Goal: Task Accomplishment & Management: Use online tool/utility

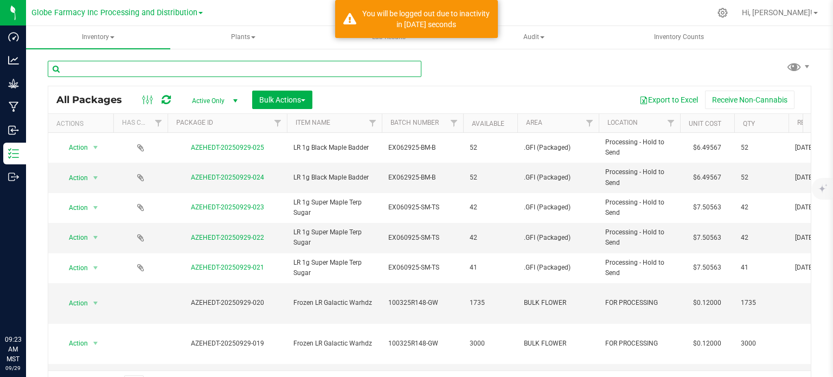
click at [107, 67] on input "text" at bounding box center [234, 69] width 373 height 16
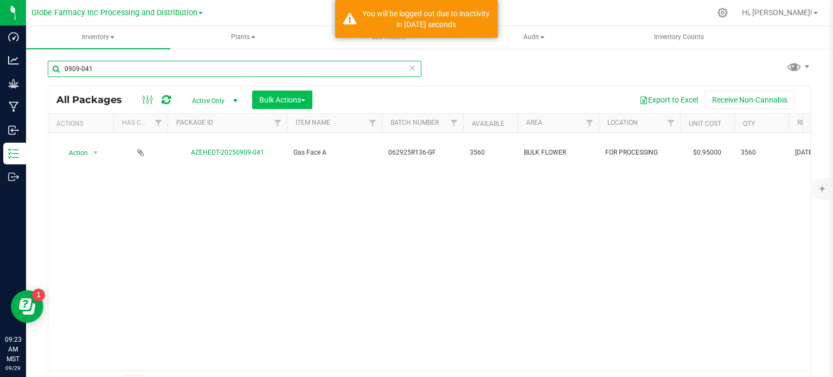
type input "0909-041"
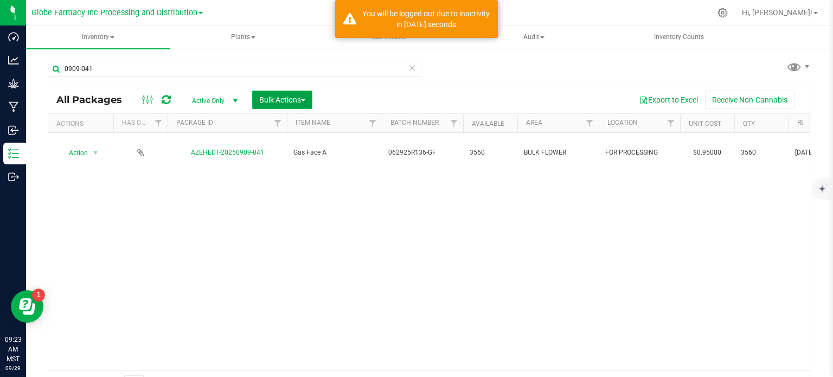
click at [295, 100] on span "Bulk Actions" at bounding box center [282, 99] width 46 height 9
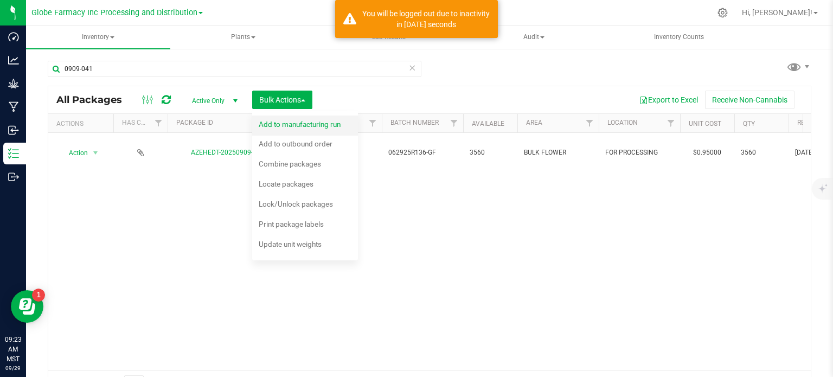
click at [308, 130] on div "Add to manufacturing run" at bounding box center [307, 125] width 96 height 17
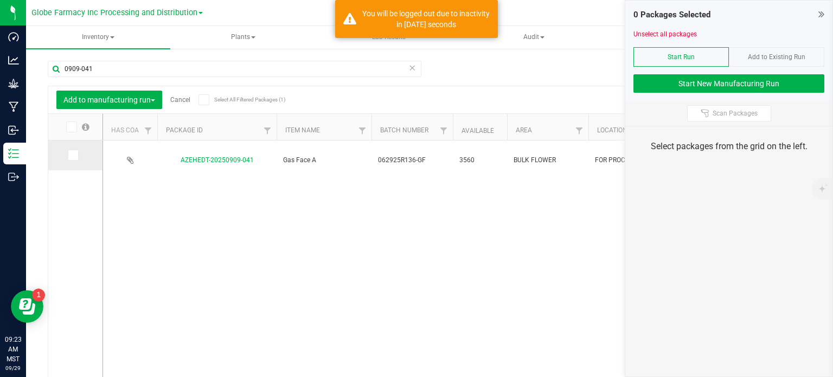
click at [73, 155] on icon at bounding box center [72, 155] width 7 height 0
click at [0, 0] on input "checkbox" at bounding box center [0, 0] width 0 height 0
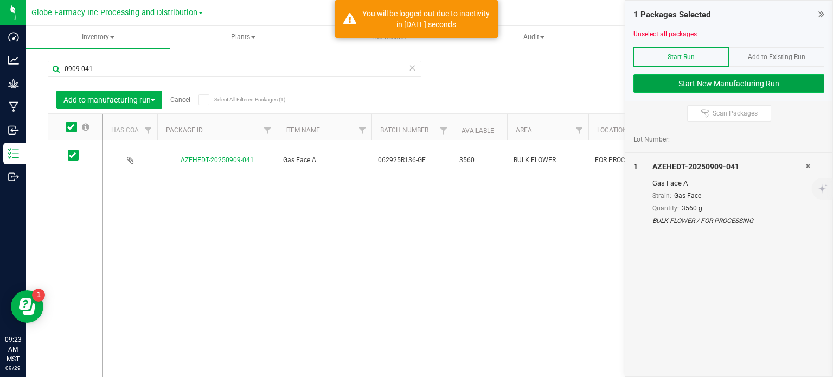
click at [707, 82] on button "Start New Manufacturing Run" at bounding box center [728, 83] width 191 height 18
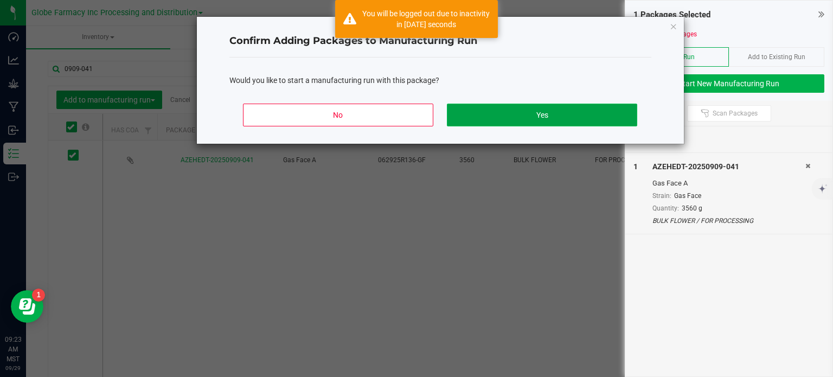
click at [584, 120] on button "Yes" at bounding box center [542, 115] width 190 height 23
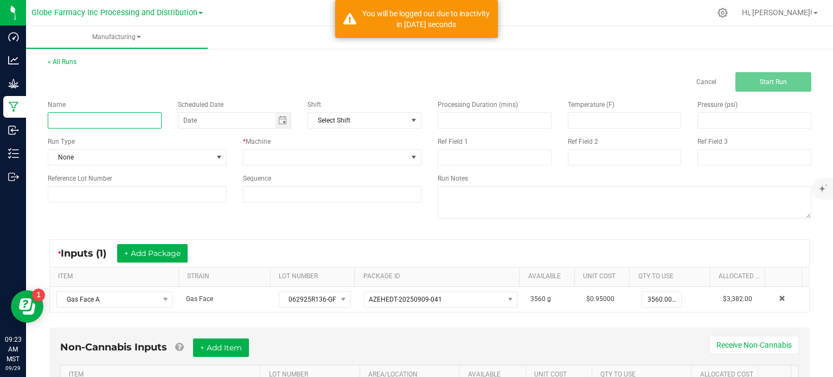
click at [82, 121] on input at bounding box center [105, 120] width 114 height 16
type input "GAS FACE 14G"
click at [350, 160] on span at bounding box center [325, 157] width 164 height 15
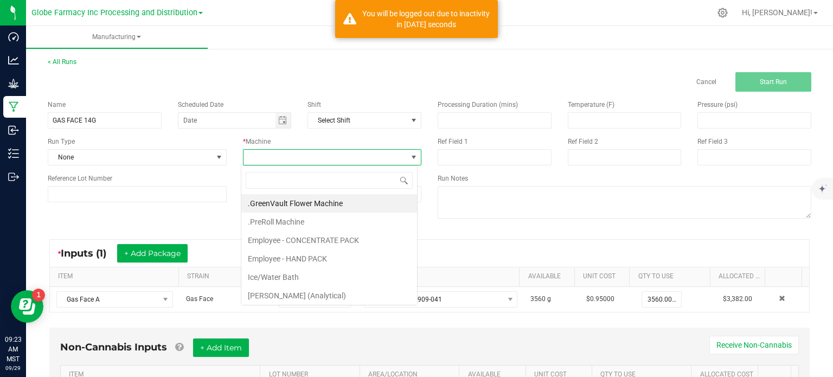
scroll to position [16, 176]
click at [325, 260] on li "Employee - HAND PACK" at bounding box center [329, 258] width 176 height 18
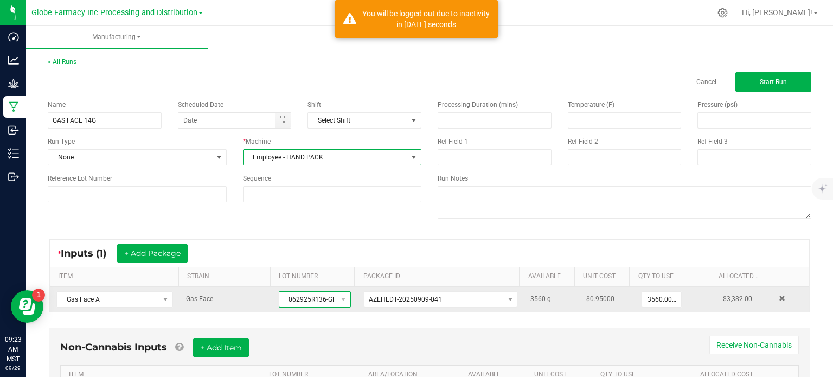
click at [317, 301] on span "062925R136-GF" at bounding box center [307, 299] width 57 height 15
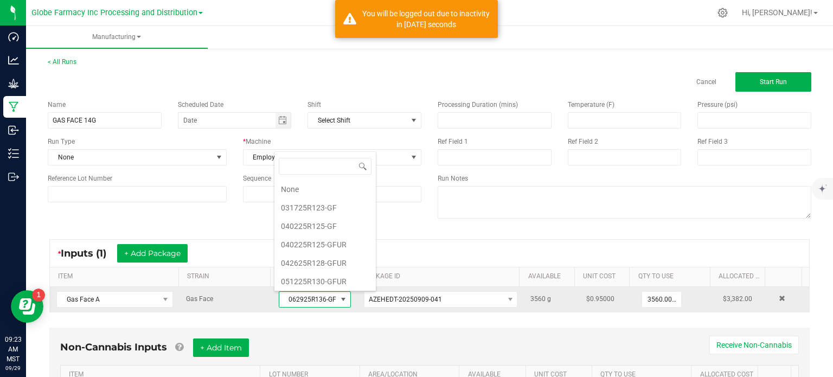
scroll to position [92, 0]
click at [317, 301] on span "062925R136-GF" at bounding box center [307, 299] width 57 height 15
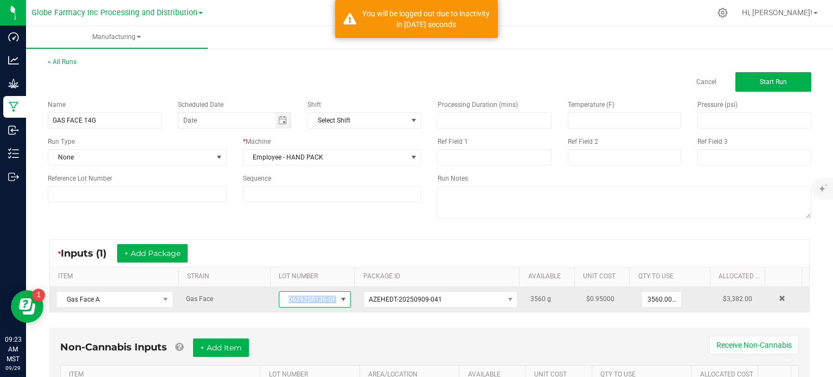
copy span "062925R136-GF"
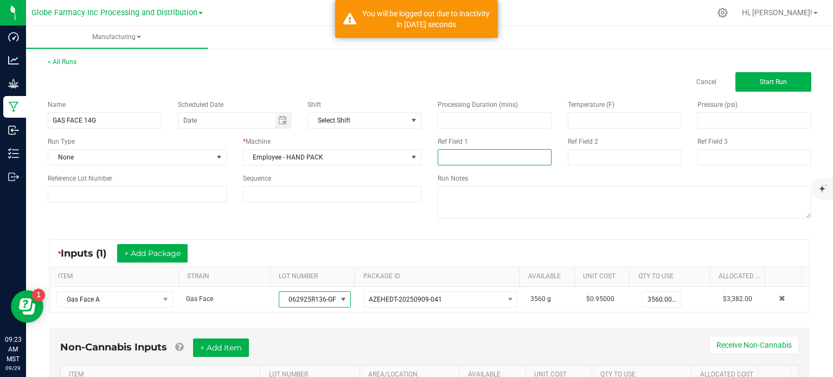
click at [453, 154] on input at bounding box center [494, 157] width 114 height 16
paste input "062925R136-GF"
type input "062925R136-GF"
click at [598, 153] on input at bounding box center [625, 157] width 114 height 16
type input "[DATE] FLOWER"
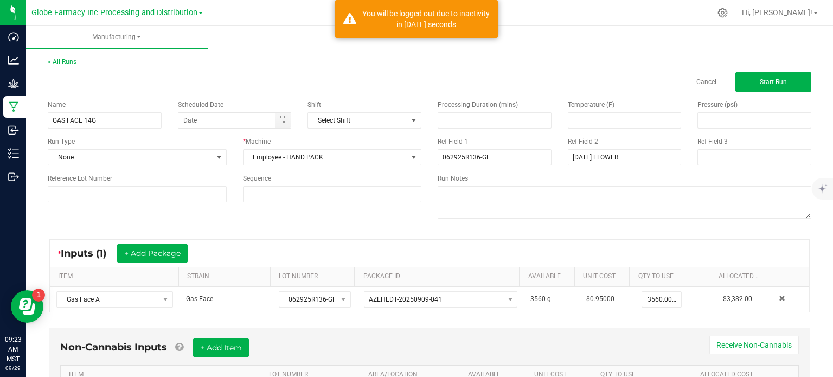
click at [362, 234] on div "* Inputs (1) + Add Package ITEM STRAIN LOT NUMBER PACKAGE ID AVAILABLE Unit Cos…" at bounding box center [430, 275] width 780 height 93
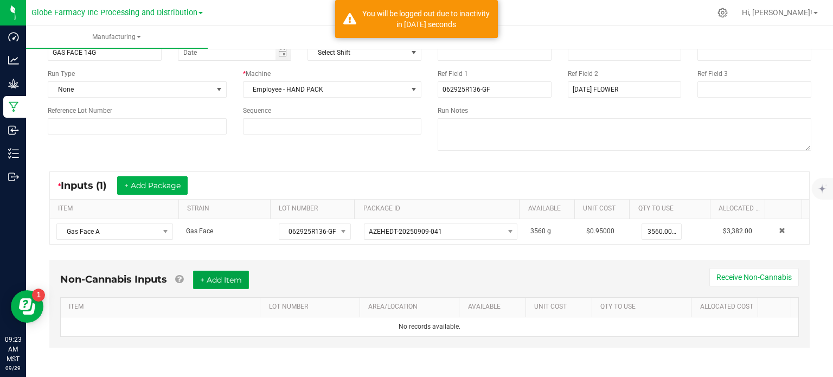
click at [234, 280] on button "+ Add Item" at bounding box center [221, 279] width 56 height 18
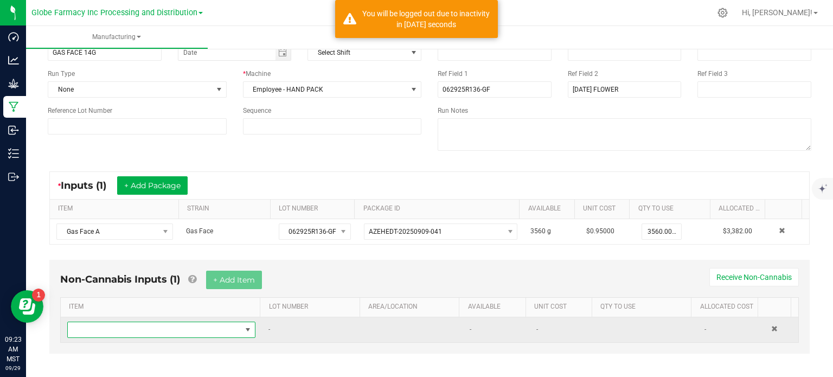
click at [218, 329] on span "NO DATA FOUND" at bounding box center [154, 329] width 173 height 15
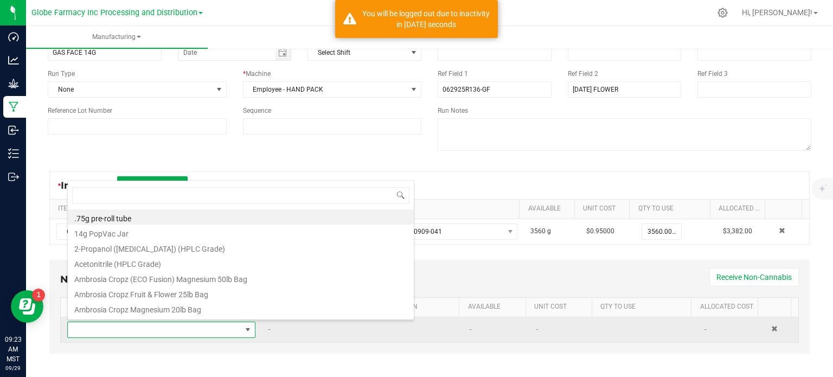
scroll to position [16, 181]
type input "MYLAR"
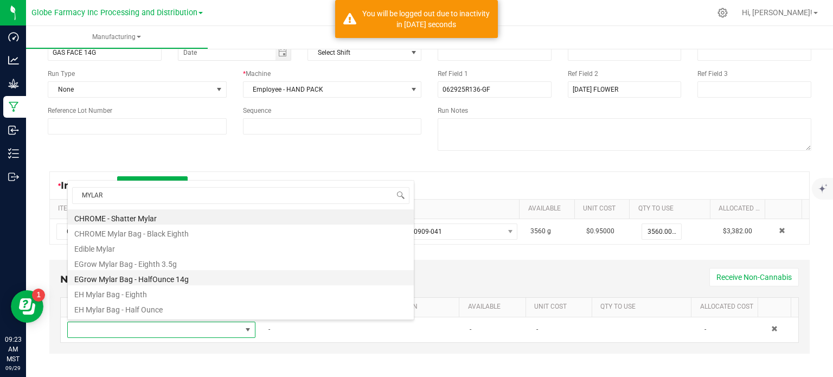
click at [161, 279] on li "EGrow Mylar Bag - HalfOunce 14g" at bounding box center [241, 277] width 346 height 15
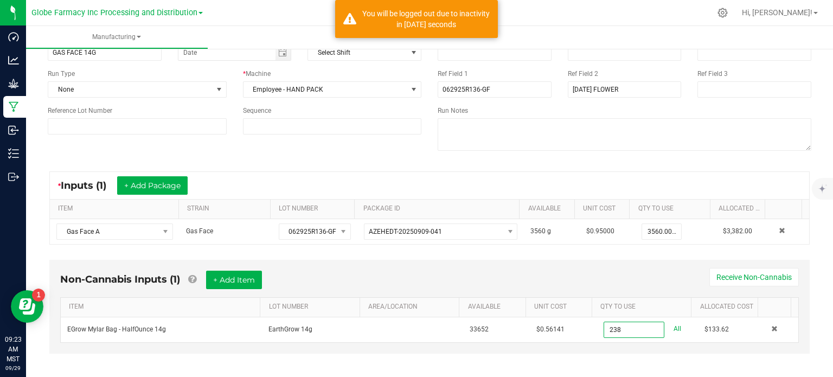
click at [610, 294] on div "Non-Cannabis Inputs (1) + Add Item Receive Non-Cannabis" at bounding box center [429, 283] width 738 height 27
type input "238 ea"
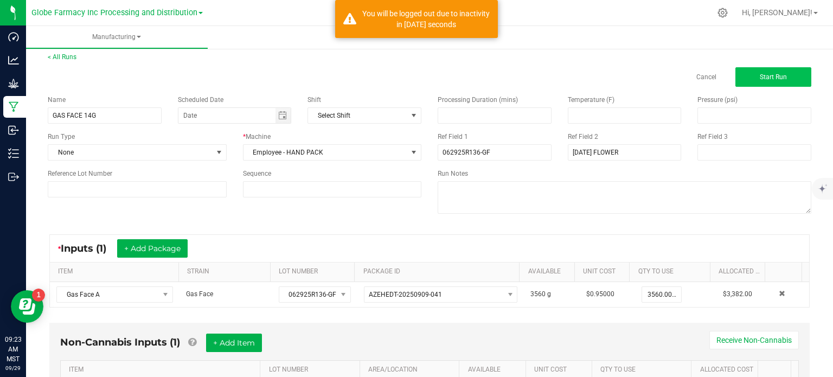
scroll to position [0, 0]
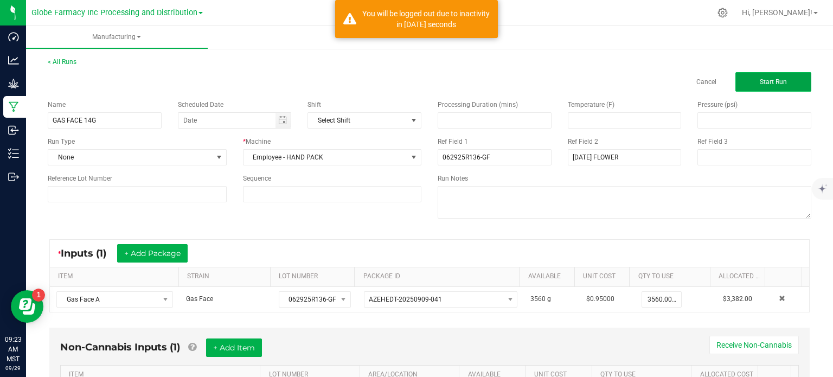
click at [781, 80] on button "Start Run" at bounding box center [773, 82] width 76 height 20
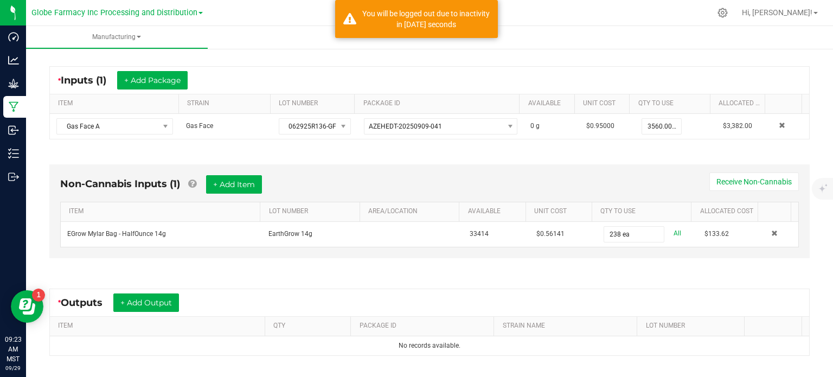
scroll to position [207, 0]
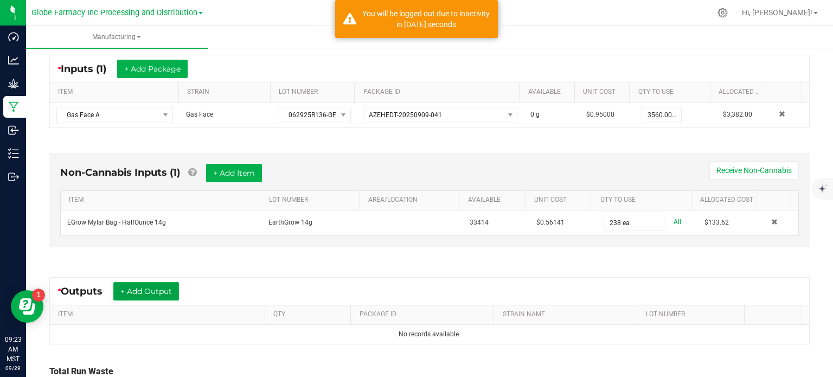
click at [166, 295] on button "+ Add Output" at bounding box center [146, 291] width 66 height 18
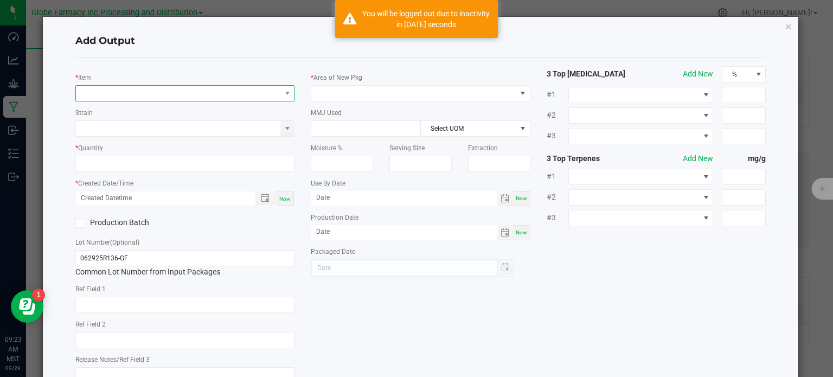
click at [219, 95] on span "NO DATA FOUND" at bounding box center [178, 93] width 205 height 15
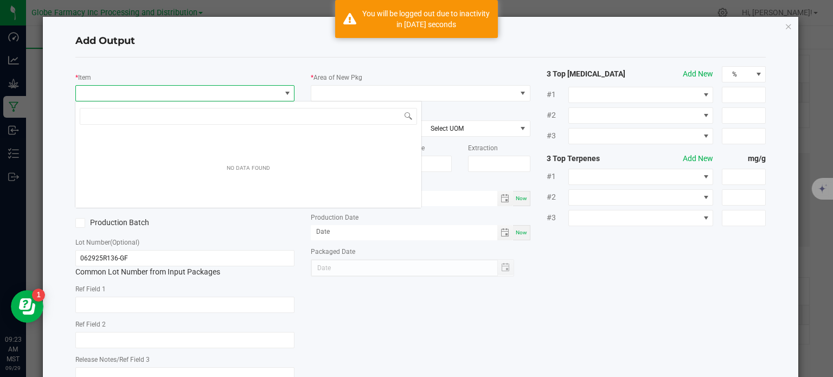
scroll to position [16, 217]
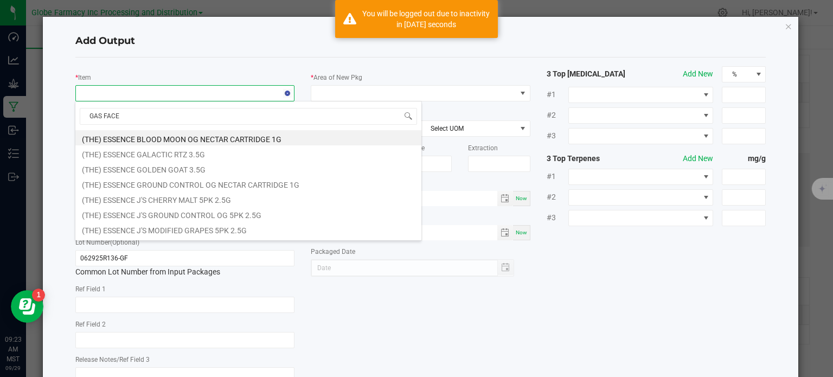
type input "GAS FACE B"
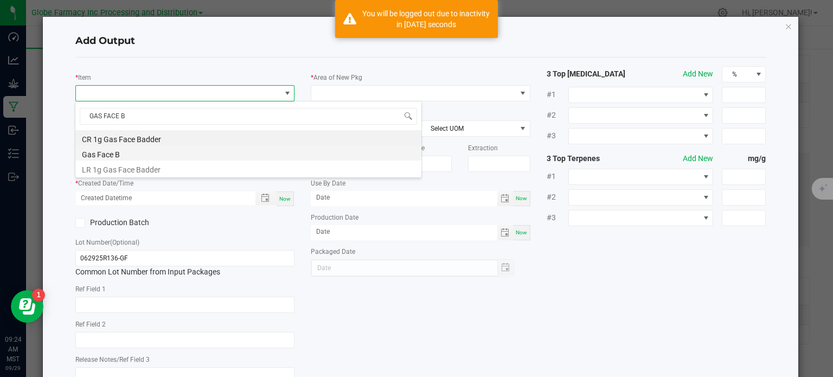
click at [139, 150] on li "Gas Face B" at bounding box center [248, 152] width 346 height 15
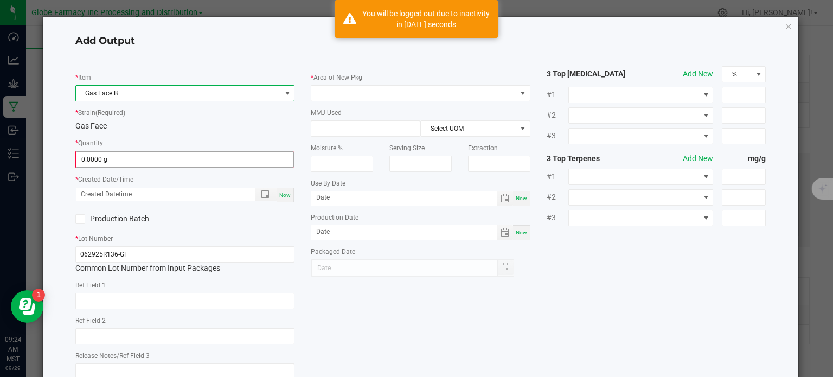
click at [123, 161] on input "0.0000 g" at bounding box center [184, 159] width 217 height 15
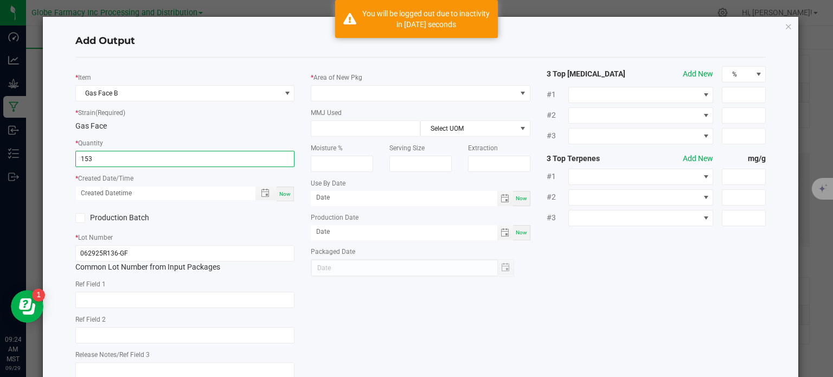
click at [286, 196] on span "Now" at bounding box center [284, 194] width 11 height 6
type input "153.0000 g"
type input "[DATE] 9:24 AM"
type input "[DATE]"
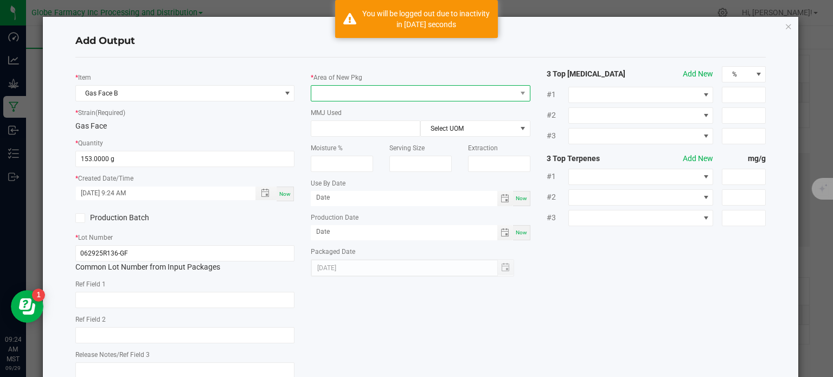
click at [418, 88] on span at bounding box center [413, 93] width 205 height 15
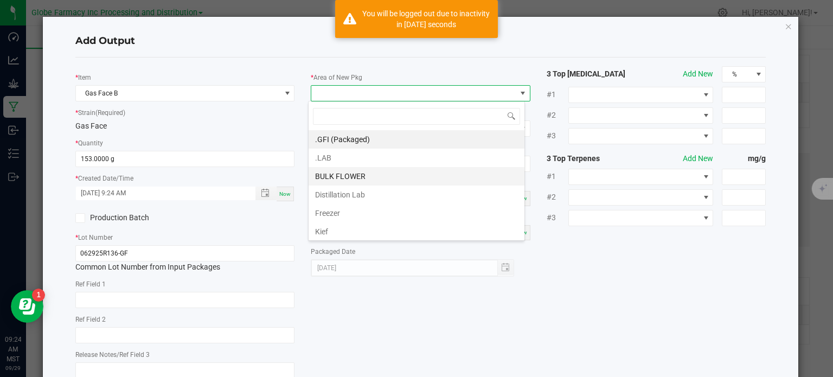
click at [357, 179] on li "BULK FLOWER" at bounding box center [416, 176] width 216 height 18
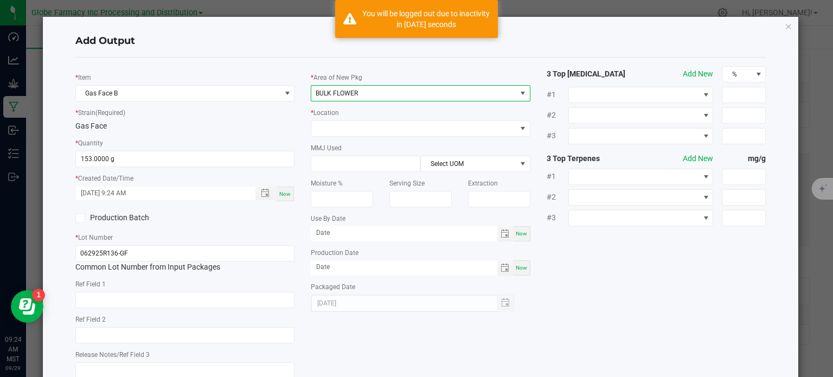
click at [364, 145] on div "MMJ Used Select UOM" at bounding box center [421, 157] width 220 height 30
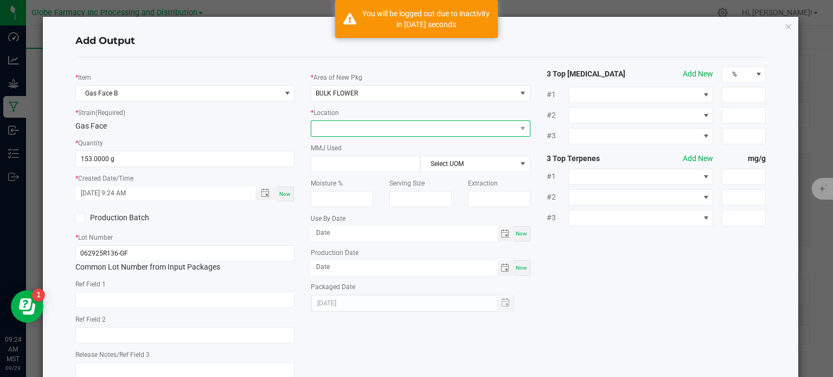
click at [370, 125] on span at bounding box center [413, 128] width 205 height 15
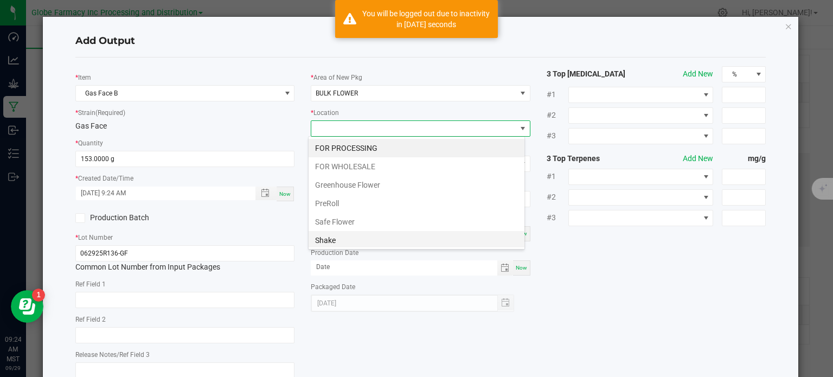
click at [382, 236] on li "Shake" at bounding box center [416, 240] width 216 height 18
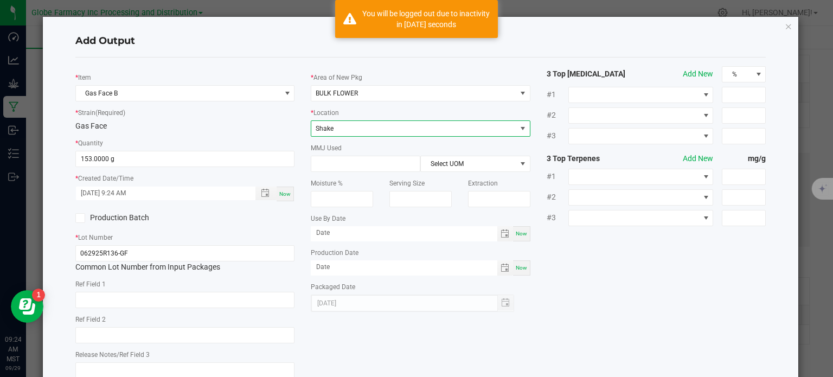
click at [584, 242] on div "* Item Gas Face B * Strain (Required) Gas Face * Quantity 153.0000 g * Created …" at bounding box center [420, 226] width 707 height 320
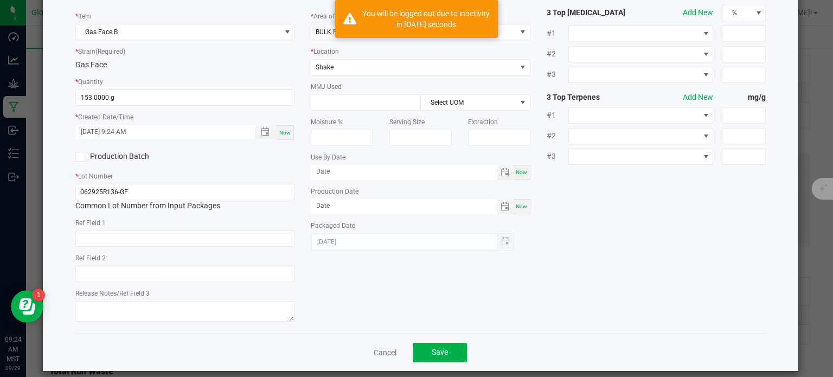
scroll to position [72, 0]
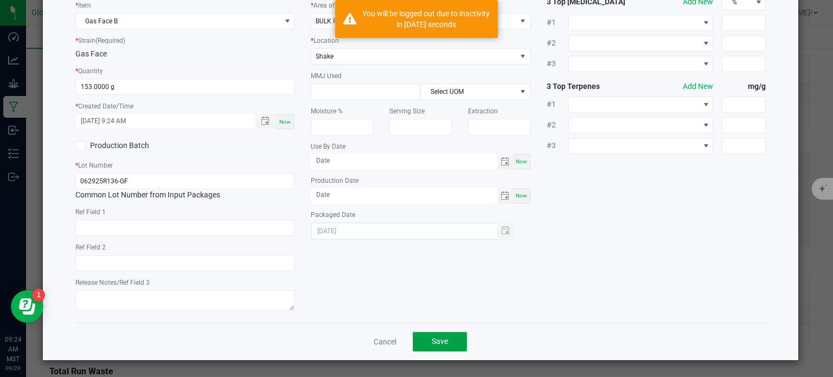
click at [453, 340] on button "Save" at bounding box center [440, 342] width 54 height 20
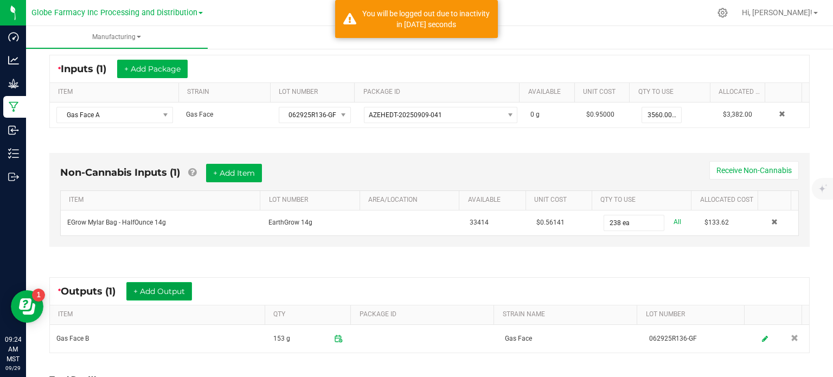
click at [170, 297] on button "+ Add Output" at bounding box center [159, 291] width 66 height 18
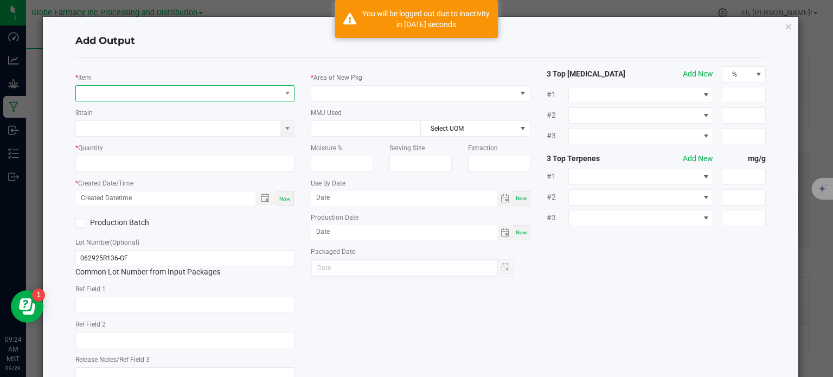
click at [120, 91] on span "NO DATA FOUND" at bounding box center [178, 93] width 205 height 15
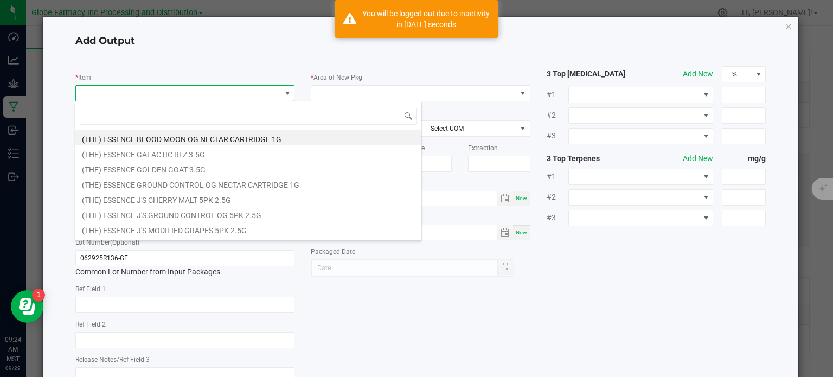
scroll to position [16, 217]
type input "F"
type input "GAS FACE"
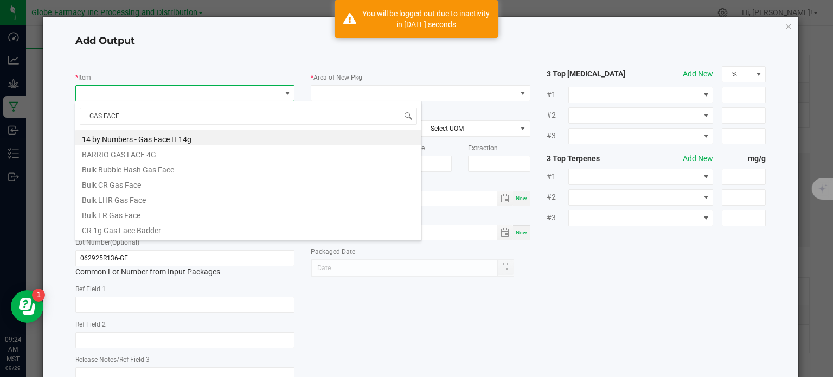
scroll to position [163, 0]
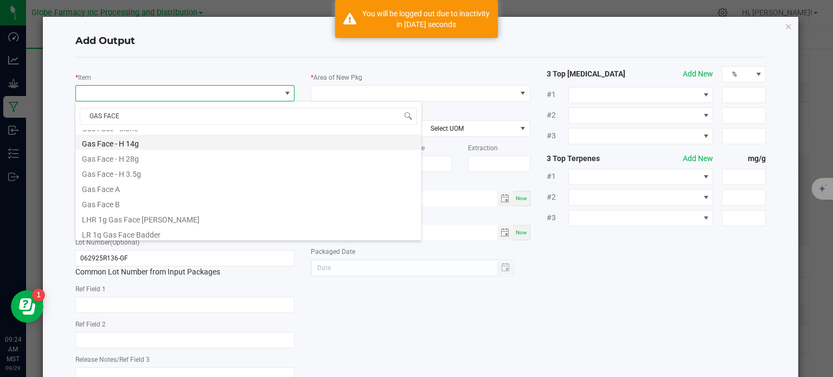
click at [139, 145] on li "Gas Face - H 14g" at bounding box center [248, 141] width 346 height 15
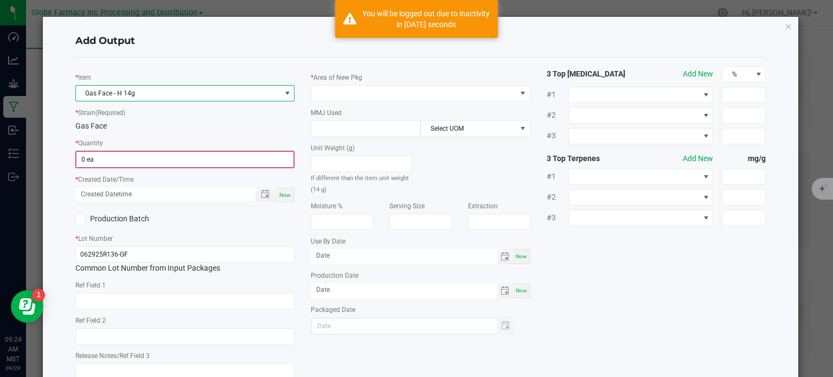
click at [91, 158] on input "0 ea" at bounding box center [184, 159] width 217 height 15
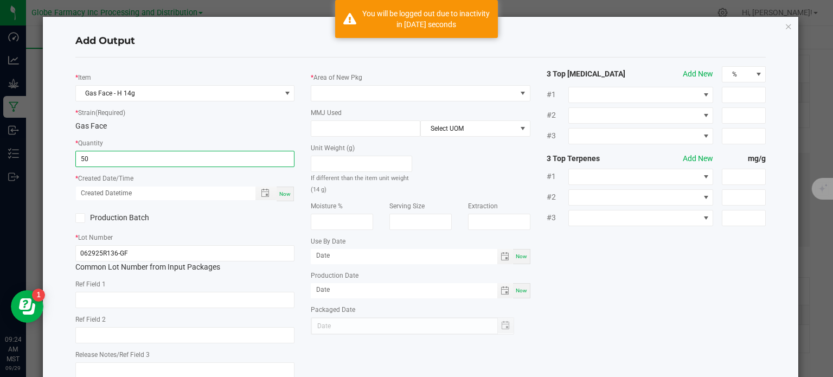
click at [291, 196] on div "Now" at bounding box center [284, 193] width 17 height 15
type input "50 ea"
type input "[DATE] 9:24 AM"
type input "[DATE]"
click at [282, 197] on div "Now" at bounding box center [284, 193] width 17 height 15
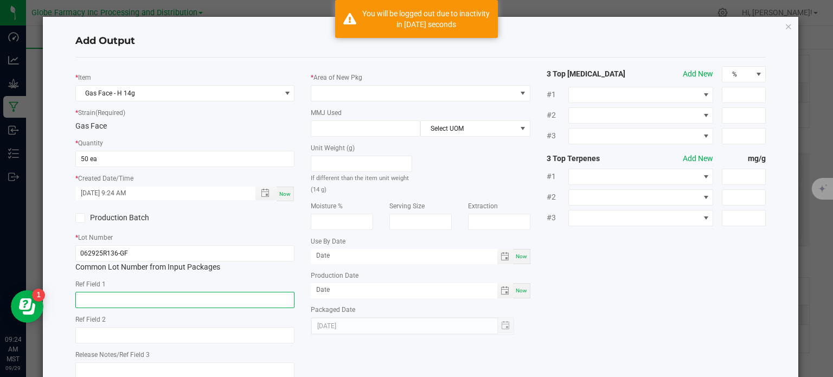
click at [214, 296] on input "text" at bounding box center [185, 300] width 220 height 16
type input "FLOWER"
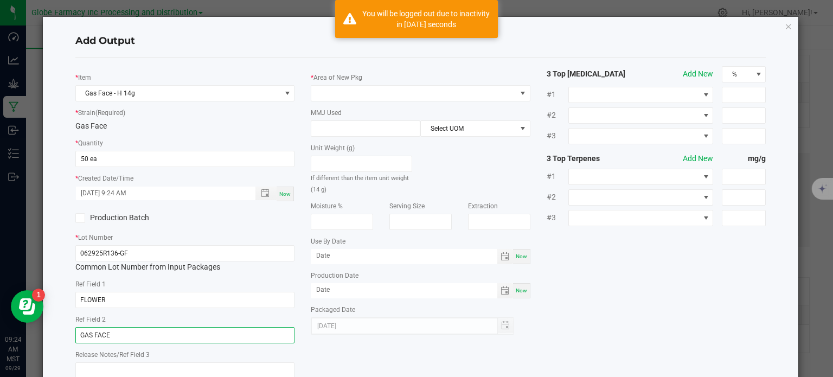
click at [90, 331] on input "GAS FACE" at bounding box center [185, 335] width 220 height 16
type input "GAS FACE"
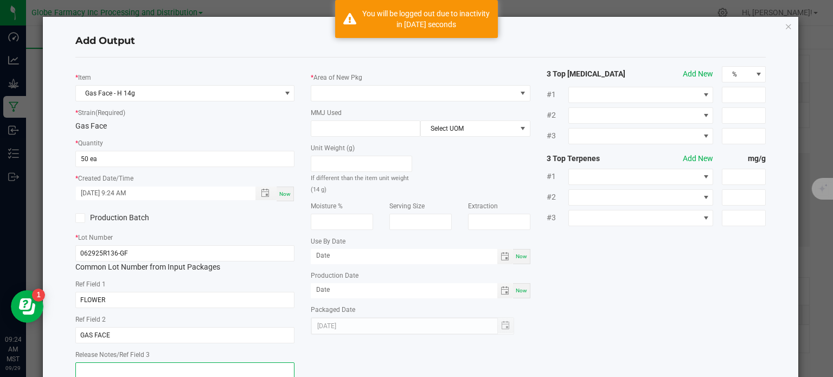
click at [214, 368] on textarea at bounding box center [185, 372] width 220 height 21
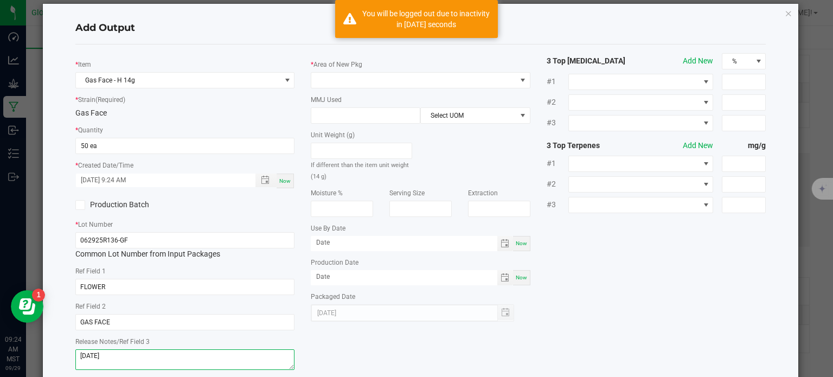
scroll to position [0, 0]
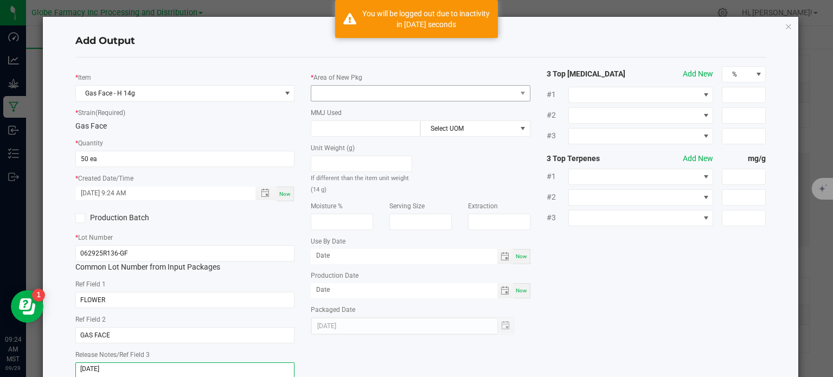
type textarea "[DATE]"
click at [472, 88] on span at bounding box center [413, 93] width 205 height 15
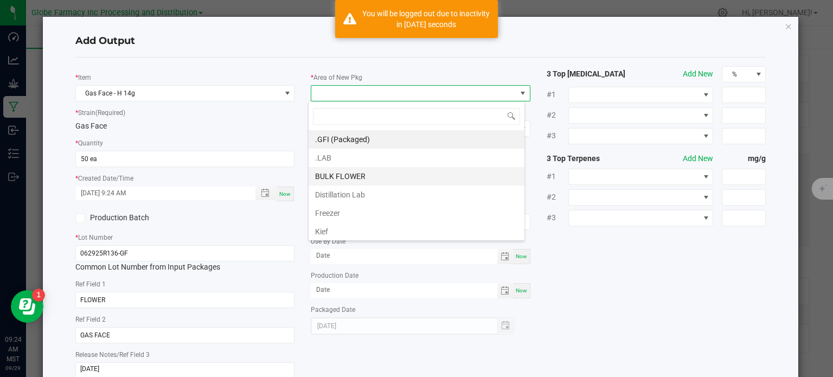
scroll to position [16, 217]
click at [364, 141] on li ".GFI (Packaged)" at bounding box center [416, 139] width 216 height 18
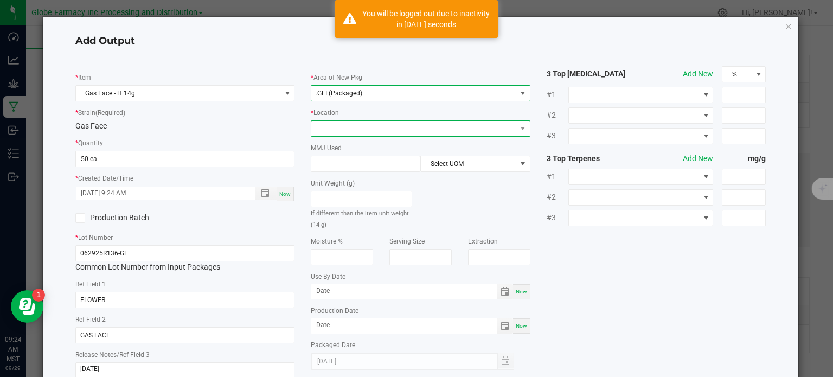
click at [358, 128] on span at bounding box center [413, 128] width 205 height 15
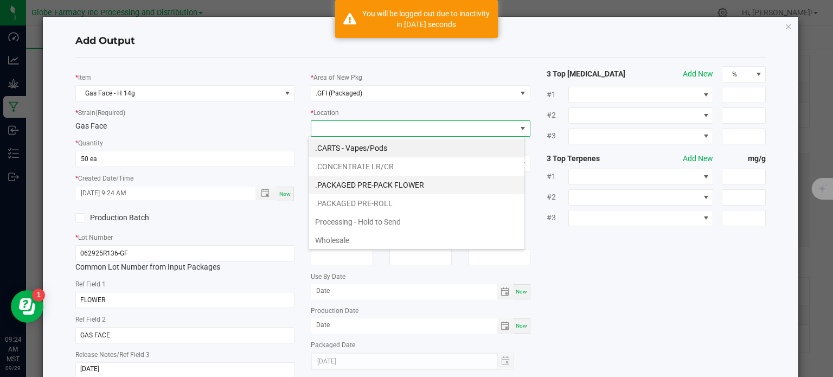
click at [361, 181] on li ".PACKAGED PRE-PACK FLOWER" at bounding box center [416, 185] width 216 height 18
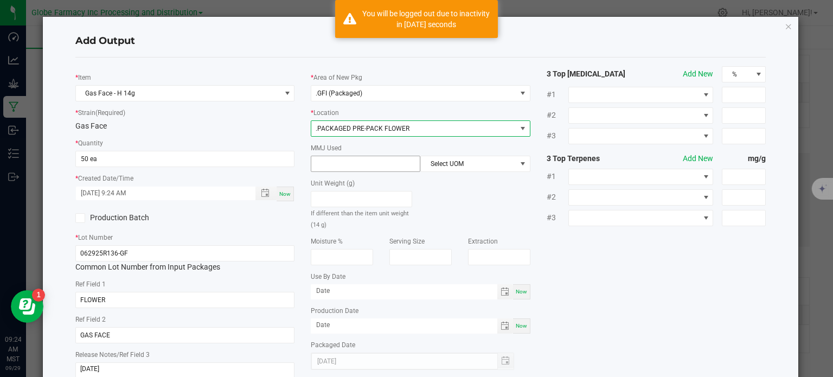
click at [362, 164] on input at bounding box center [365, 163] width 108 height 15
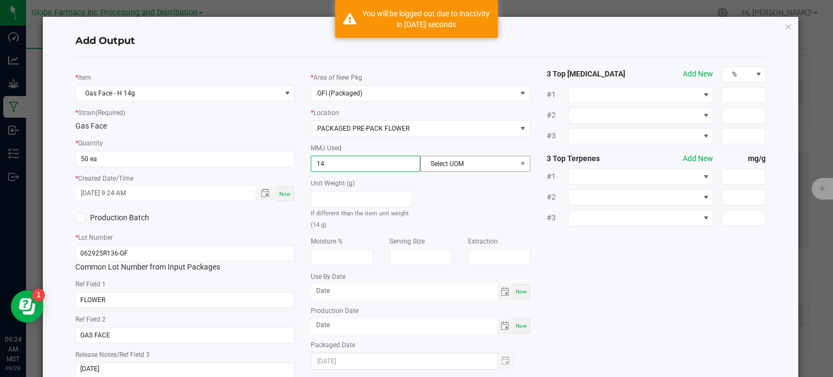
type input "14"
click at [450, 164] on span "Select UOM" at bounding box center [468, 163] width 95 height 15
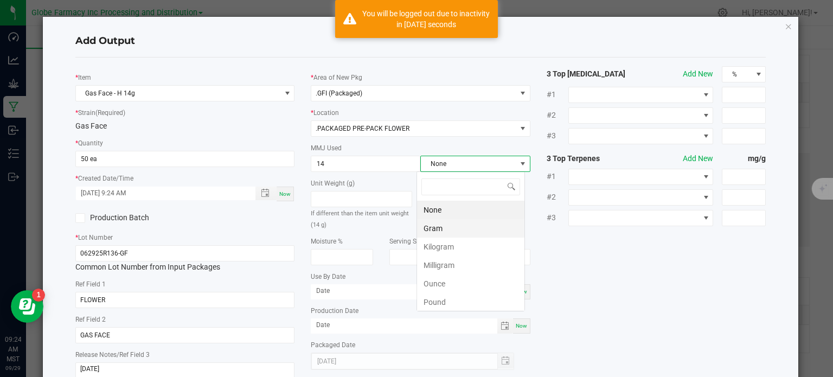
scroll to position [16, 108]
click at [450, 235] on li "Gram" at bounding box center [470, 228] width 107 height 18
click at [622, 292] on div "* Item Gas Face - H 14g * Strain (Required) Gas Face * Quantity 50 ea * Created…" at bounding box center [420, 226] width 707 height 320
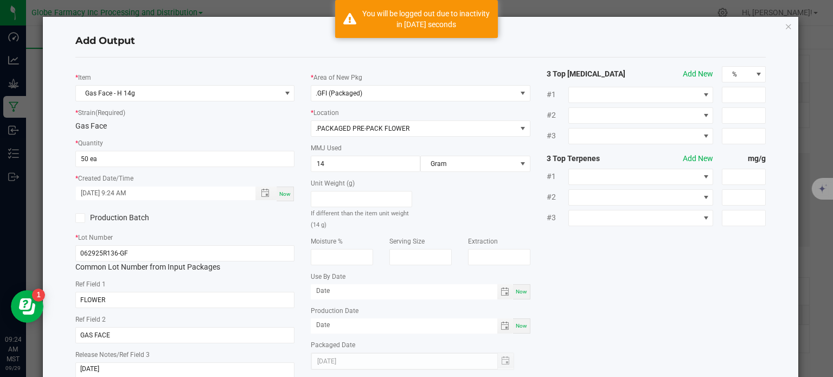
scroll to position [72, 0]
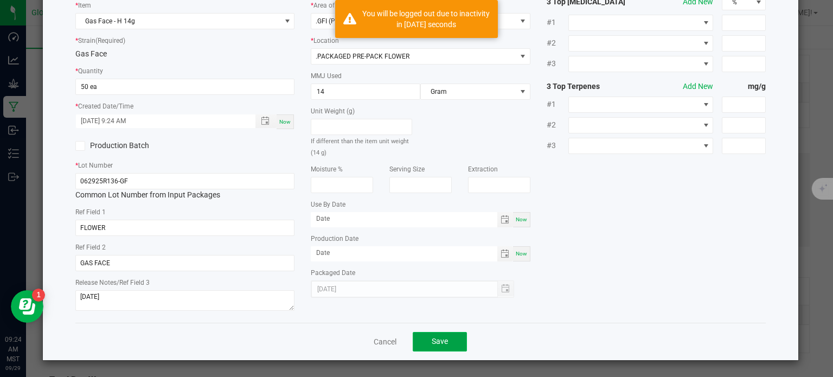
click at [455, 340] on button "Save" at bounding box center [440, 342] width 54 height 20
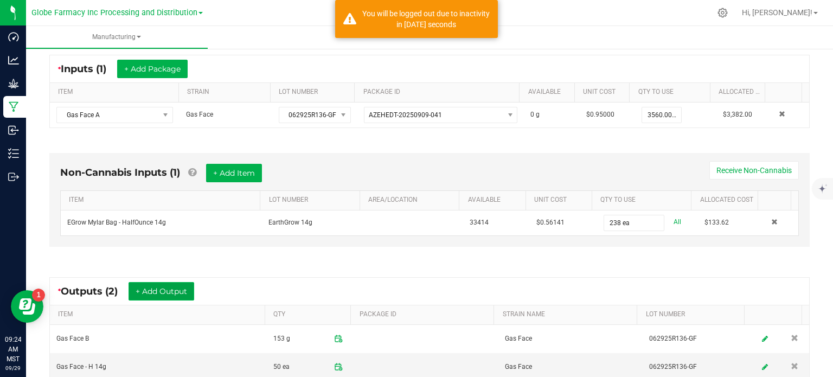
click at [154, 292] on button "+ Add Output" at bounding box center [161, 291] width 66 height 18
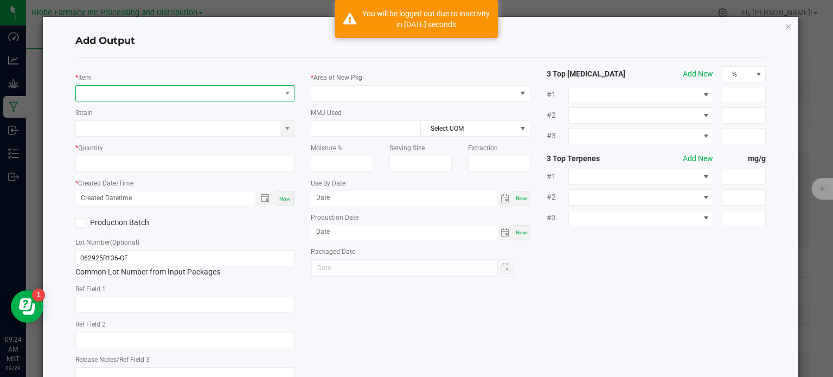
click at [147, 92] on span "NO DATA FOUND" at bounding box center [178, 93] width 205 height 15
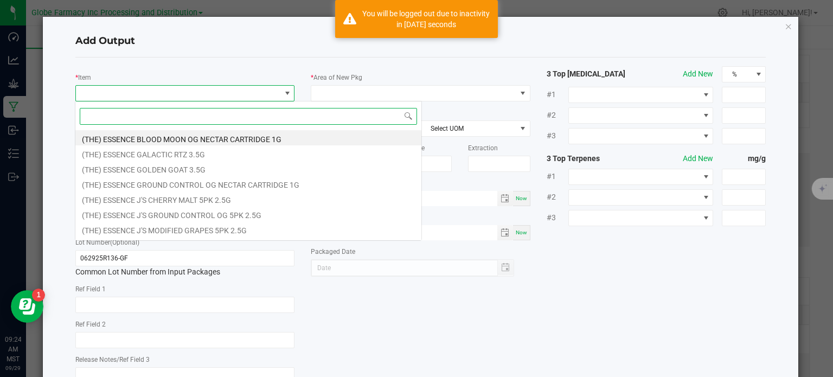
scroll to position [16, 217]
paste input "GAS FACE"
type input "GAS FACE"
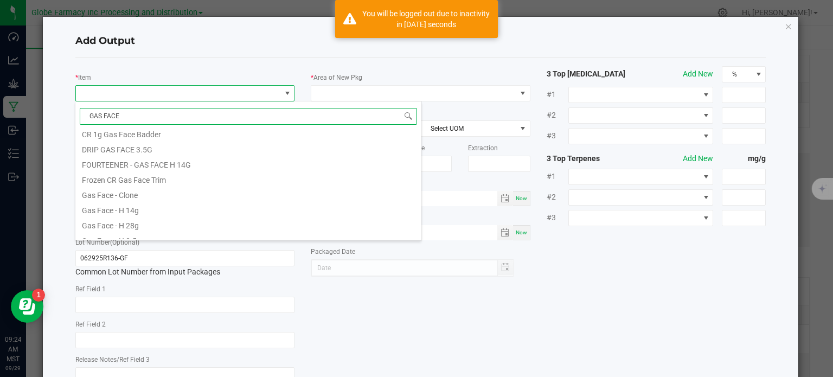
scroll to position [108, 0]
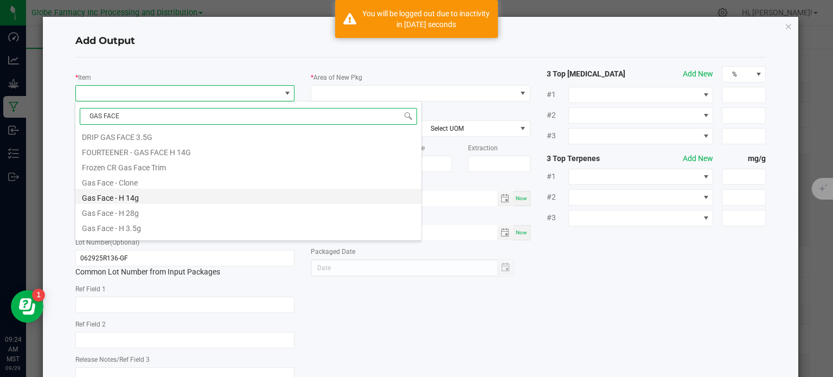
click at [131, 193] on li "Gas Face - H 14g" at bounding box center [248, 196] width 346 height 15
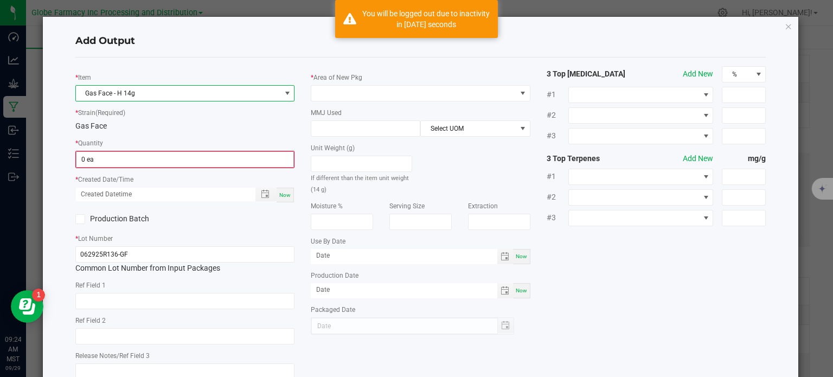
click at [104, 156] on input "0 ea" at bounding box center [184, 159] width 217 height 15
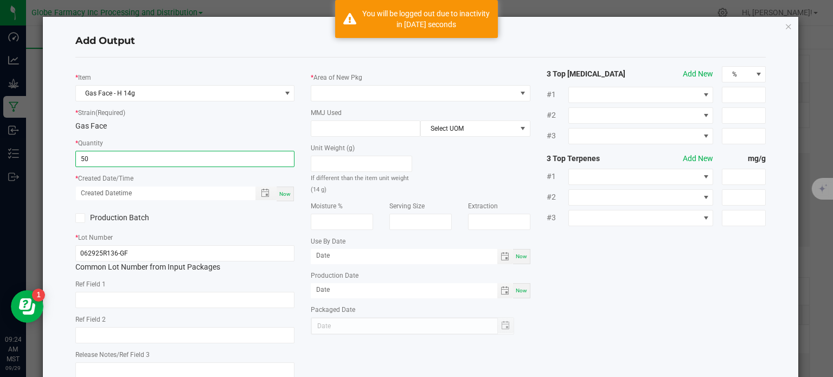
click at [281, 191] on span "Now" at bounding box center [284, 194] width 11 height 6
type input "50 ea"
type input "[DATE] 9:24 AM"
type input "[DATE]"
click at [159, 304] on input "text" at bounding box center [185, 300] width 220 height 16
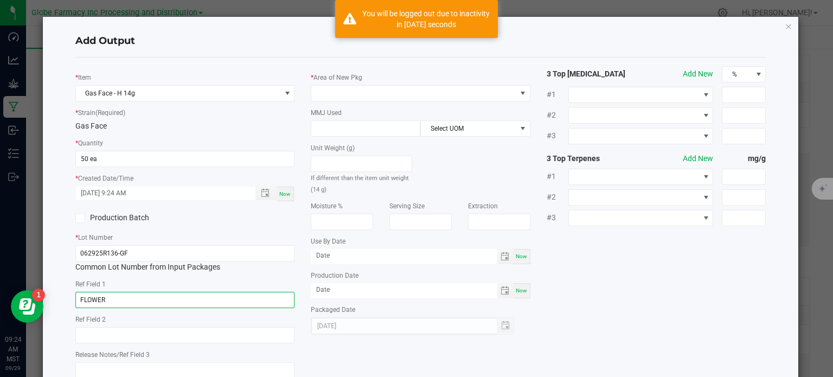
type input "FLOWER"
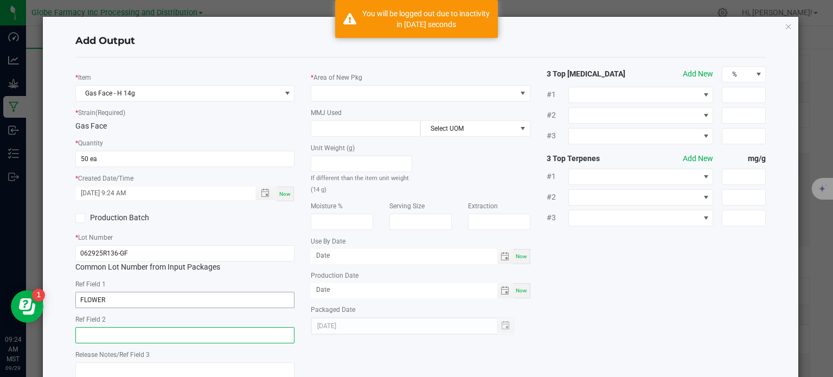
paste input "GAS FACE"
type input "GAS FACE"
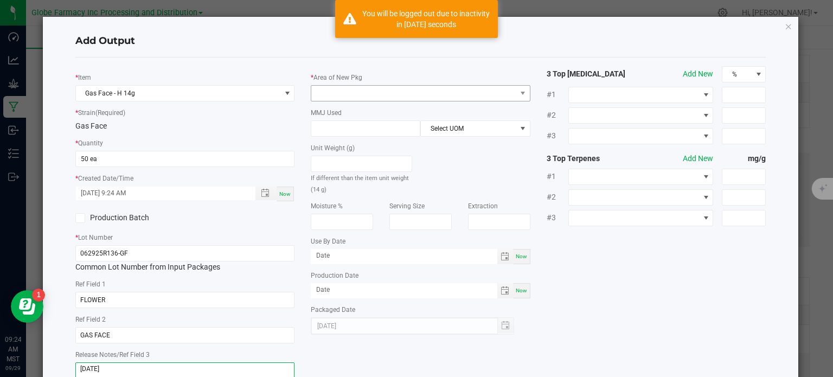
type textarea "[DATE]"
click at [421, 91] on span at bounding box center [413, 93] width 205 height 15
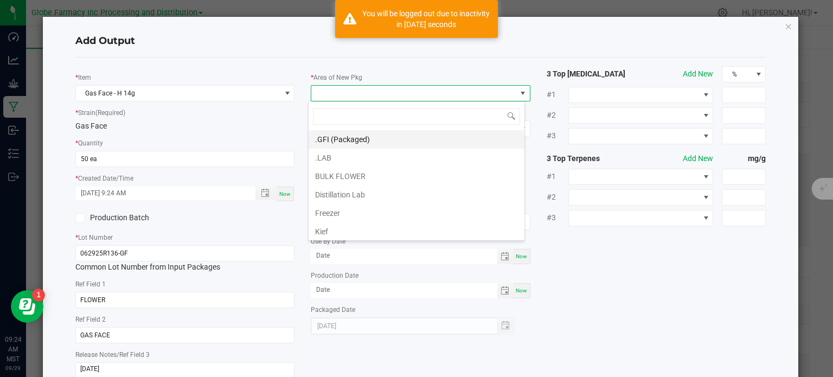
scroll to position [16, 217]
click at [345, 145] on li ".GFI (Packaged)" at bounding box center [416, 139] width 216 height 18
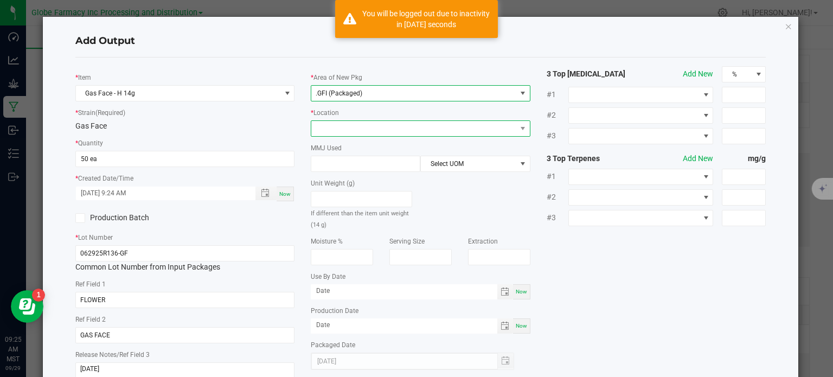
click at [340, 133] on span at bounding box center [413, 128] width 205 height 15
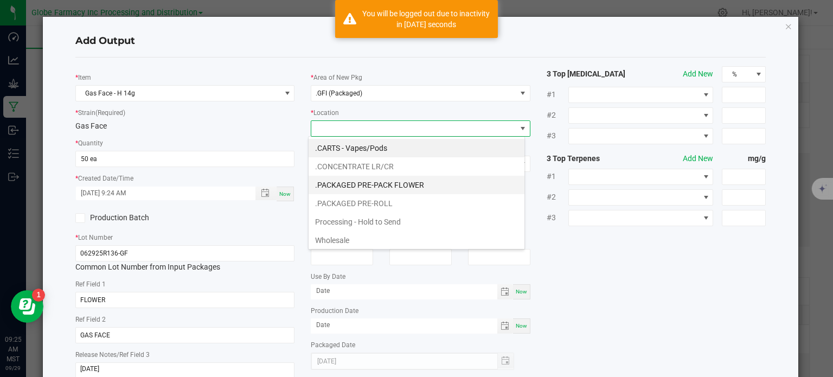
click at [334, 189] on li ".PACKAGED PRE-PACK FLOWER" at bounding box center [416, 185] width 216 height 18
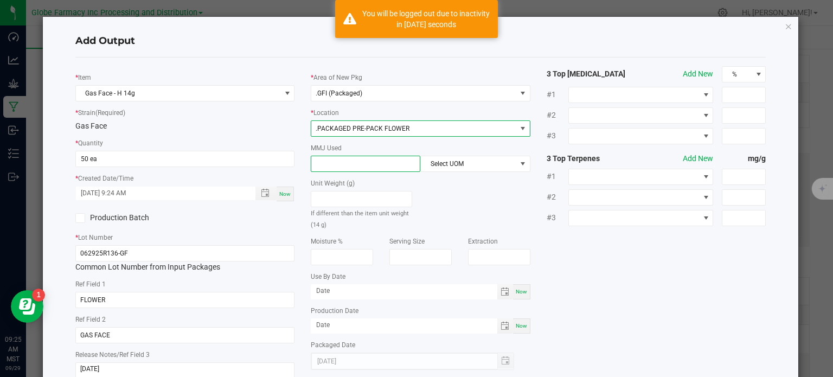
click at [338, 160] on input at bounding box center [365, 163] width 108 height 15
type input "14"
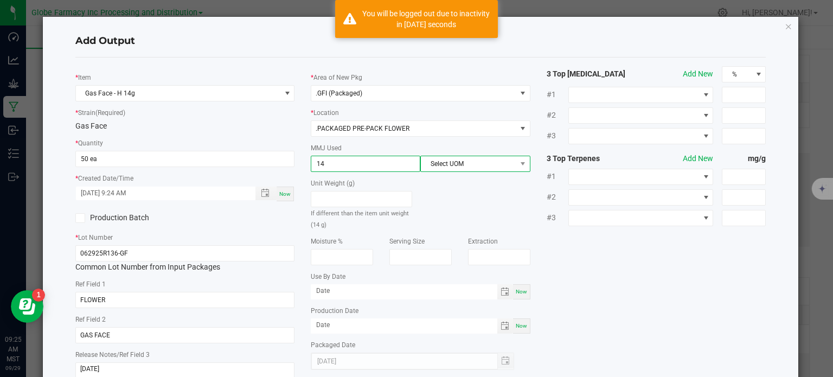
click at [430, 164] on span "Select UOM" at bounding box center [468, 163] width 95 height 15
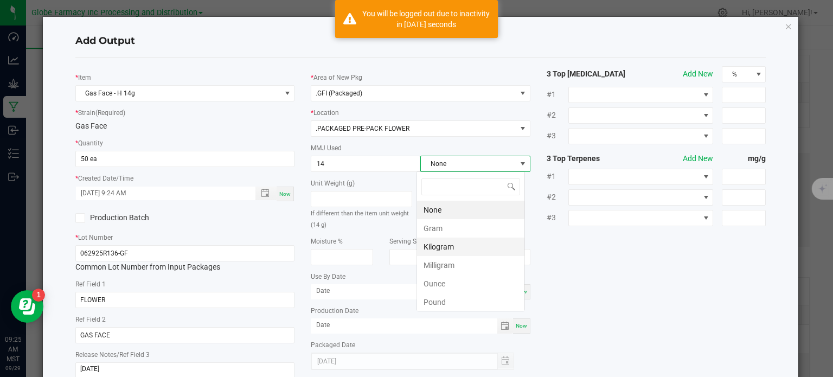
scroll to position [16, 108]
click at [431, 229] on li "Gram" at bounding box center [470, 228] width 107 height 18
click at [615, 277] on div "* Item Gas Face - H 14g * Strain (Required) Gas Face * Quantity 50 ea * Created…" at bounding box center [420, 226] width 707 height 320
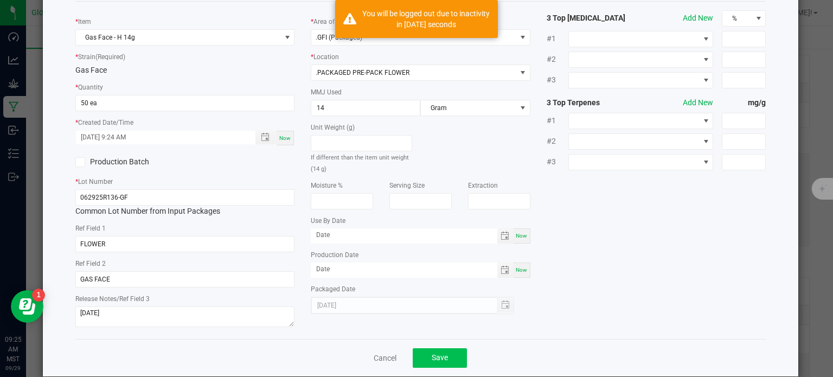
scroll to position [72, 0]
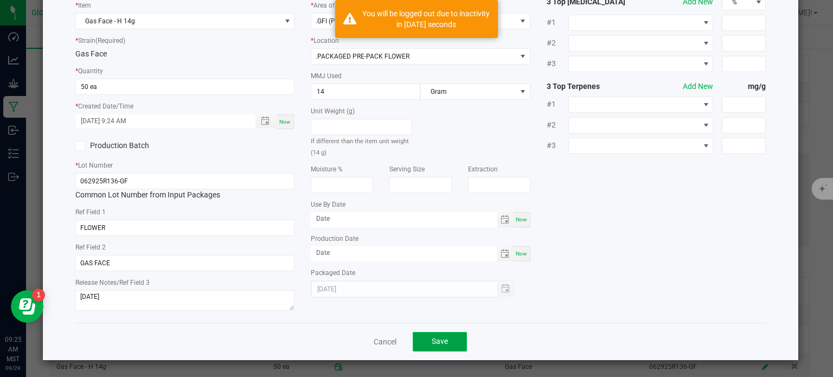
click at [451, 349] on button "Save" at bounding box center [440, 342] width 54 height 20
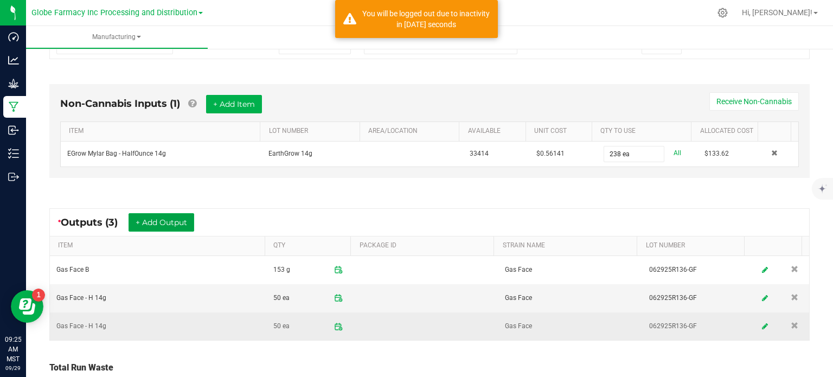
scroll to position [315, 0]
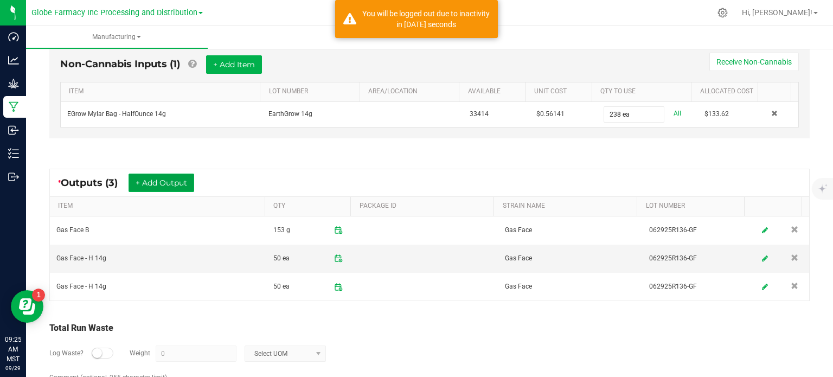
click at [185, 181] on button "+ Add Output" at bounding box center [161, 182] width 66 height 18
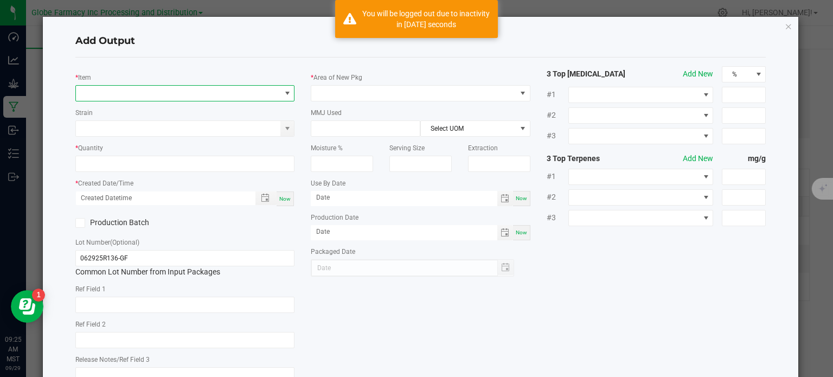
click at [158, 99] on span "NO DATA FOUND" at bounding box center [178, 93] width 205 height 15
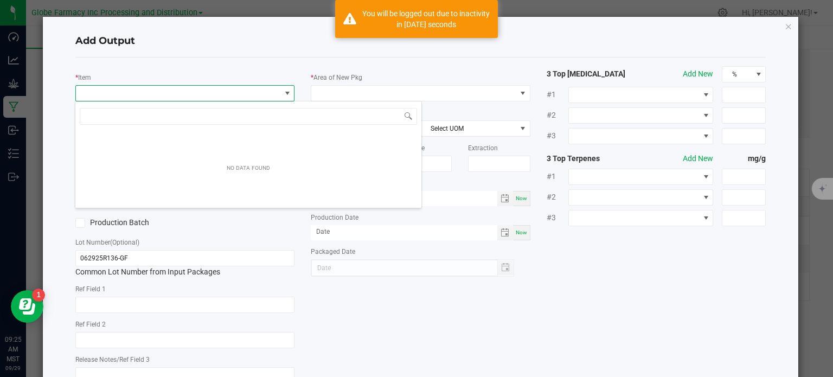
scroll to position [16, 217]
type input "GAS FACE"
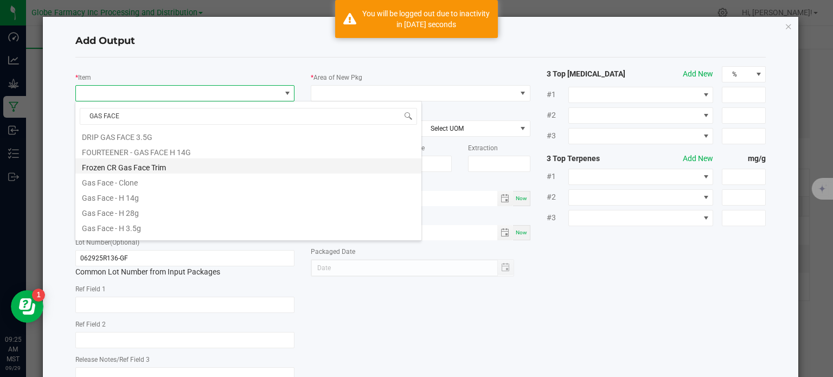
scroll to position [163, 0]
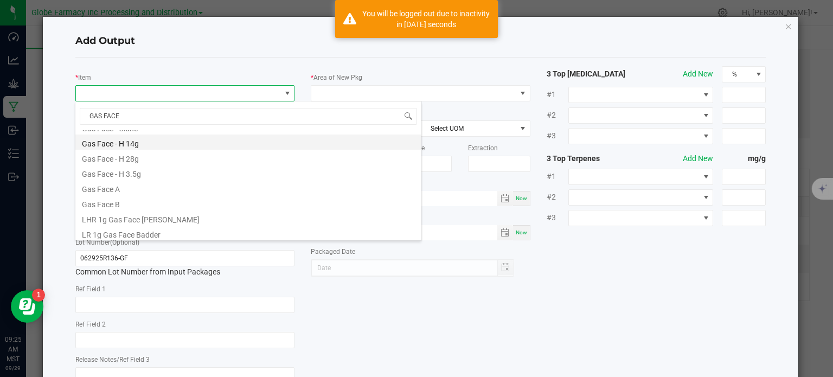
click at [121, 143] on li "Gas Face - H 14g" at bounding box center [248, 141] width 346 height 15
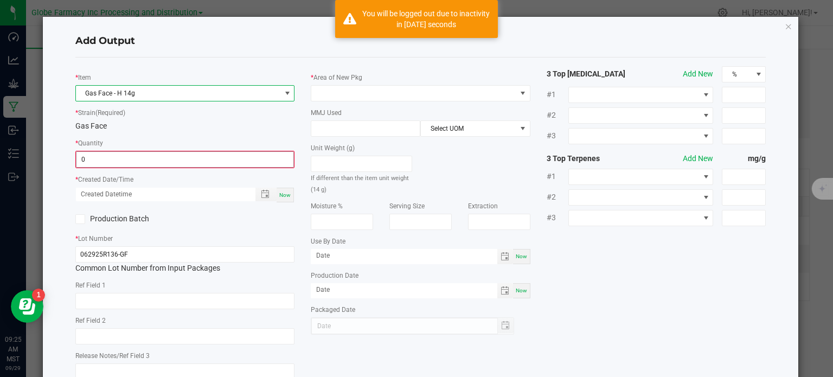
click at [90, 159] on input "0" at bounding box center [184, 159] width 217 height 15
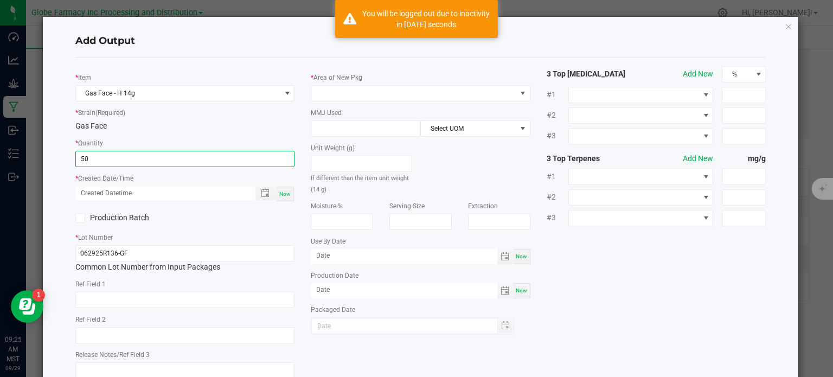
click at [286, 195] on span "Now" at bounding box center [284, 194] width 11 height 6
type input "50 ea"
type input "[DATE] 9:25 AM"
type input "[DATE]"
click at [154, 297] on input "text" at bounding box center [185, 300] width 220 height 16
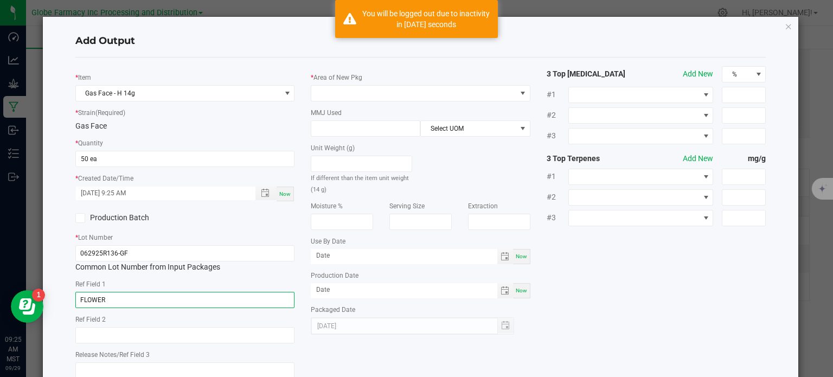
type input "FLOWER"
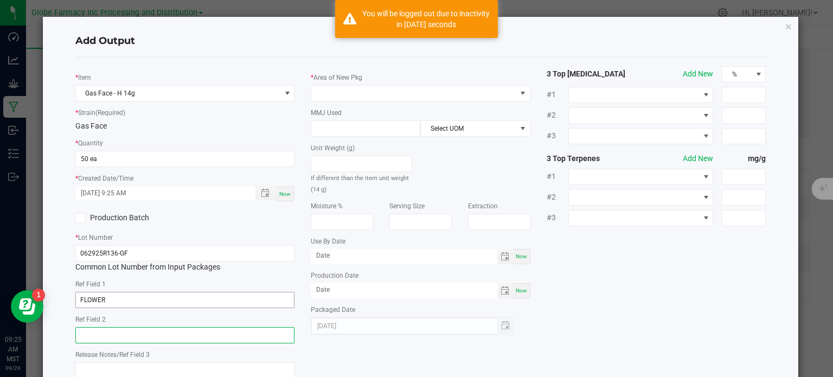
paste input "GAS FACE"
type input "GAS FACE"
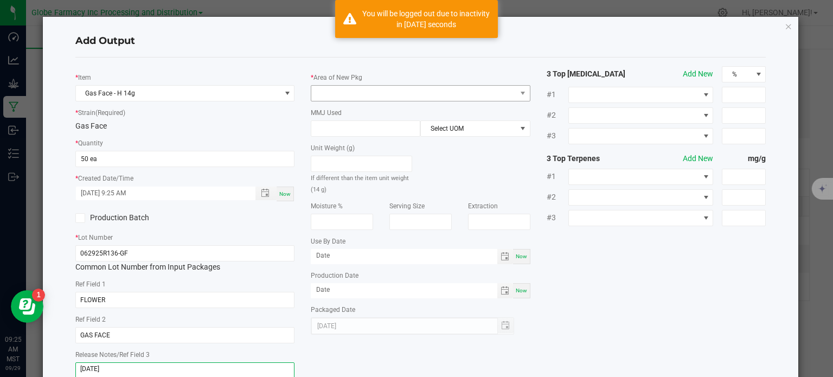
type textarea "[DATE]"
click at [385, 98] on span at bounding box center [413, 93] width 205 height 15
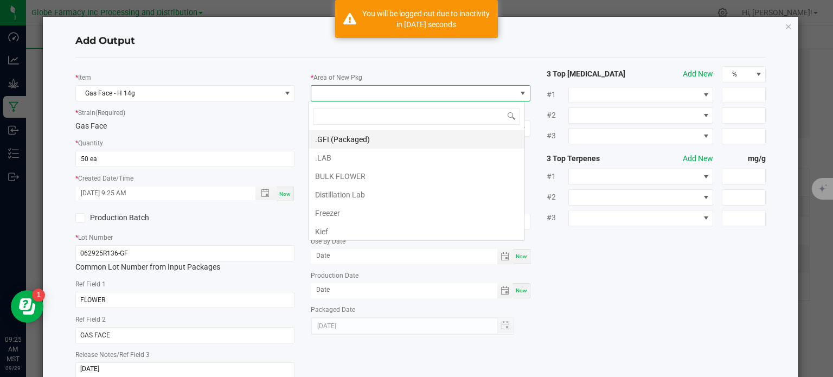
scroll to position [16, 217]
click at [364, 137] on li ".GFI (Packaged)" at bounding box center [416, 139] width 216 height 18
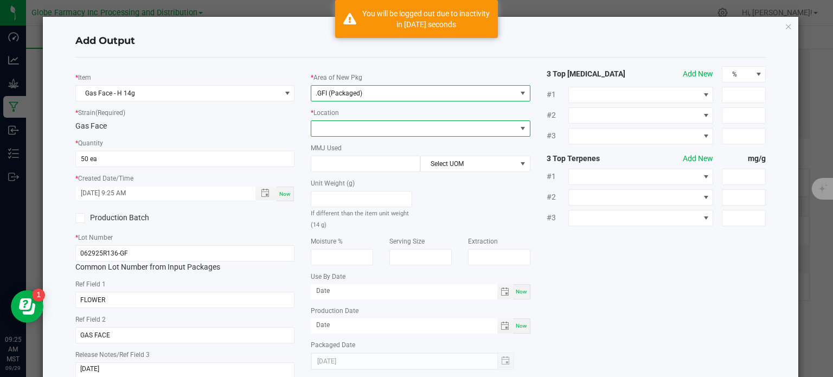
click at [364, 133] on span at bounding box center [413, 128] width 205 height 15
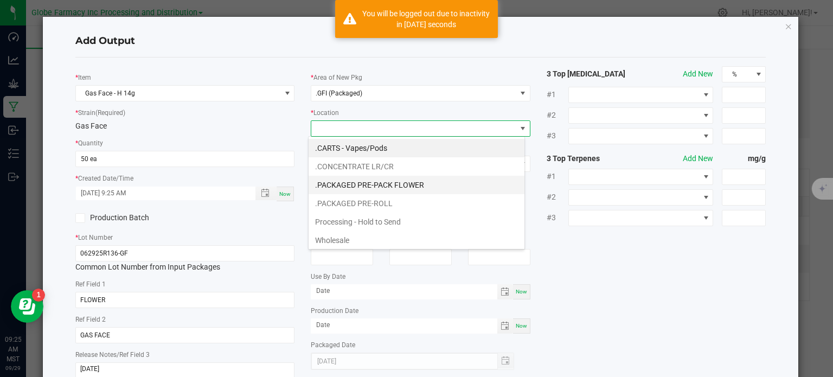
click at [371, 184] on li ".PACKAGED PRE-PACK FLOWER" at bounding box center [416, 185] width 216 height 18
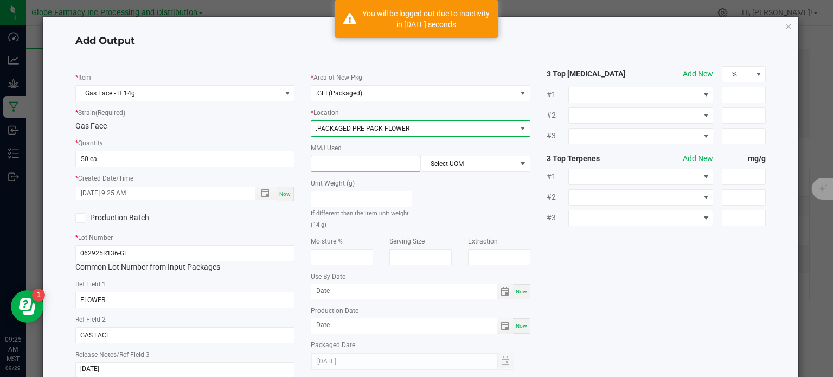
click at [352, 168] on input at bounding box center [365, 163] width 108 height 15
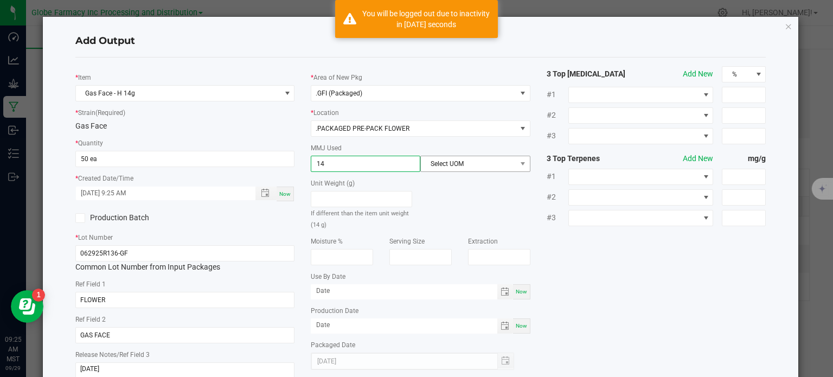
type input "14"
click at [457, 163] on span "Select UOM" at bounding box center [468, 163] width 95 height 15
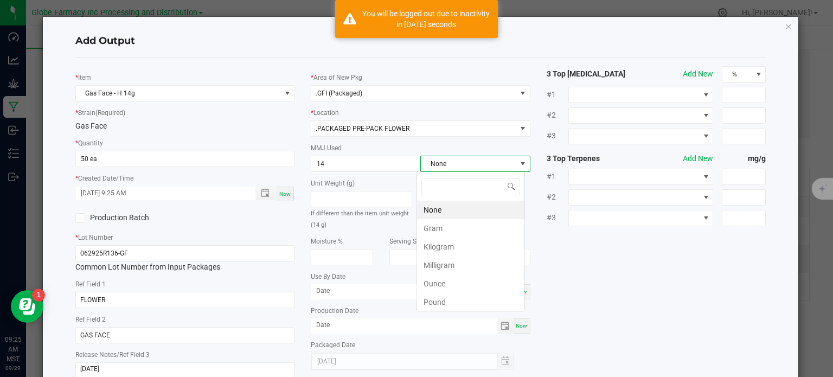
scroll to position [16, 108]
drag, startPoint x: 448, startPoint y: 225, endPoint x: 547, endPoint y: 253, distance: 103.1
click at [449, 225] on li "Gram" at bounding box center [470, 228] width 107 height 18
click at [622, 274] on div "* Item Gas Face - H 14g * Strain (Required) Gas Face * Quantity 50 ea * Created…" at bounding box center [420, 226] width 707 height 320
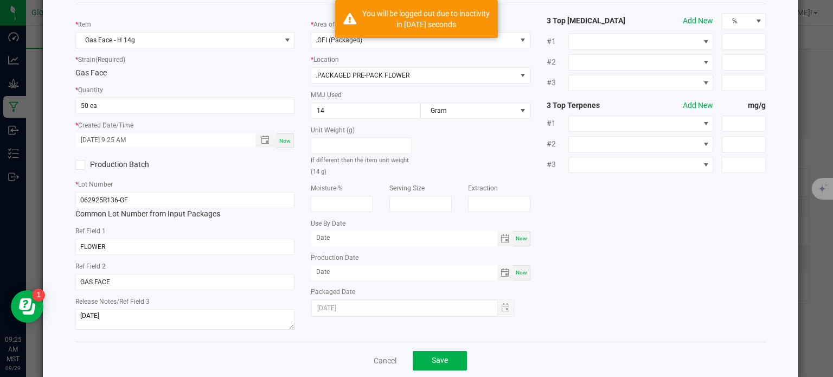
scroll to position [0, 0]
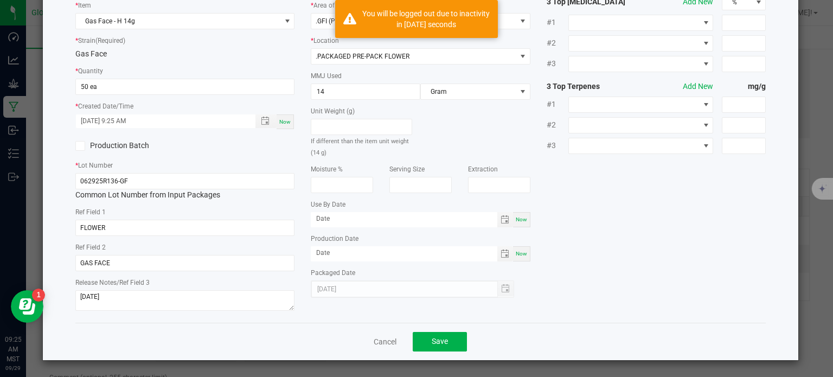
click at [466, 349] on div "Cancel Save" at bounding box center [420, 341] width 691 height 37
click at [454, 342] on button "Save" at bounding box center [440, 342] width 54 height 20
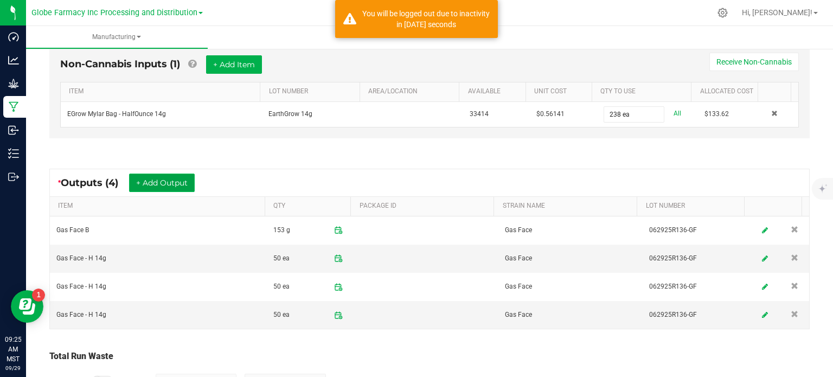
click at [154, 175] on button "+ Add Output" at bounding box center [162, 182] width 66 height 18
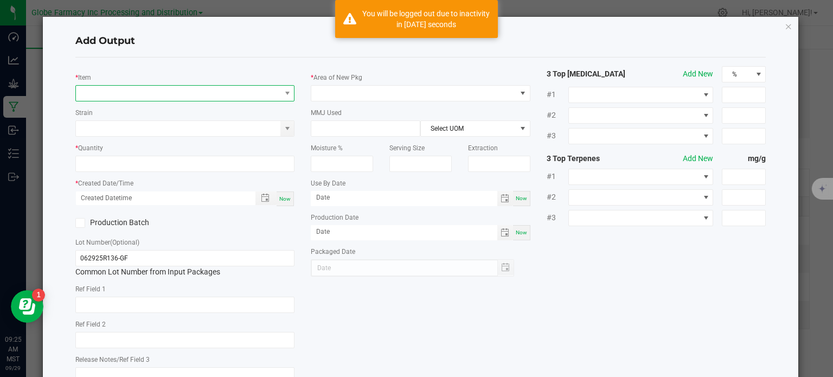
click at [131, 96] on span "NO DATA FOUND" at bounding box center [178, 93] width 205 height 15
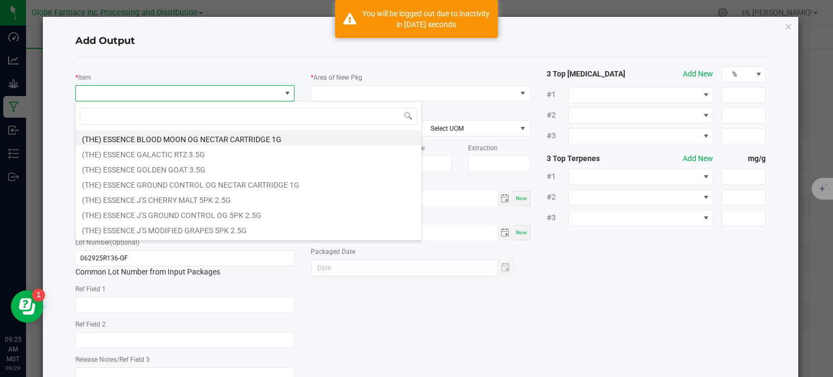
type input "GAS FACE"
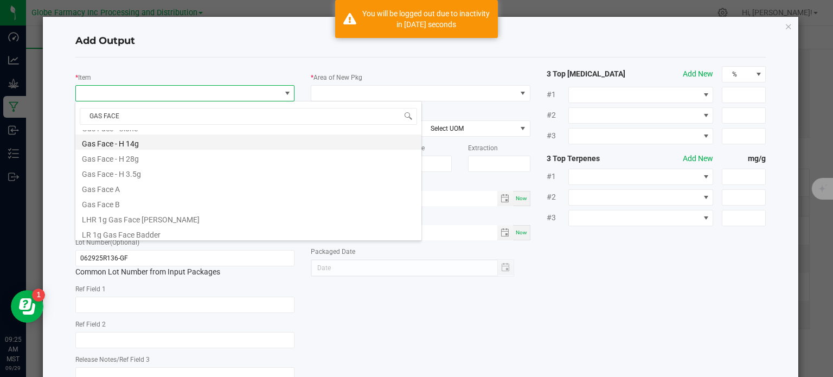
click at [141, 146] on li "Gas Face - H 14g" at bounding box center [248, 141] width 346 height 15
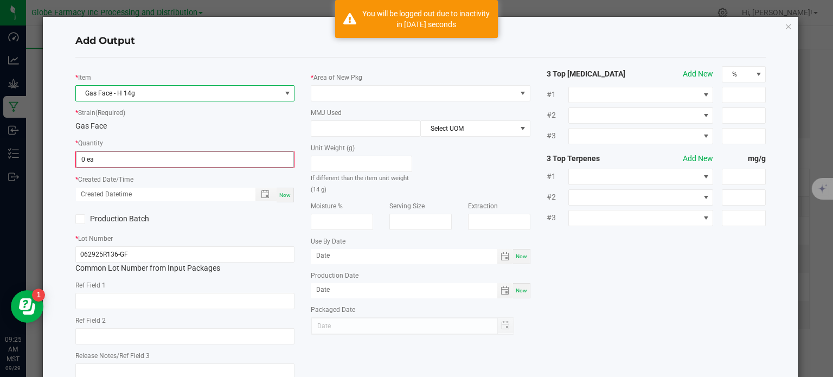
click at [104, 160] on input "0 ea" at bounding box center [184, 159] width 217 height 15
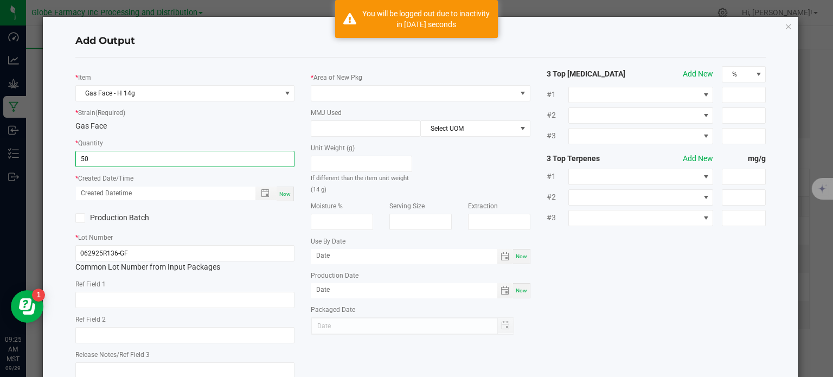
click at [281, 199] on div "Now" at bounding box center [284, 193] width 17 height 15
type input "50 ea"
type input "[DATE] 9:25 AM"
type input "[DATE]"
drag, startPoint x: 166, startPoint y: 299, endPoint x: 162, endPoint y: 295, distance: 5.8
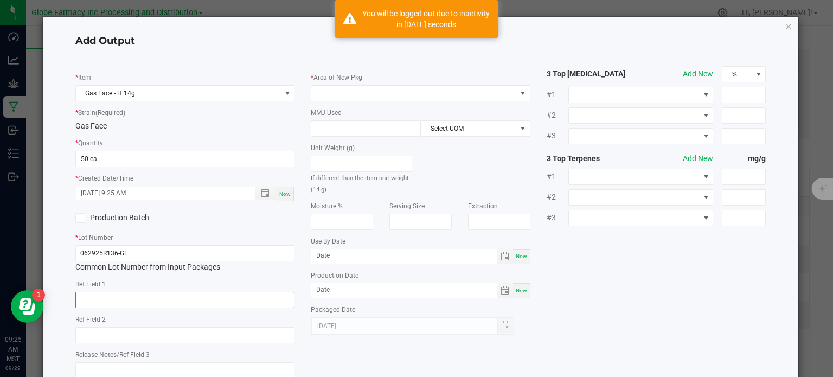
click at [165, 298] on input "text" at bounding box center [185, 300] width 220 height 16
type input "FLOWER"
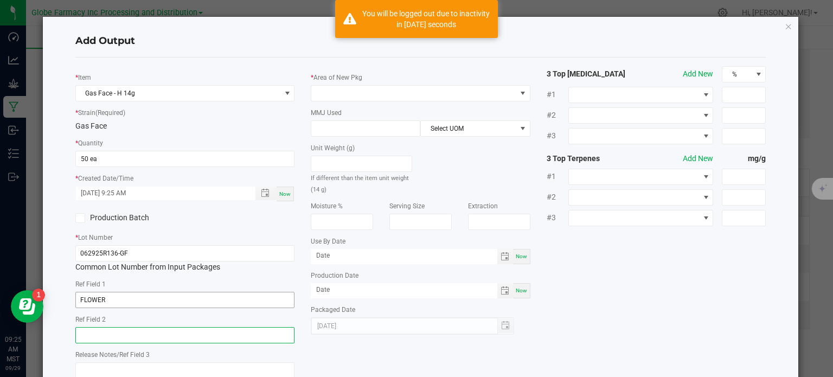
paste input "GAS FACE"
type input "GAS FACE"
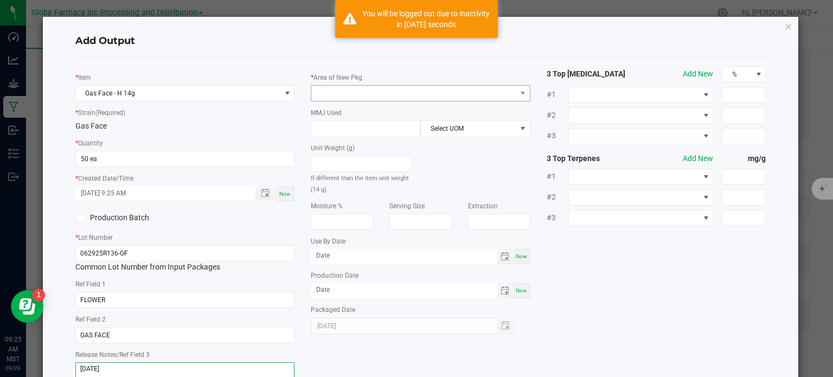
type textarea "[DATE]"
click at [423, 93] on span at bounding box center [413, 93] width 205 height 15
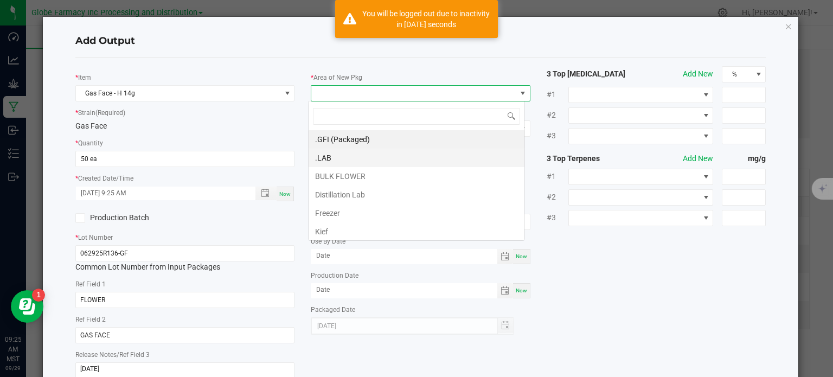
scroll to position [16, 217]
click at [364, 139] on li ".GFI (Packaged)" at bounding box center [416, 139] width 216 height 18
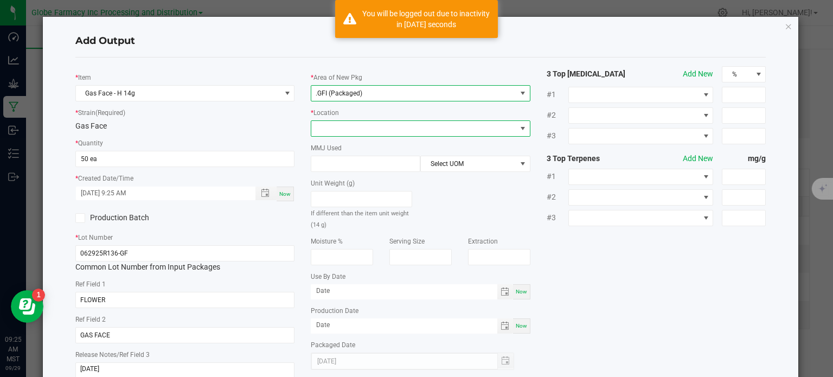
click at [353, 132] on span at bounding box center [413, 128] width 205 height 15
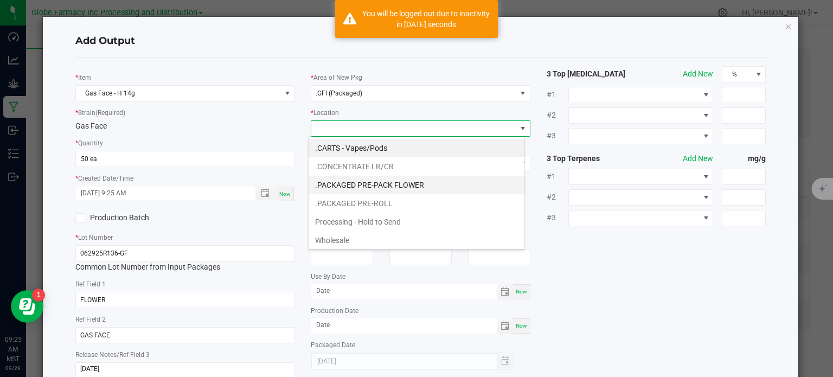
click at [356, 176] on li ".PACKAGED PRE-PACK FLOWER" at bounding box center [416, 185] width 216 height 18
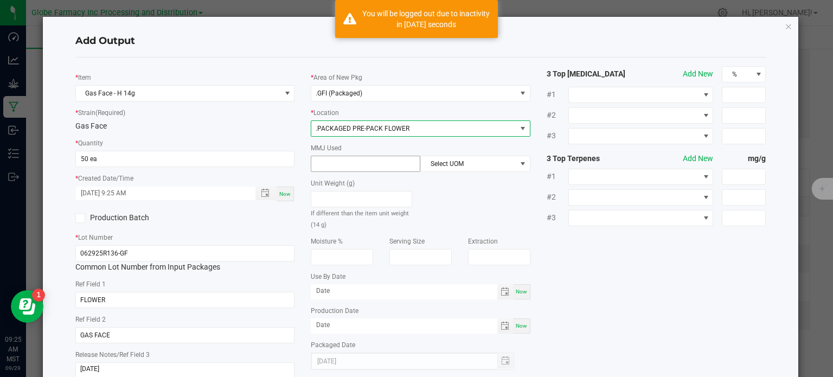
click at [350, 165] on input at bounding box center [365, 163] width 108 height 15
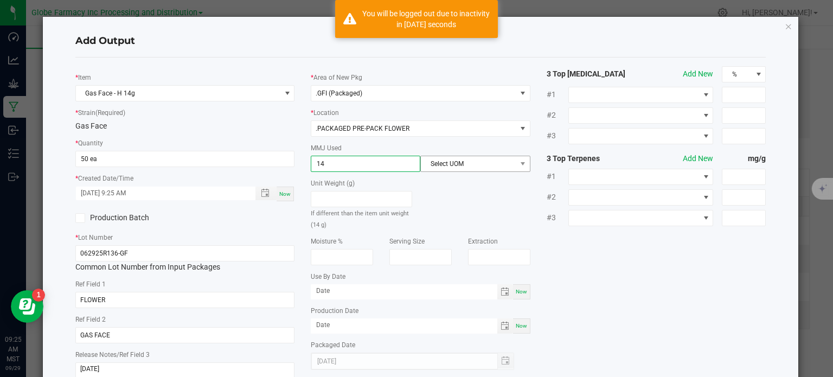
type input "14"
click at [434, 162] on span "Select UOM" at bounding box center [468, 163] width 95 height 15
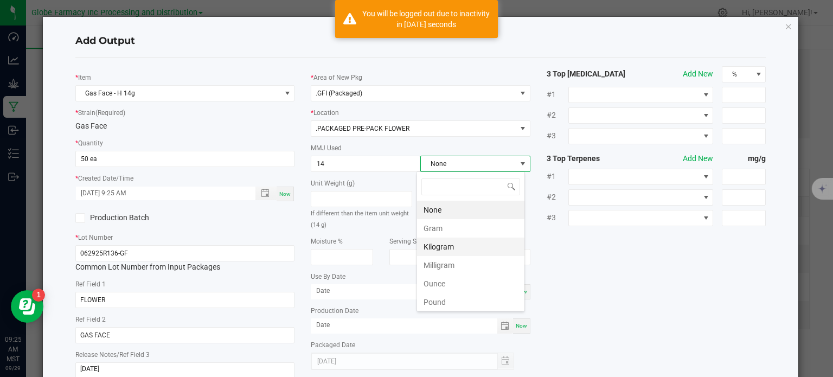
scroll to position [16, 108]
click at [429, 229] on li "Gram" at bounding box center [470, 228] width 107 height 18
click at [606, 259] on div "* Item Gas Face - H 14g * Strain (Required) Gas Face * Quantity 50 ea * Created…" at bounding box center [420, 226] width 707 height 320
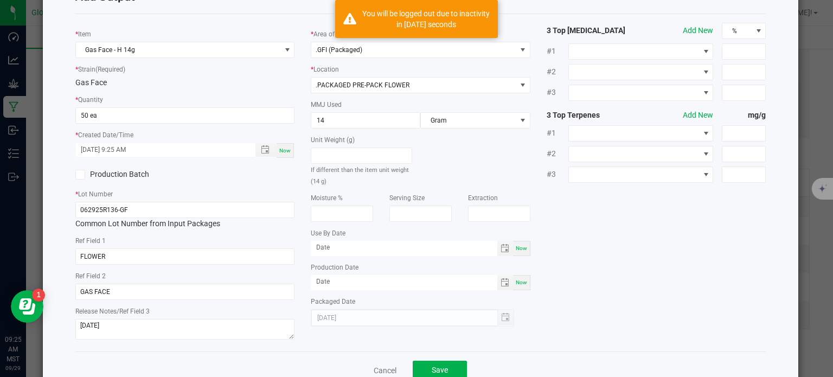
scroll to position [72, 0]
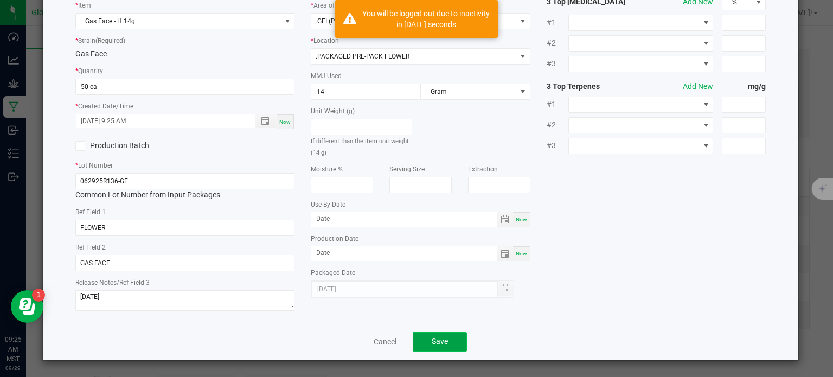
click at [451, 342] on button "Save" at bounding box center [440, 342] width 54 height 20
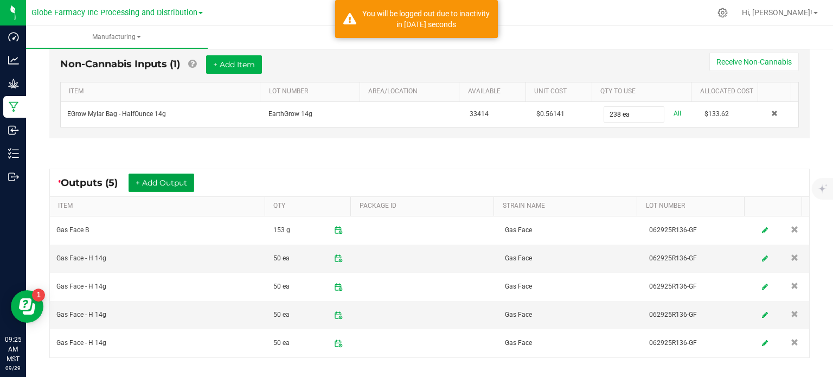
click at [160, 176] on button "+ Add Output" at bounding box center [161, 182] width 66 height 18
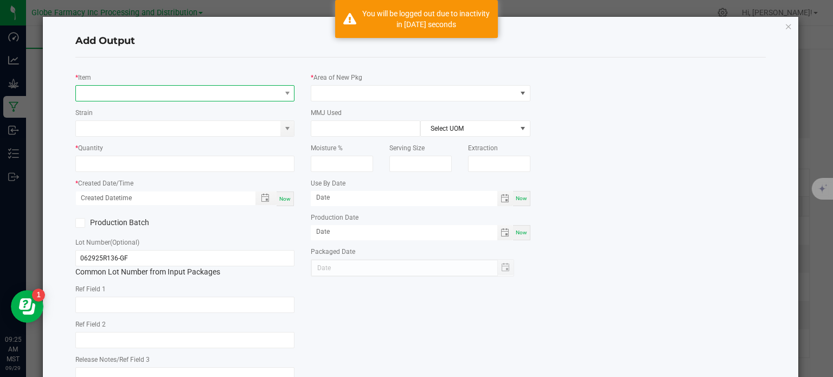
click at [139, 93] on span "NO DATA FOUND" at bounding box center [178, 93] width 205 height 15
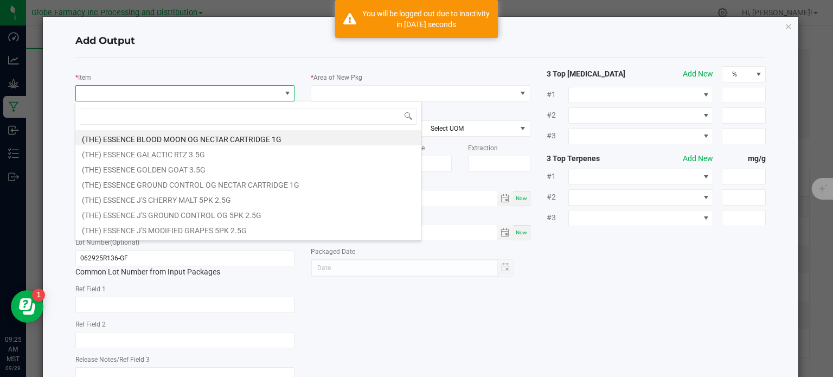
scroll to position [16, 217]
type input "GAS FACE"
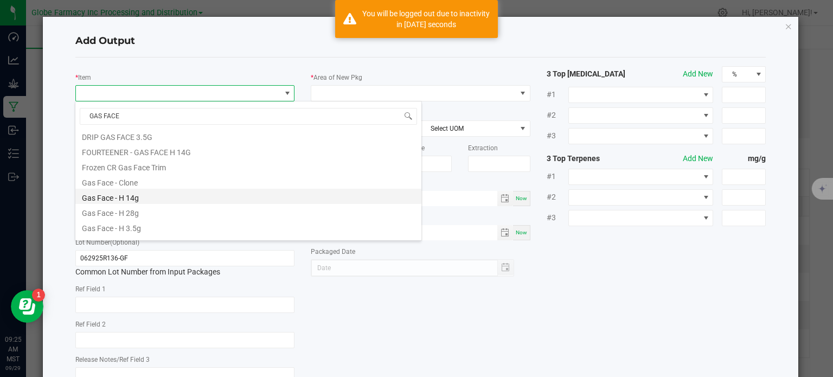
click at [150, 192] on li "Gas Face - H 14g" at bounding box center [248, 196] width 346 height 15
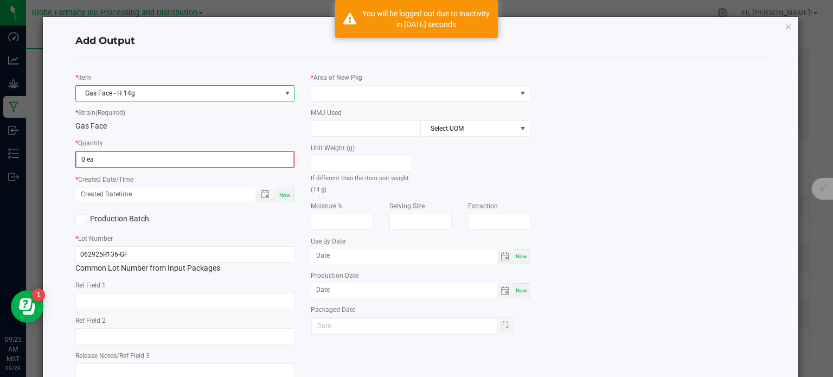
click at [115, 164] on input "0 ea" at bounding box center [184, 159] width 217 height 15
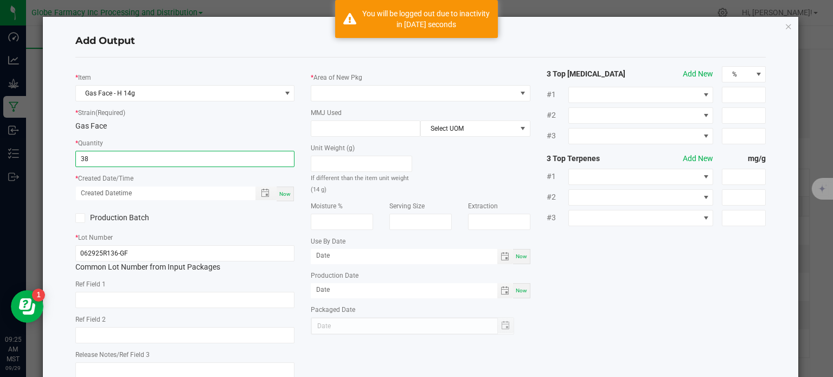
click at [281, 196] on span "Now" at bounding box center [284, 194] width 11 height 6
type input "38 ea"
type input "[DATE] 9:25 AM"
type input "[DATE]"
click at [162, 301] on input "text" at bounding box center [185, 300] width 220 height 16
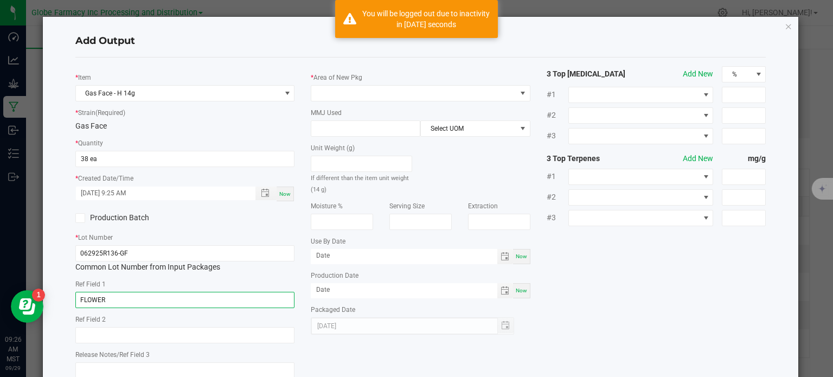
type input "FLOWER"
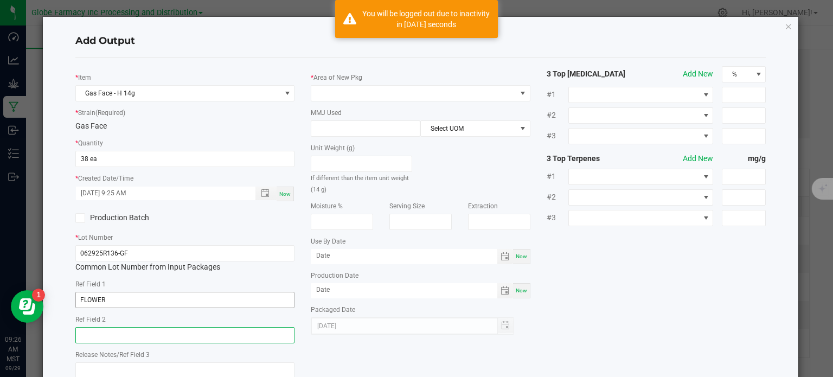
type input "G"
paste input "GAS FACE"
type input "GAS FACE"
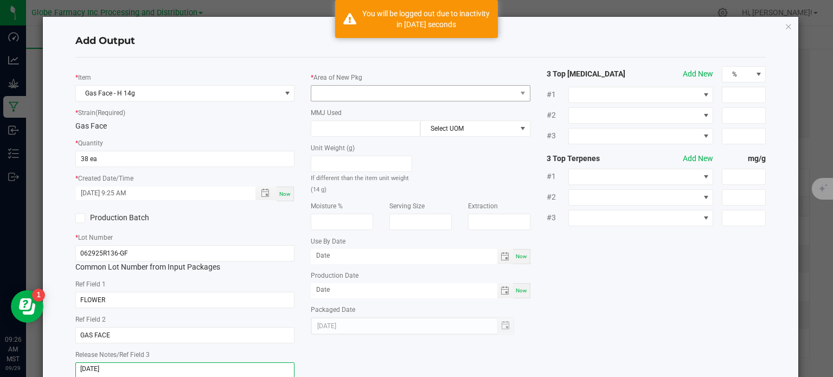
type textarea "[DATE]"
click at [343, 96] on span at bounding box center [413, 93] width 205 height 15
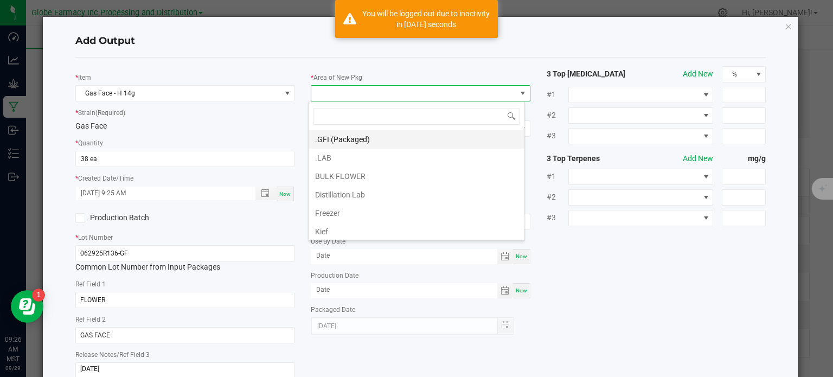
click at [345, 136] on li ".GFI (Packaged)" at bounding box center [416, 139] width 216 height 18
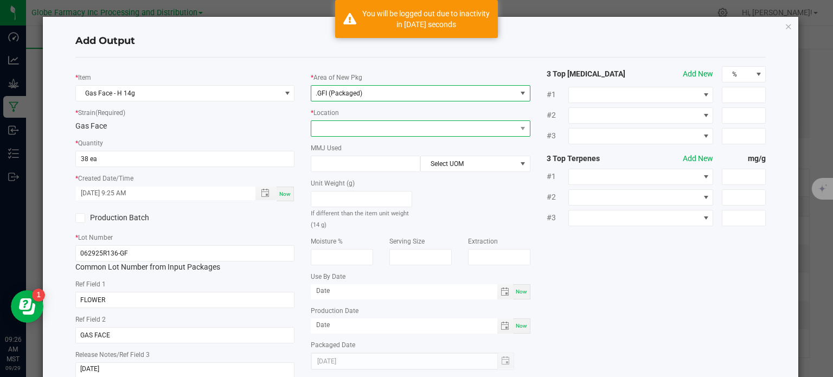
click at [358, 134] on span at bounding box center [413, 128] width 205 height 15
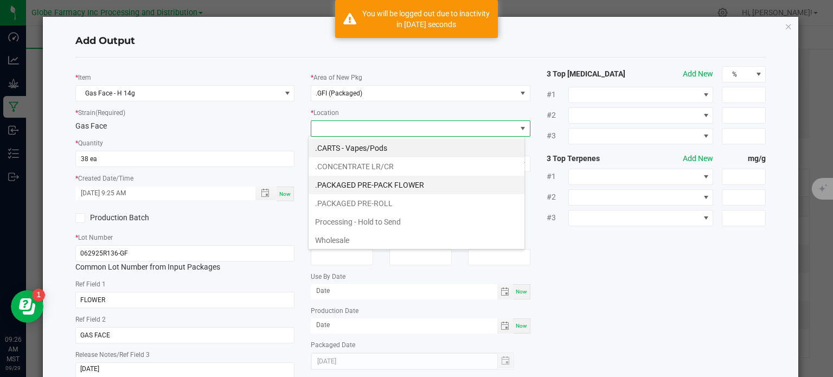
click at [383, 184] on li ".PACKAGED PRE-PACK FLOWER" at bounding box center [416, 185] width 216 height 18
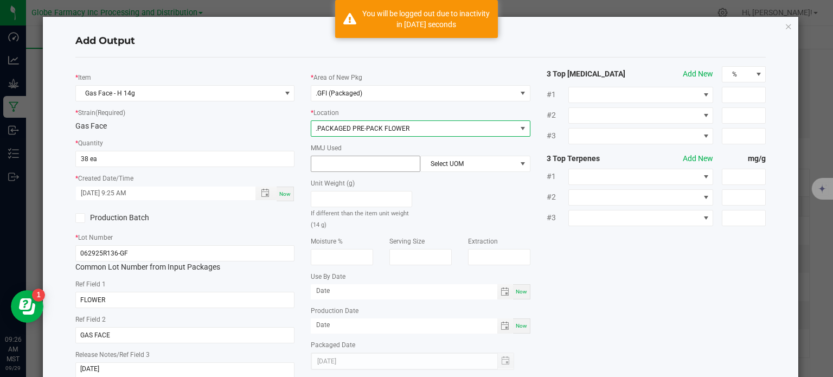
click at [387, 163] on input at bounding box center [365, 163] width 108 height 15
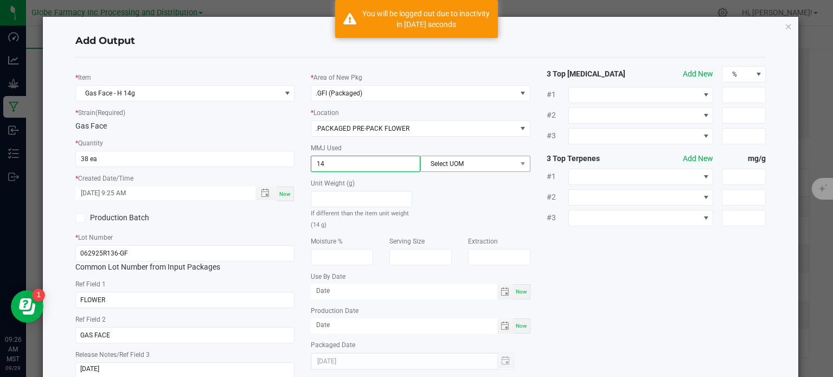
type input "14"
click at [449, 168] on span "Select UOM" at bounding box center [468, 163] width 95 height 15
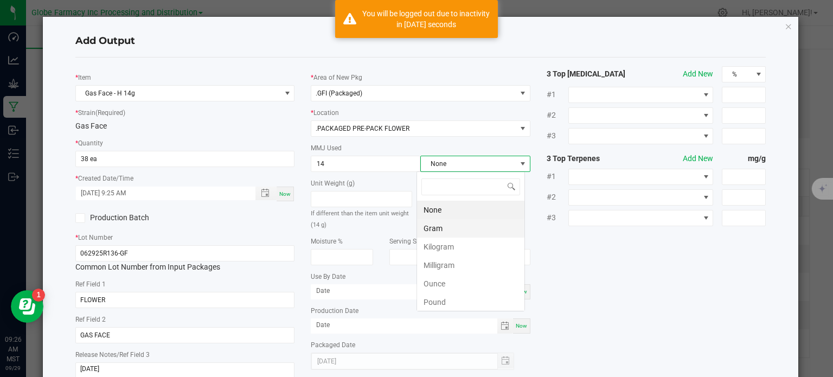
scroll to position [16, 108]
click at [441, 226] on li "Gram" at bounding box center [470, 228] width 107 height 18
click at [606, 256] on div "* Item Gas Face - H 14g * Strain (Required) Gas Face * Quantity 38 ea * Created…" at bounding box center [420, 226] width 707 height 320
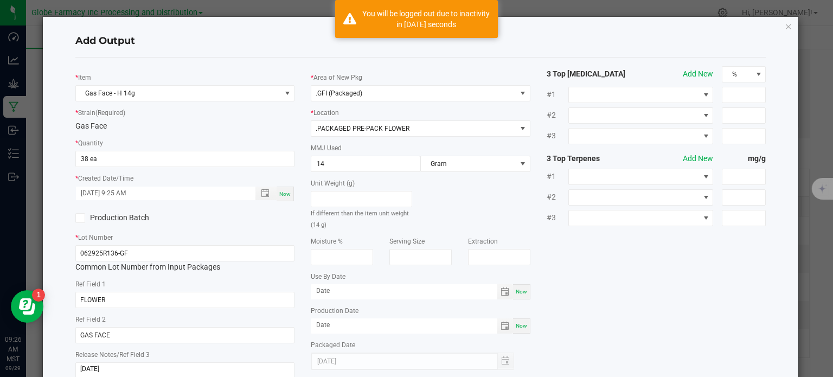
scroll to position [72, 0]
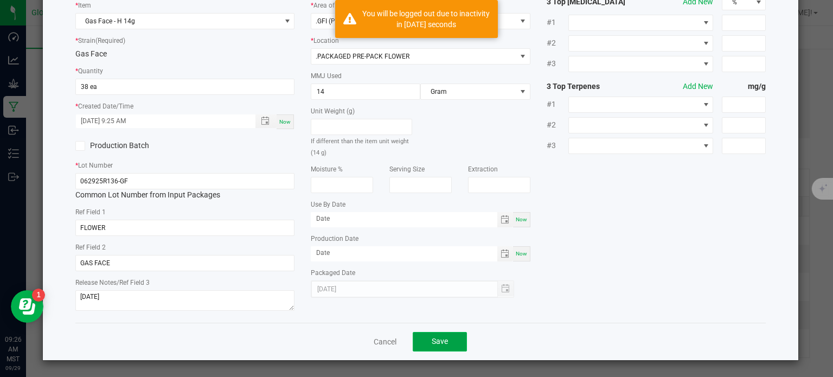
click at [414, 342] on button "Save" at bounding box center [440, 342] width 54 height 20
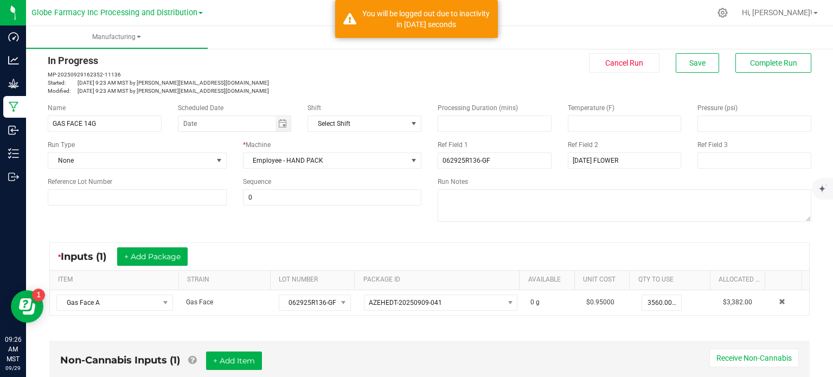
scroll to position [0, 0]
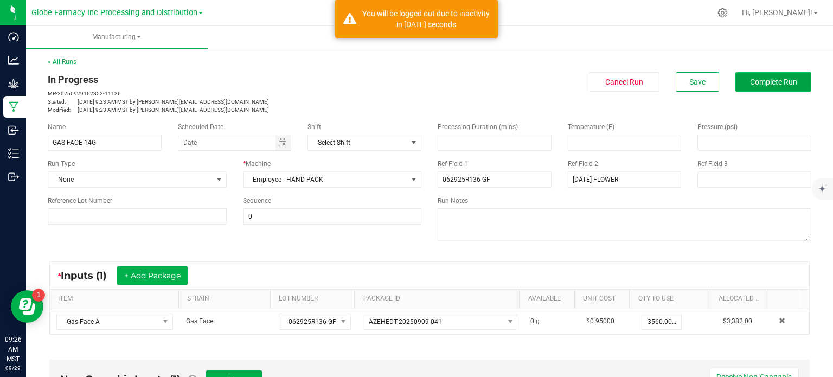
click at [770, 84] on span "Complete Run" at bounding box center [773, 82] width 47 height 9
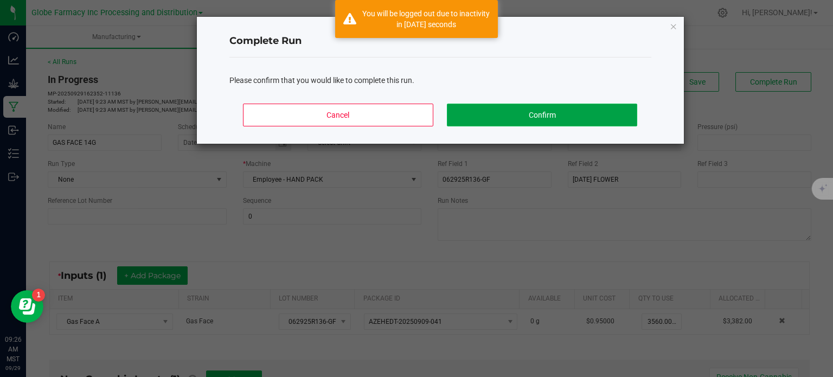
click at [607, 114] on button "Confirm" at bounding box center [542, 115] width 190 height 23
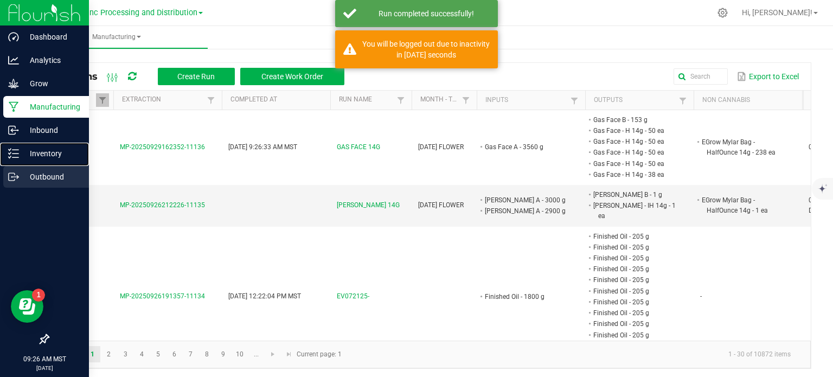
drag, startPoint x: 15, startPoint y: 154, endPoint x: 76, endPoint y: 174, distance: 64.3
click at [15, 154] on icon at bounding box center [13, 153] width 11 height 11
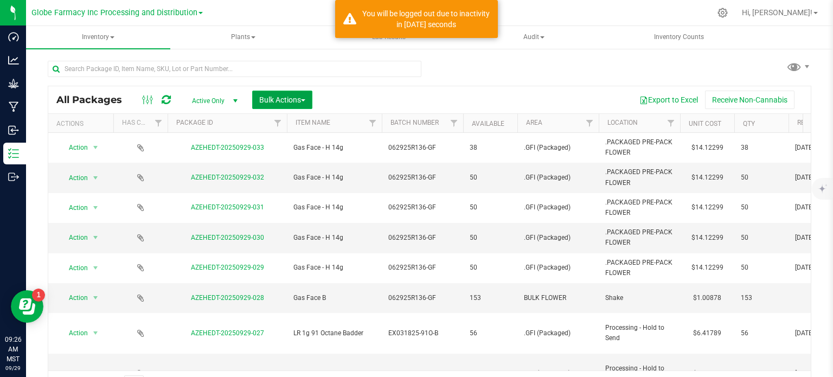
click at [272, 102] on span "Bulk Actions" at bounding box center [282, 99] width 46 height 9
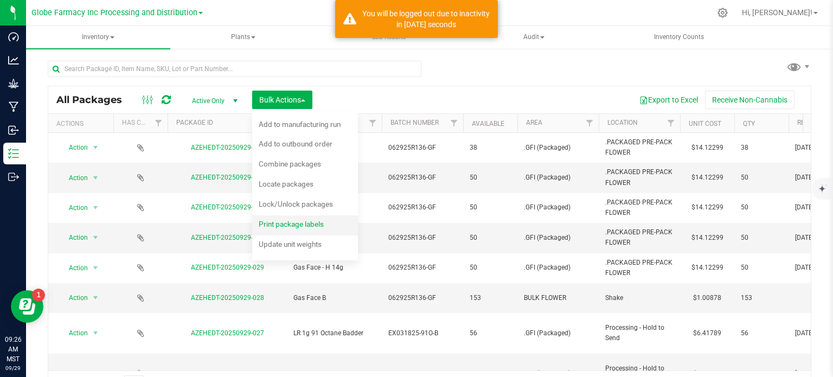
click at [288, 224] on span "Print package labels" at bounding box center [291, 224] width 65 height 9
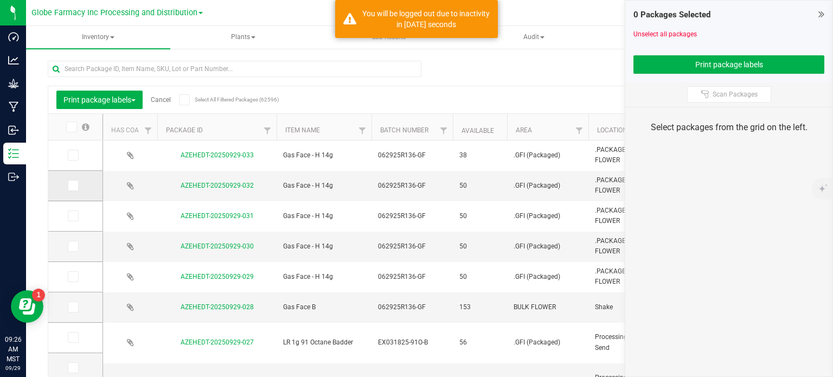
drag, startPoint x: 73, startPoint y: 158, endPoint x: 69, endPoint y: 182, distance: 24.2
click at [72, 155] on icon at bounding box center [72, 155] width 7 height 0
click at [0, 0] on input "checkbox" at bounding box center [0, 0] width 0 height 0
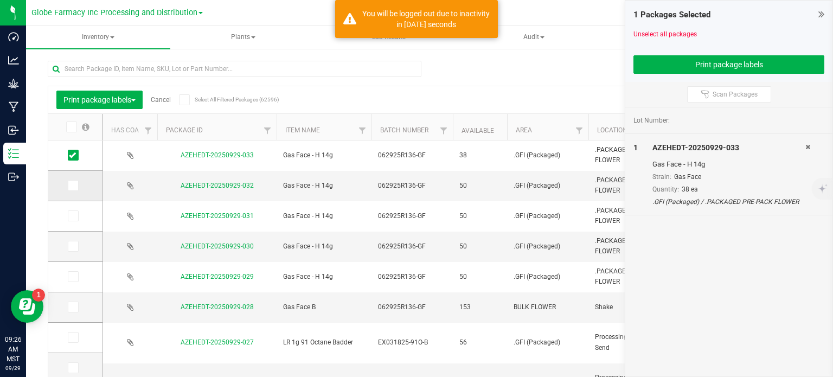
click at [72, 185] on icon at bounding box center [72, 185] width 7 height 0
click at [0, 0] on input "checkbox" at bounding box center [0, 0] width 0 height 0
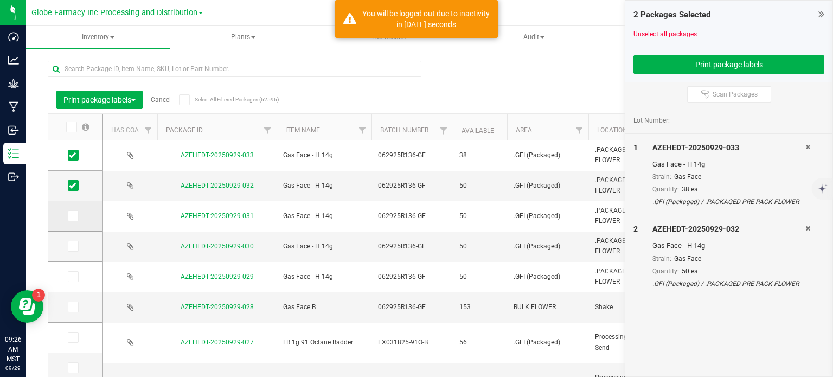
click at [72, 223] on td at bounding box center [75, 216] width 54 height 30
click at [74, 216] on icon at bounding box center [72, 216] width 7 height 0
click at [0, 0] on input "checkbox" at bounding box center [0, 0] width 0 height 0
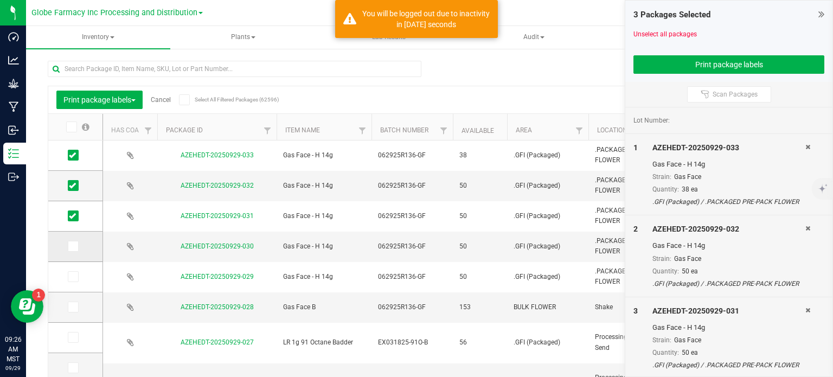
click at [74, 246] on icon at bounding box center [72, 246] width 7 height 0
click at [0, 0] on input "checkbox" at bounding box center [0, 0] width 0 height 0
click at [76, 274] on span at bounding box center [73, 276] width 11 height 11
click at [0, 0] on input "checkbox" at bounding box center [0, 0] width 0 height 0
click at [70, 307] on icon at bounding box center [72, 307] width 7 height 0
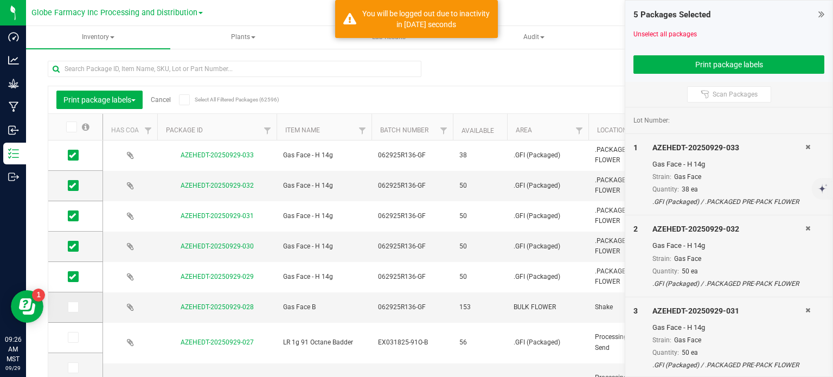
click at [0, 0] on input "checkbox" at bounding box center [0, 0] width 0 height 0
click at [653, 62] on button "Print package labels" at bounding box center [728, 64] width 191 height 18
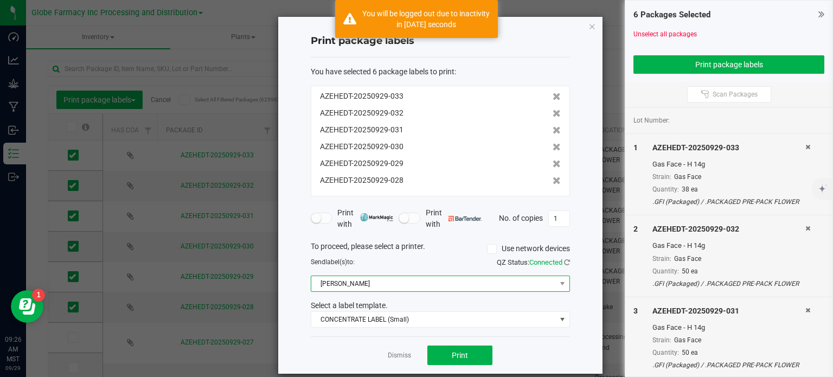
click at [387, 282] on span "[PERSON_NAME]" at bounding box center [433, 283] width 244 height 15
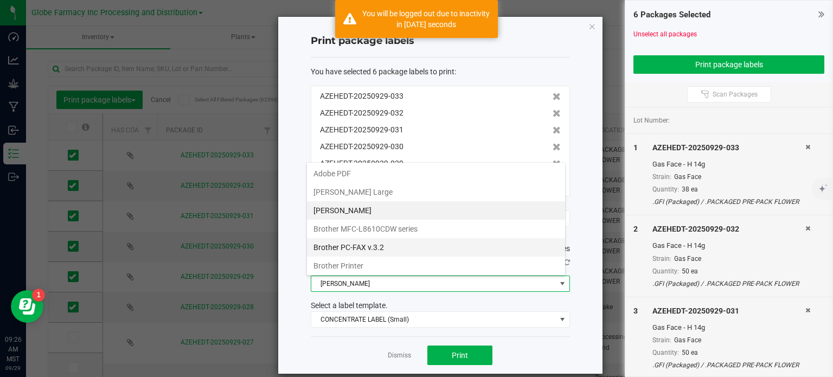
scroll to position [16, 259]
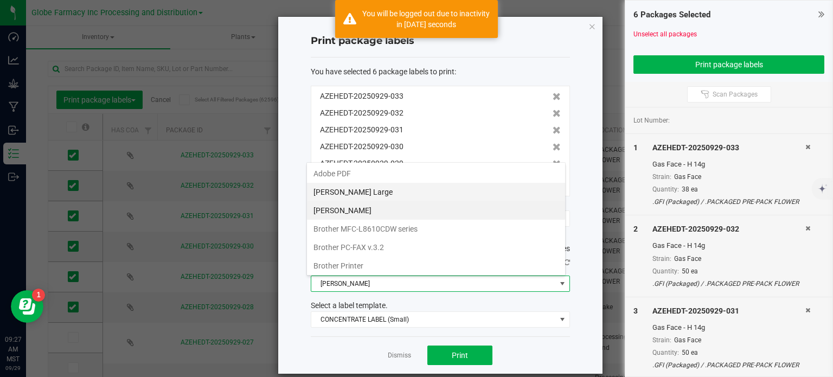
click at [389, 190] on Large "[PERSON_NAME] Large" at bounding box center [436, 192] width 258 height 18
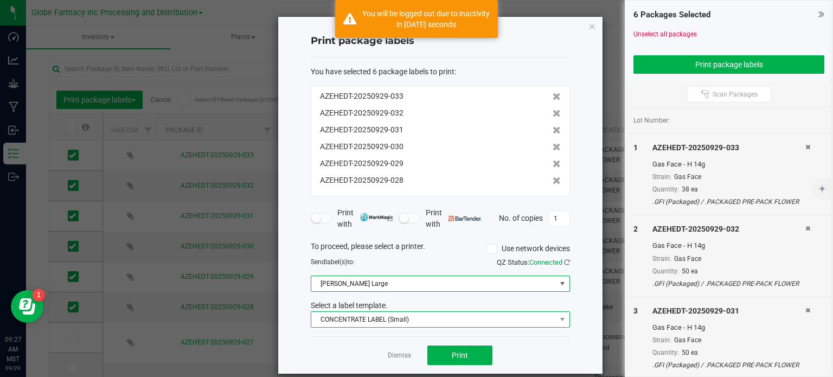
click at [397, 316] on span "CONCENTRATE LABEL (Small)" at bounding box center [433, 319] width 244 height 15
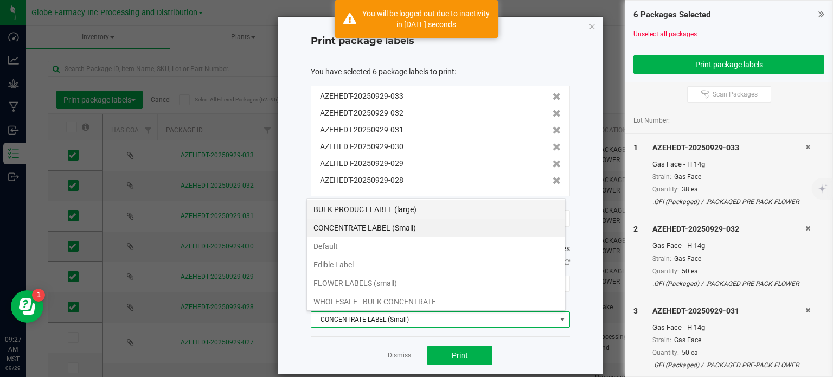
click at [408, 211] on li "BULK PRODUCT LABEL (large)" at bounding box center [436, 209] width 258 height 18
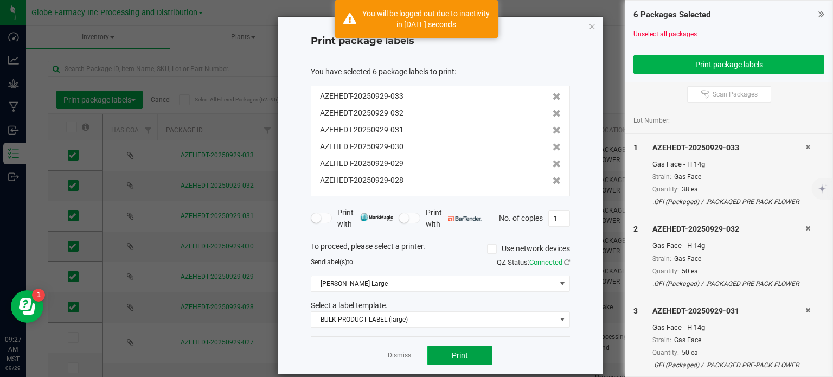
click at [439, 362] on button "Print" at bounding box center [459, 355] width 65 height 20
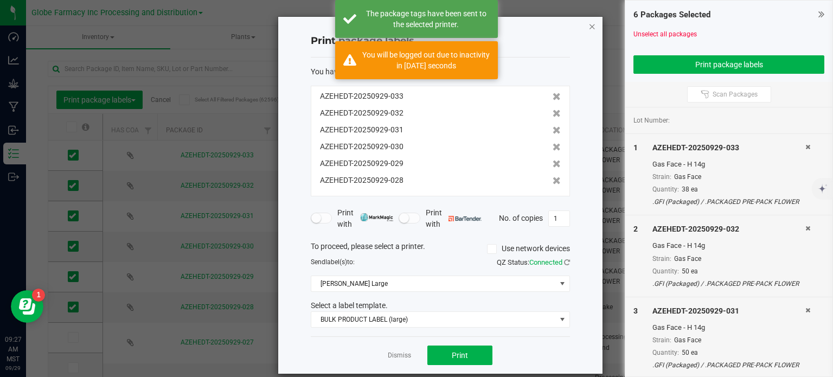
click at [588, 27] on icon "button" at bounding box center [592, 26] width 8 height 13
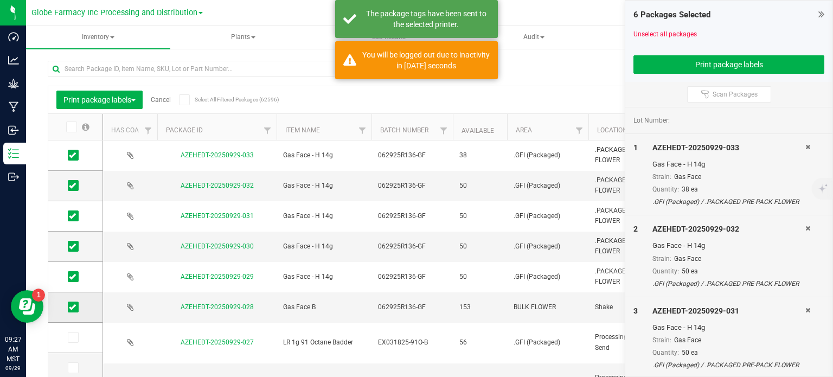
click at [72, 307] on icon at bounding box center [72, 307] width 7 height 0
click at [0, 0] on input "checkbox" at bounding box center [0, 0] width 0 height 0
click at [74, 155] on icon at bounding box center [72, 155] width 7 height 0
click at [0, 0] on input "checkbox" at bounding box center [0, 0] width 0 height 0
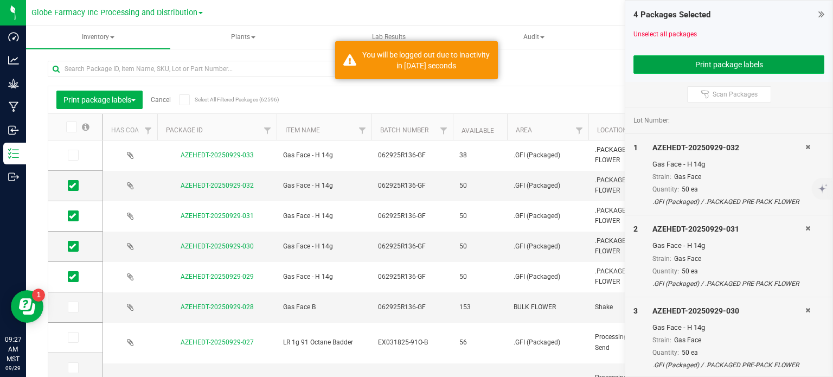
click at [701, 61] on button "Print package labels" at bounding box center [728, 64] width 191 height 18
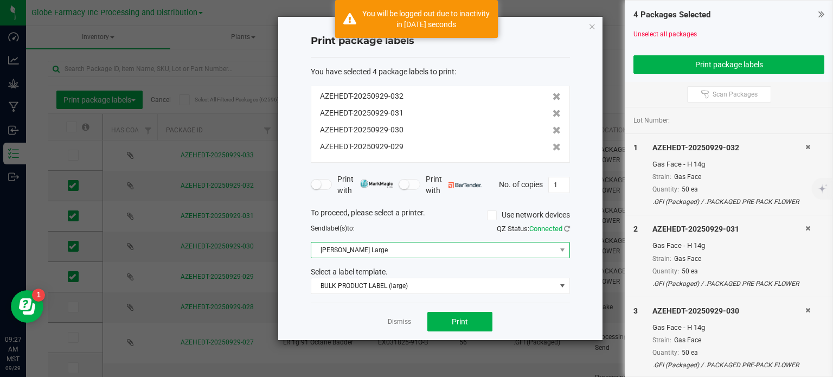
click at [377, 251] on span "[PERSON_NAME] Large" at bounding box center [433, 249] width 244 height 15
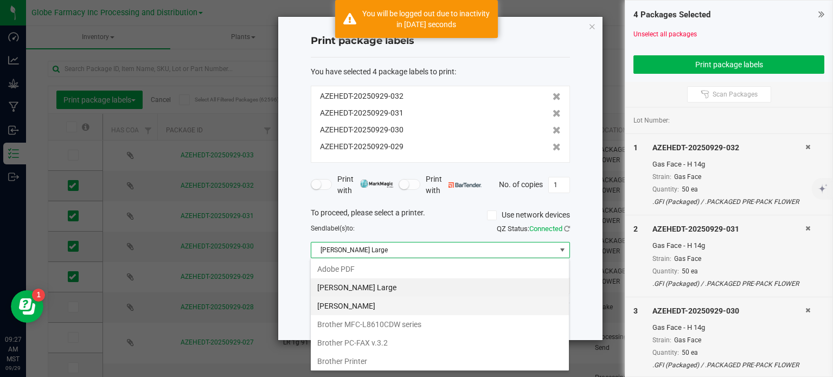
click at [420, 308] on Small "[PERSON_NAME]" at bounding box center [440, 306] width 258 height 18
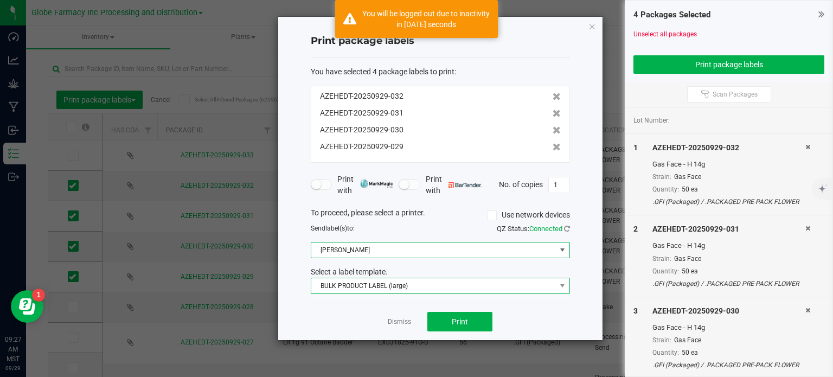
click at [410, 285] on span "BULK PRODUCT LABEL (large)" at bounding box center [433, 285] width 244 height 15
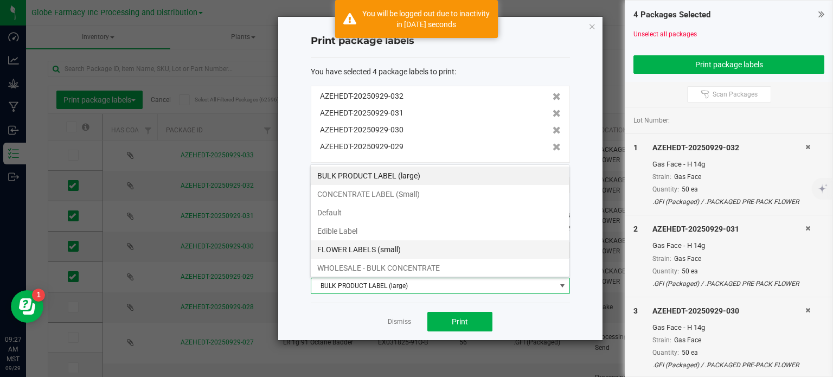
click at [371, 248] on li "FLOWER LABELS (small)" at bounding box center [440, 249] width 258 height 18
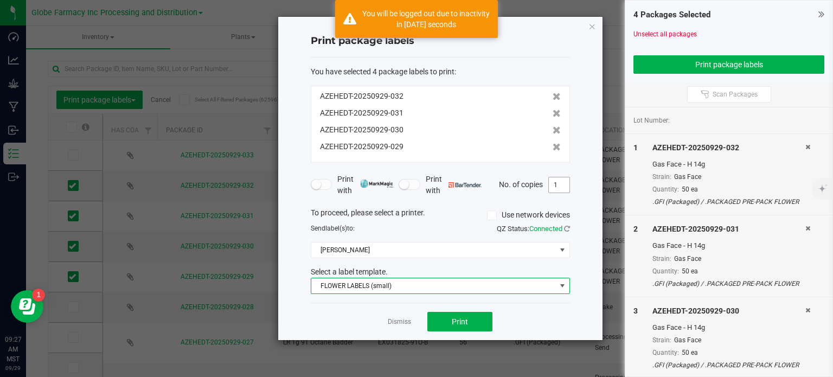
click at [562, 188] on input "1" at bounding box center [559, 184] width 21 height 15
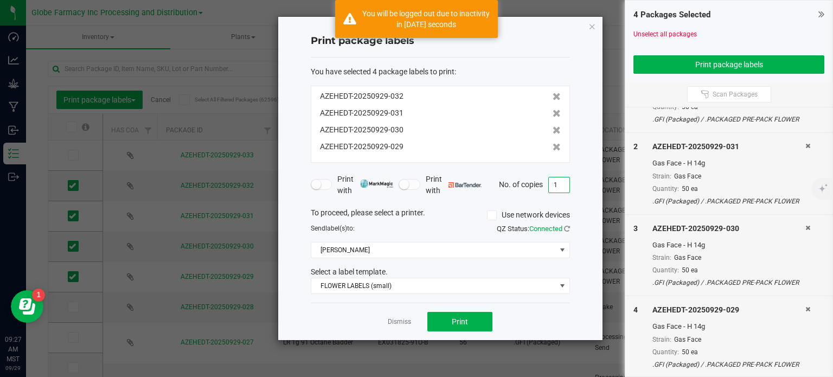
scroll to position [0, 0]
type input "50"
click at [467, 325] on button "Print" at bounding box center [459, 322] width 65 height 20
click at [590, 25] on icon "button" at bounding box center [592, 26] width 8 height 13
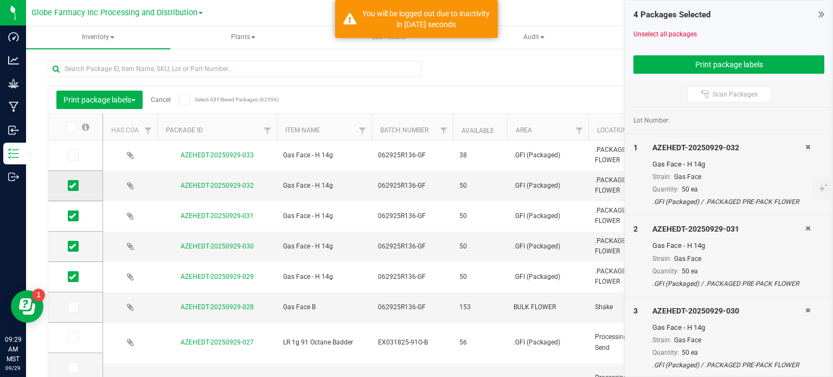
drag, startPoint x: 74, startPoint y: 157, endPoint x: 74, endPoint y: 190, distance: 33.6
click at [74, 155] on icon at bounding box center [72, 155] width 7 height 0
click at [0, 0] on input "checkbox" at bounding box center [0, 0] width 0 height 0
click at [74, 185] on icon at bounding box center [72, 185] width 7 height 0
click at [0, 0] on input "checkbox" at bounding box center [0, 0] width 0 height 0
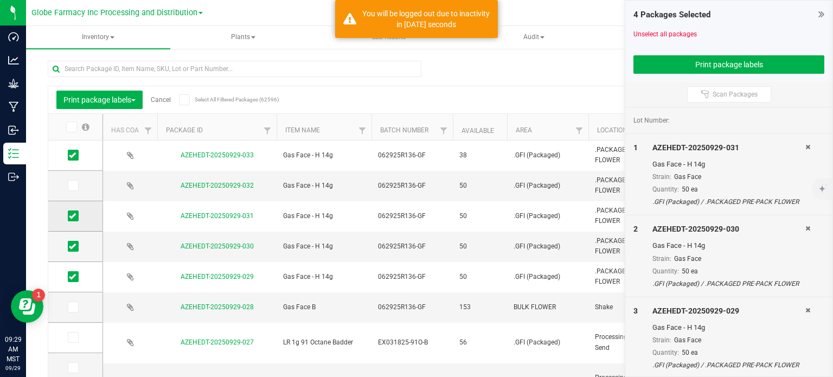
click at [76, 215] on span at bounding box center [73, 215] width 11 height 11
click at [0, 0] on input "checkbox" at bounding box center [0, 0] width 0 height 0
click at [70, 246] on icon at bounding box center [72, 246] width 7 height 0
click at [0, 0] on input "checkbox" at bounding box center [0, 0] width 0 height 0
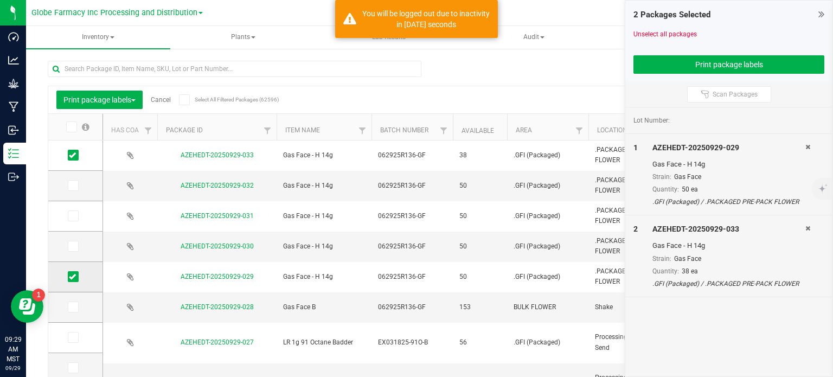
click at [69, 276] on icon at bounding box center [72, 276] width 7 height 0
click at [0, 0] on input "checkbox" at bounding box center [0, 0] width 0 height 0
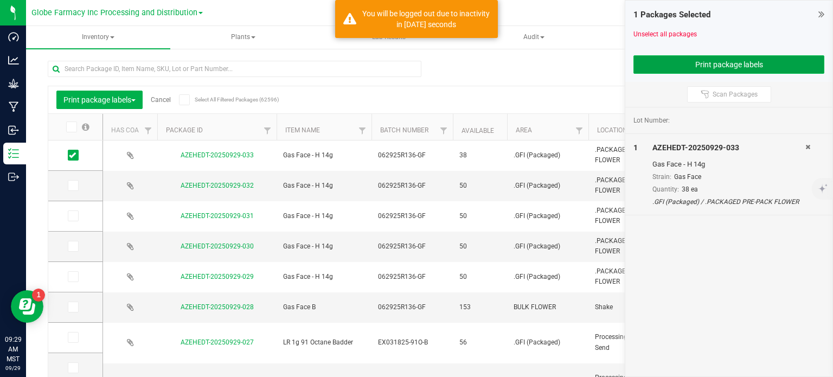
click at [700, 67] on button "Print package labels" at bounding box center [728, 64] width 191 height 18
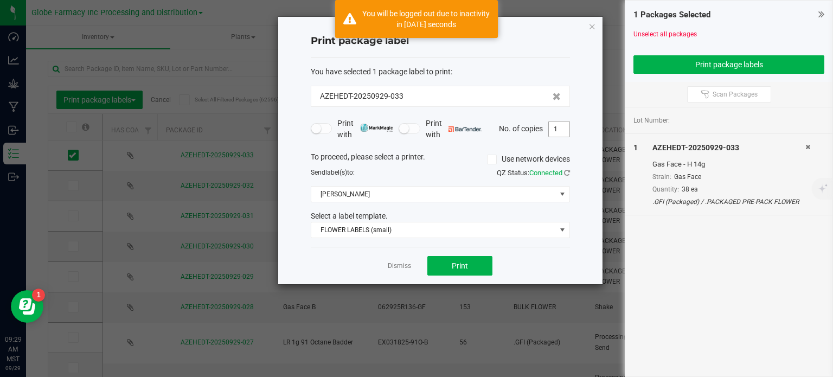
drag, startPoint x: 562, startPoint y: 128, endPoint x: 563, endPoint y: 136, distance: 7.7
click at [561, 127] on input "1" at bounding box center [559, 128] width 21 height 15
type input "38"
click at [454, 261] on span "Print" at bounding box center [460, 265] width 16 height 9
click at [590, 24] on icon "button" at bounding box center [592, 26] width 8 height 13
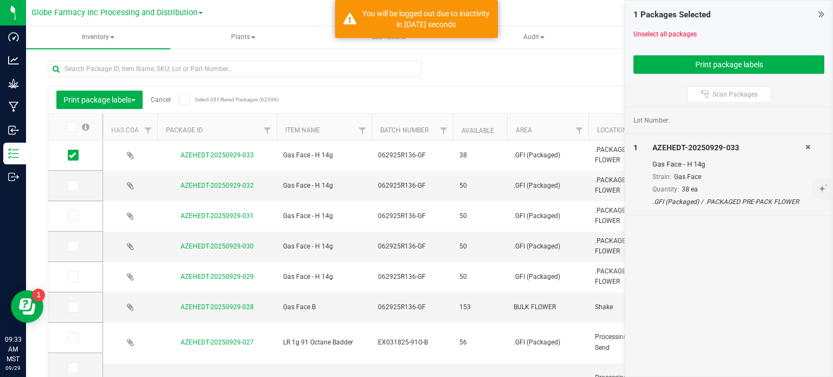
click at [155, 104] on div "Print package labels Cancel Select All Filtered Packages (62596)" at bounding box center [152, 100] width 192 height 18
click at [153, 97] on link "Cancel" at bounding box center [161, 100] width 20 height 8
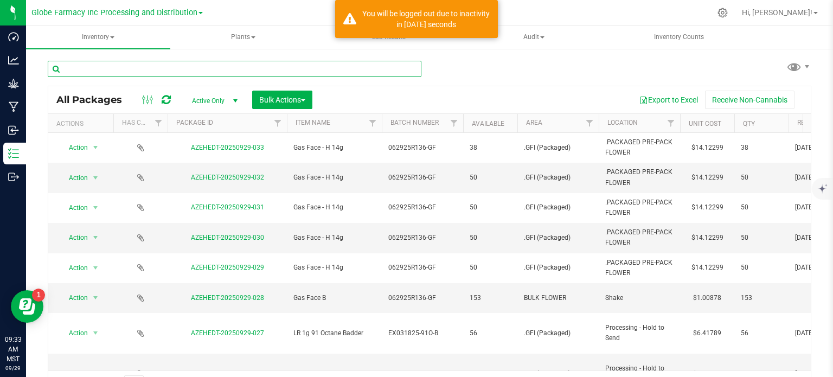
click at [112, 71] on input "text" at bounding box center [234, 69] width 373 height 16
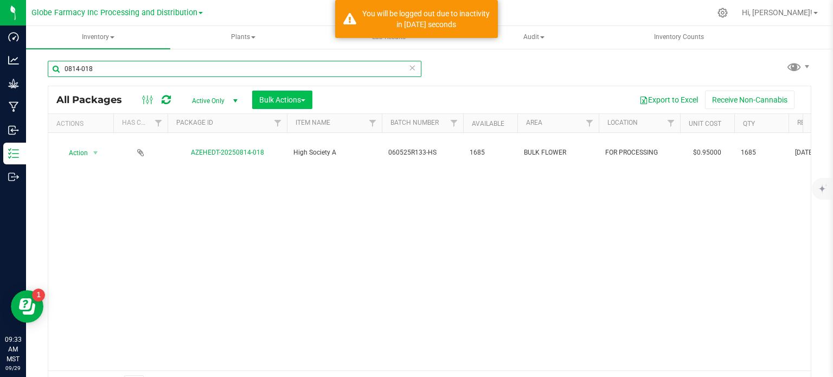
type input "0814-018"
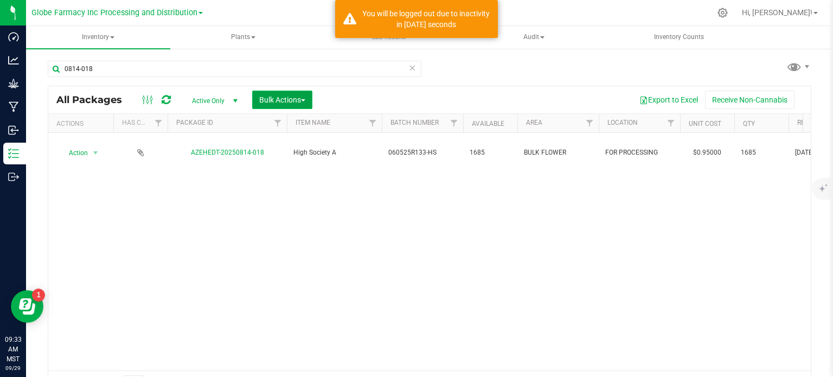
drag, startPoint x: 289, startPoint y: 95, endPoint x: 289, endPoint y: 101, distance: 6.0
click at [289, 95] on span "Bulk Actions" at bounding box center [282, 99] width 46 height 9
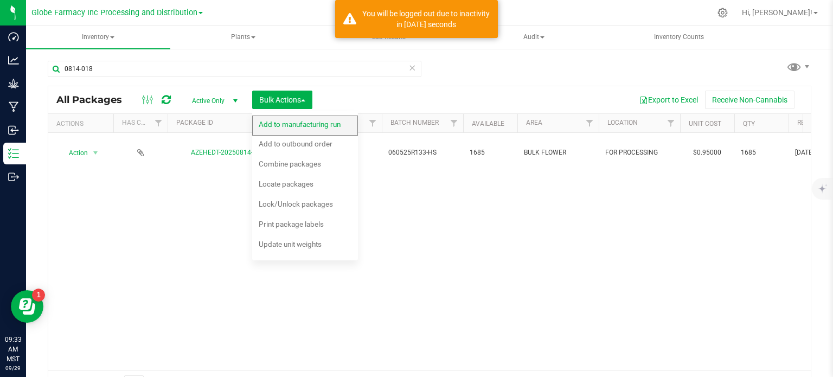
click at [288, 127] on span "Add to manufacturing run" at bounding box center [300, 124] width 82 height 9
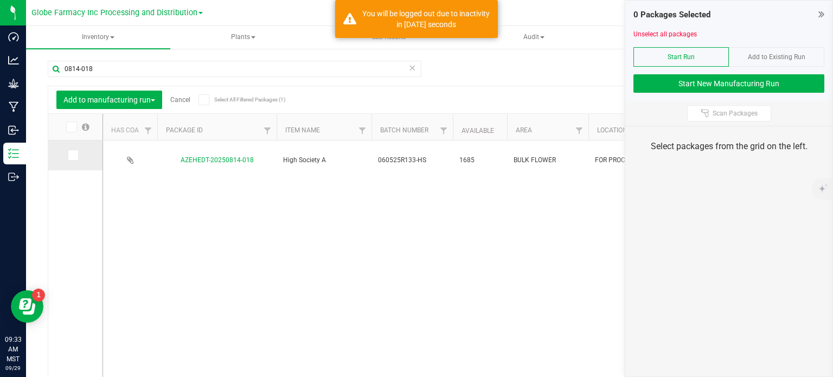
click at [76, 156] on span at bounding box center [73, 155] width 11 height 11
click at [0, 0] on input "checkbox" at bounding box center [0, 0] width 0 height 0
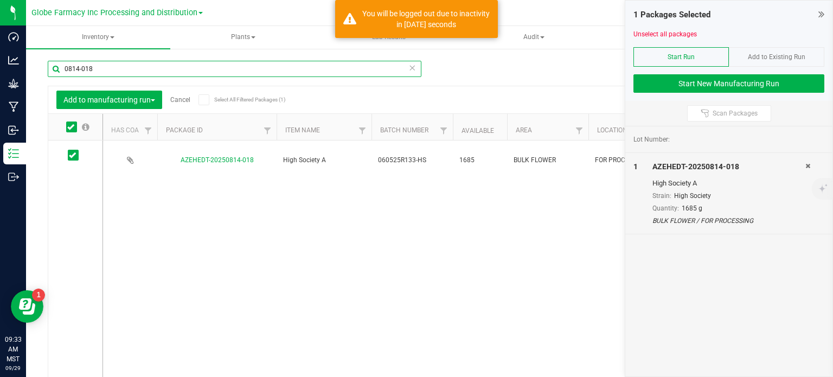
click at [106, 75] on input "0814-018" at bounding box center [234, 69] width 373 height 16
type input "0814-014"
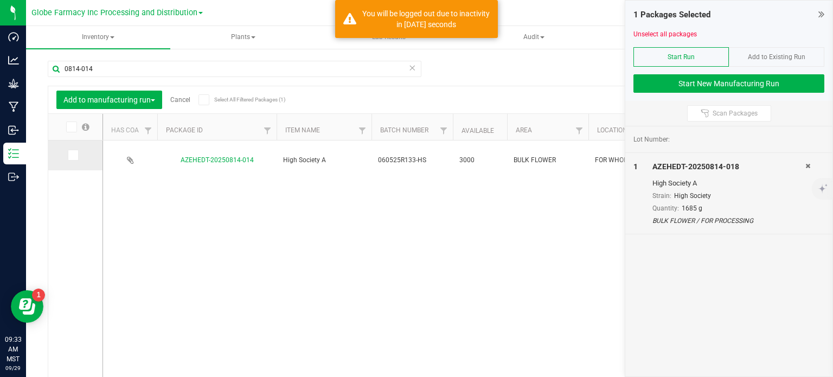
click at [75, 155] on icon at bounding box center [72, 155] width 7 height 0
click at [0, 0] on input "checkbox" at bounding box center [0, 0] width 0 height 0
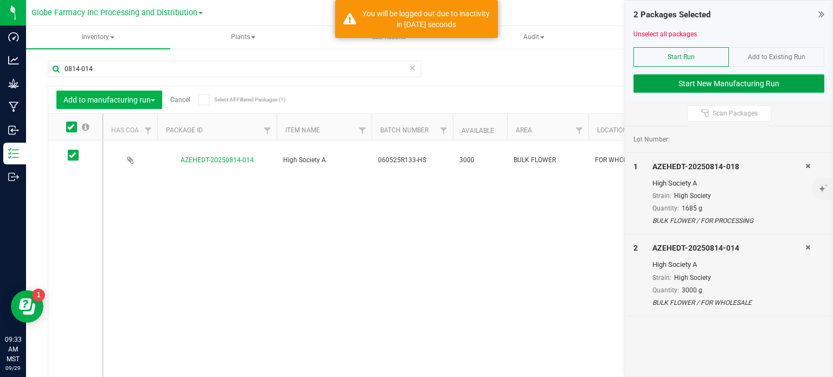
click at [726, 91] on button "Start New Manufacturing Run" at bounding box center [728, 83] width 191 height 18
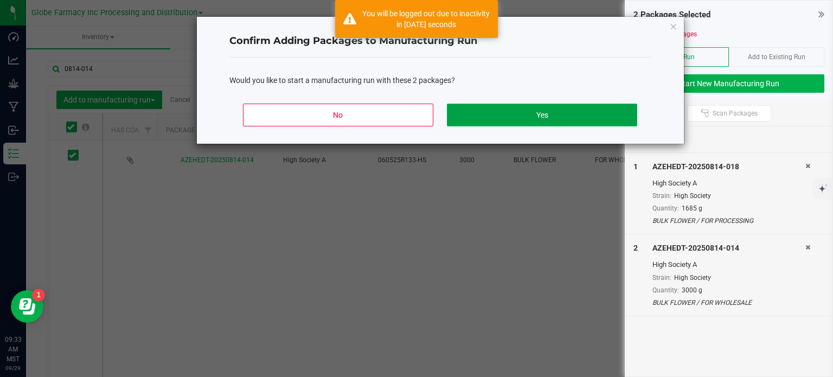
click at [479, 123] on button "Yes" at bounding box center [542, 115] width 190 height 23
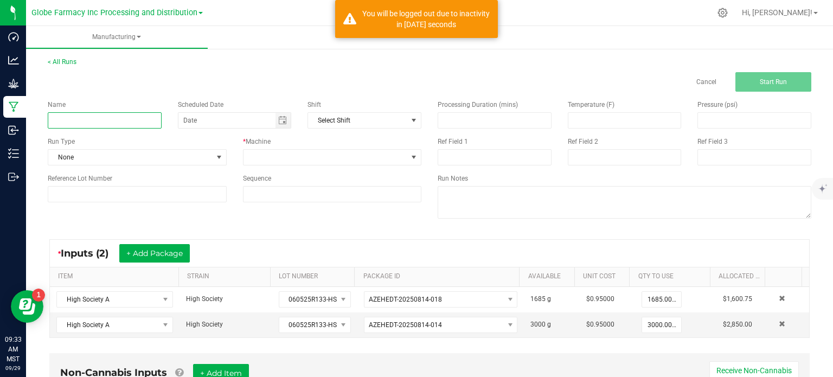
click at [105, 114] on input at bounding box center [105, 120] width 114 height 16
type input "HIGH SOCIETY 14G"
click at [306, 155] on span at bounding box center [325, 157] width 164 height 15
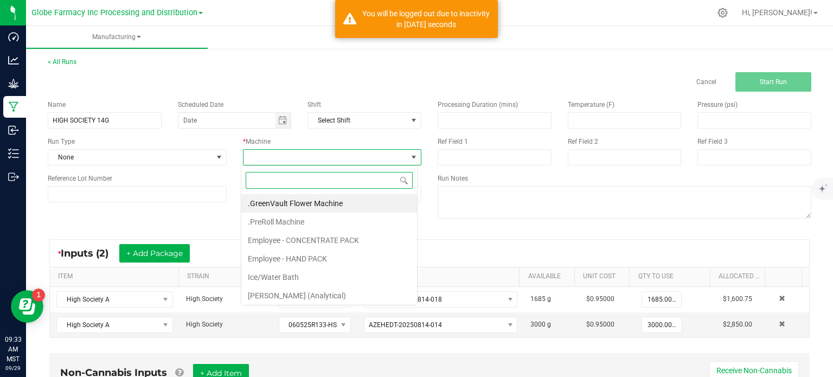
scroll to position [16, 176]
click at [310, 259] on li "Employee - HAND PACK" at bounding box center [329, 258] width 176 height 18
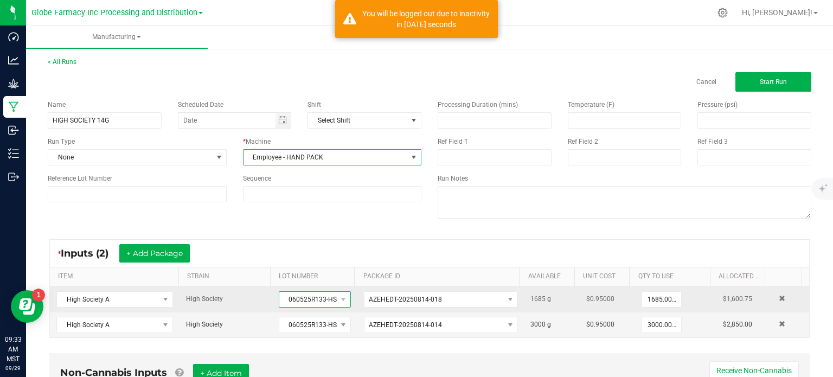
click at [295, 295] on span "060525R133-HS" at bounding box center [307, 299] width 57 height 15
click at [296, 295] on span "060525R133-HS" at bounding box center [307, 299] width 57 height 15
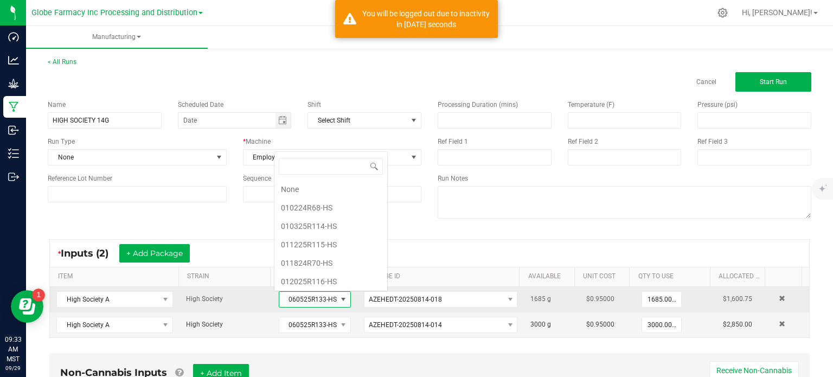
scroll to position [16, 69]
click at [296, 295] on span "060525R133-HS" at bounding box center [307, 299] width 57 height 15
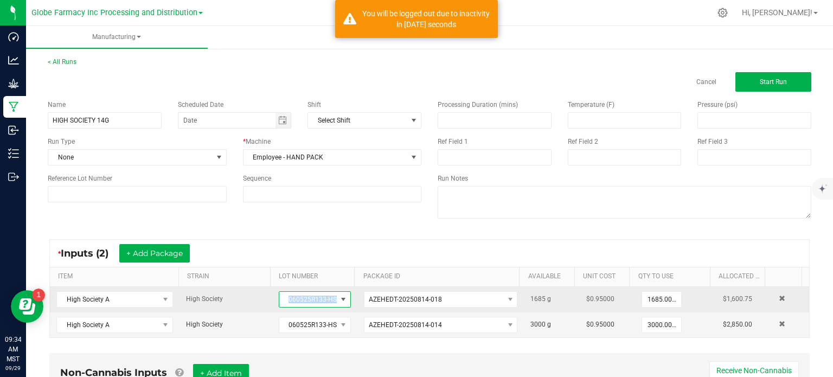
copy span "060525R133-HS"
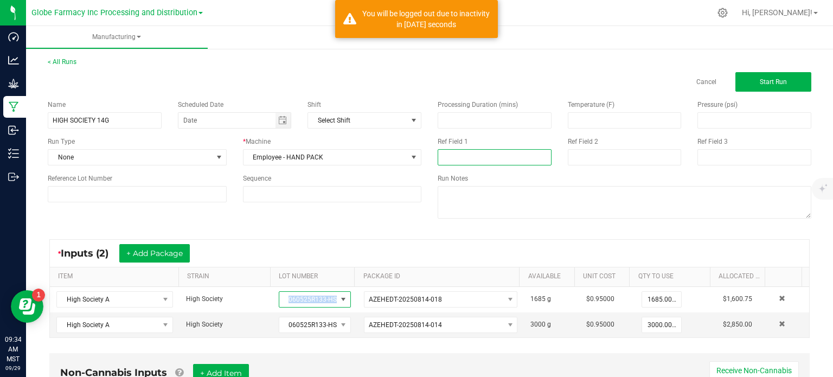
click at [480, 154] on input at bounding box center [494, 157] width 114 height 16
paste input "060525R133-HS"
type input "060525R133-HS"
click at [594, 149] on input at bounding box center [625, 157] width 114 height 16
type input "[DATE] FLOWER"
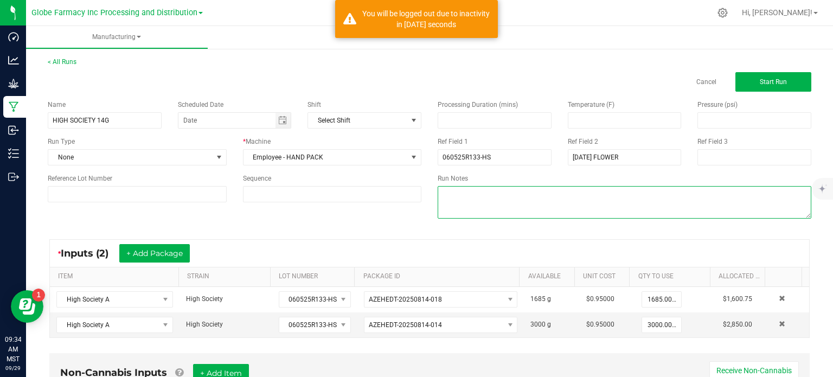
click at [448, 212] on textarea at bounding box center [623, 202] width 373 height 33
click at [364, 221] on div "Name HIGH SOCIETY 14G Scheduled Date Shift Select Shift Run Type None * Machine…" at bounding box center [430, 161] width 780 height 138
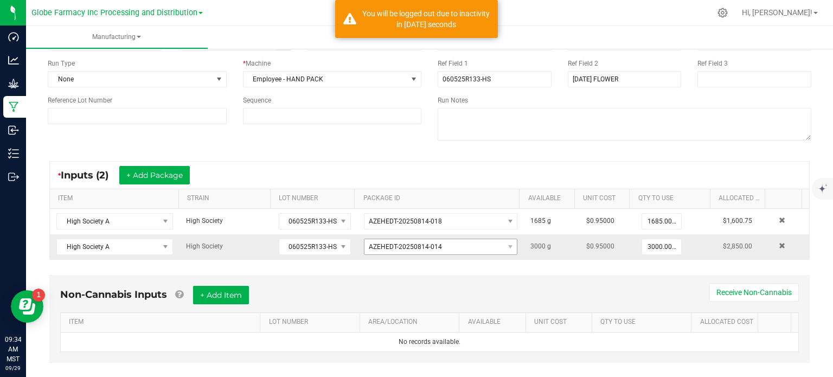
scroll to position [93, 0]
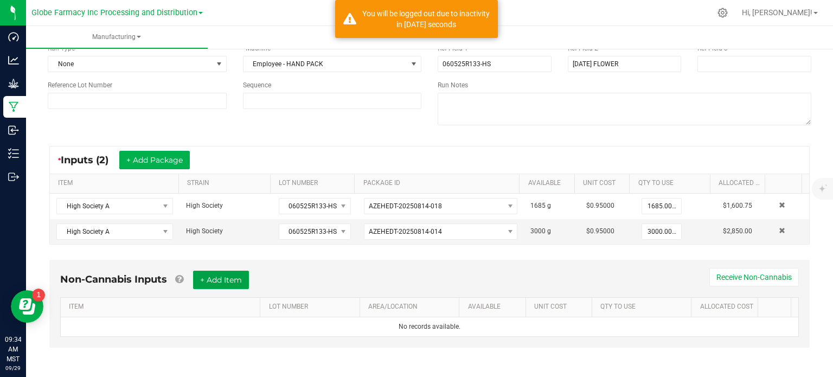
drag, startPoint x: 222, startPoint y: 276, endPoint x: 215, endPoint y: 291, distance: 15.8
click at [222, 277] on button "+ Add Item" at bounding box center [221, 279] width 56 height 18
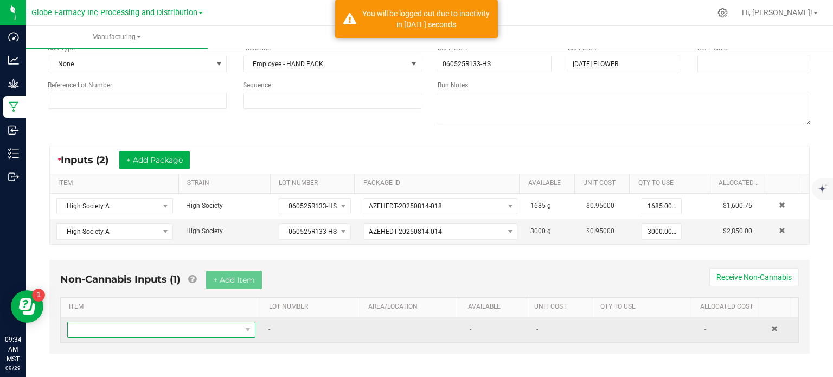
click at [177, 323] on span "NO DATA FOUND" at bounding box center [154, 329] width 173 height 15
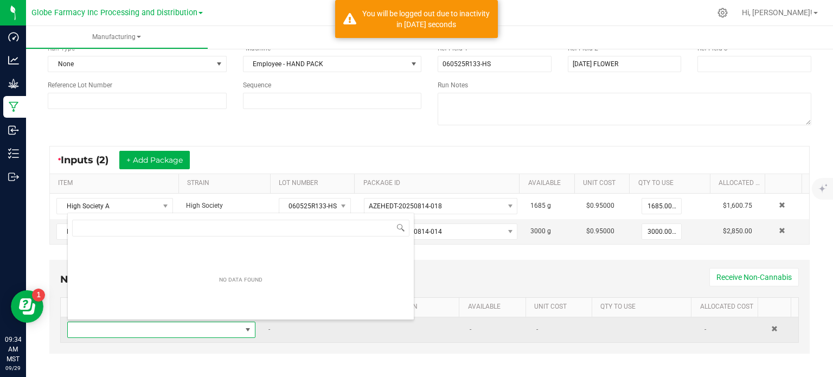
scroll to position [16, 181]
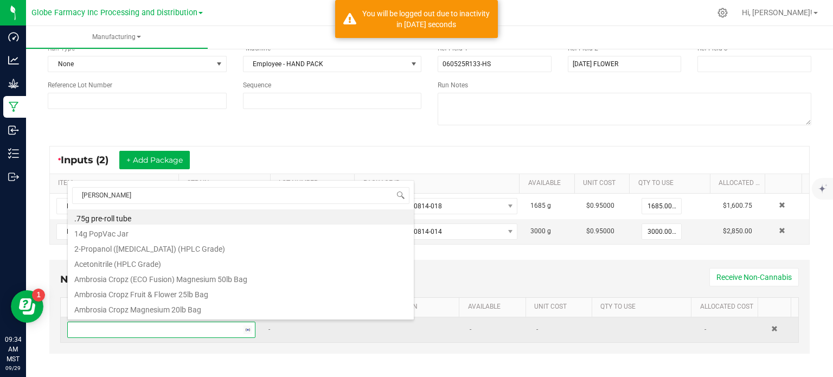
type input "MYLAR"
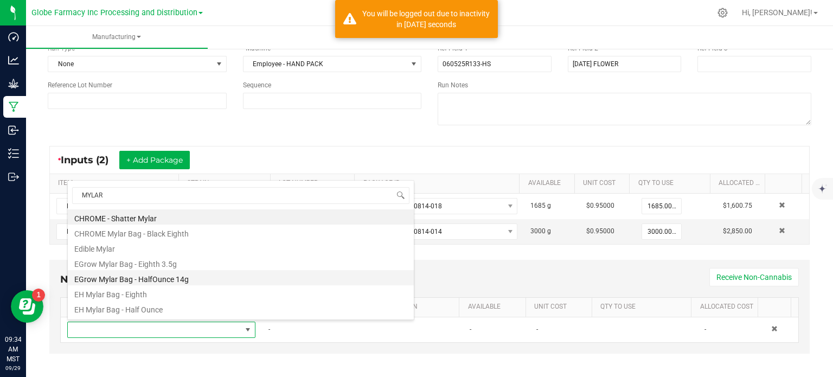
click at [154, 275] on li "EGrow Mylar Bag - HalfOunce 14g" at bounding box center [241, 277] width 346 height 15
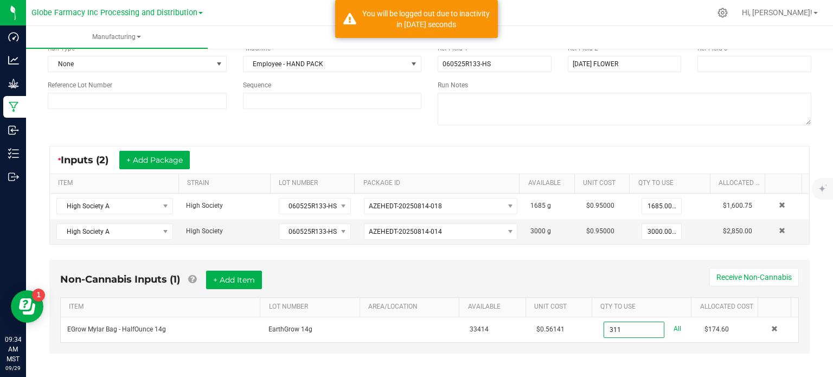
click at [612, 364] on div "Non-Cannabis Inputs (1) + Add Item Receive Non-Cannabis ITEM LOT NUMBER AREA/LO…" at bounding box center [430, 314] width 780 height 120
type input "311 ea"
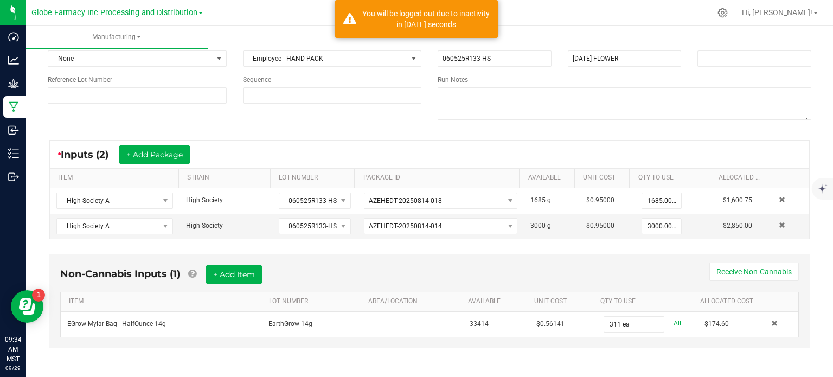
scroll to position [0, 0]
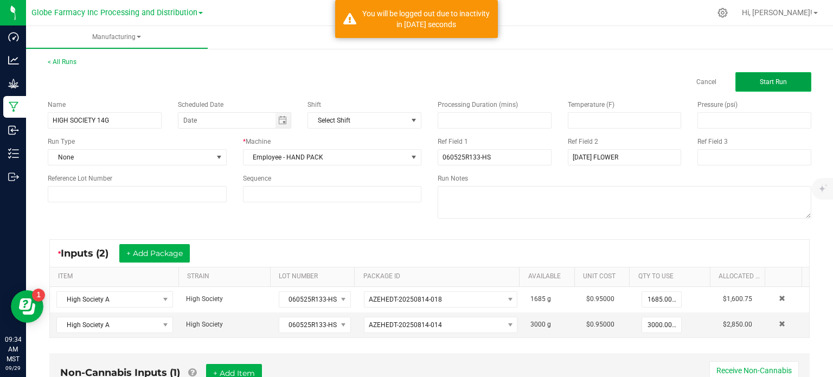
click at [751, 91] on button "Start Run" at bounding box center [773, 82] width 76 height 20
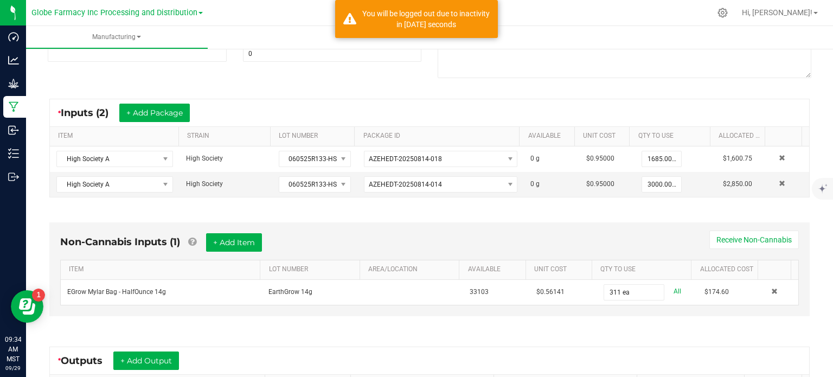
scroll to position [320, 0]
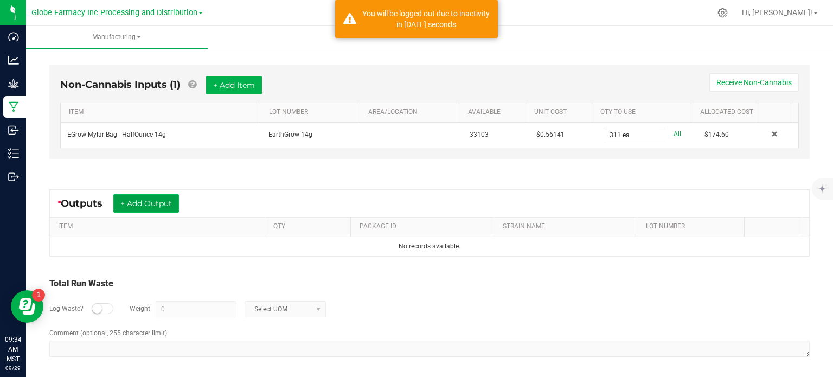
click at [166, 202] on button "+ Add Output" at bounding box center [146, 203] width 66 height 18
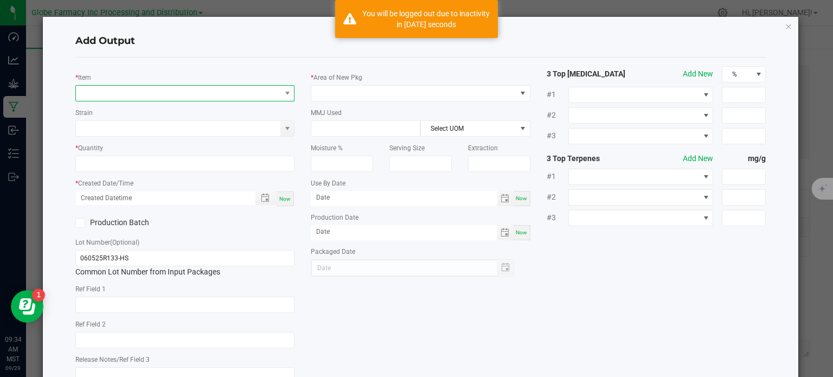
click at [156, 88] on span "NO DATA FOUND" at bounding box center [178, 93] width 205 height 15
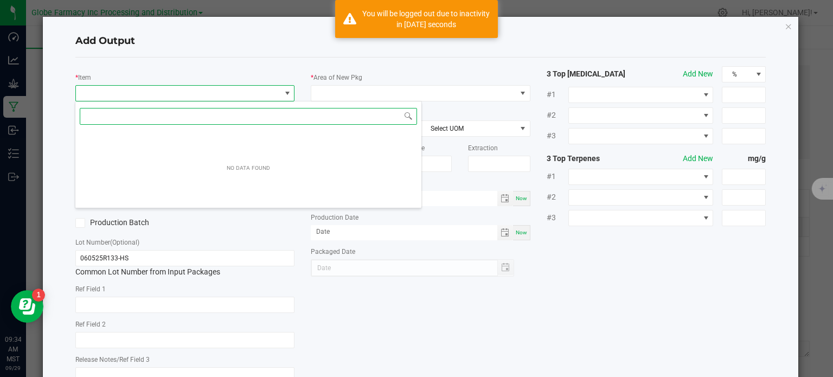
scroll to position [16, 217]
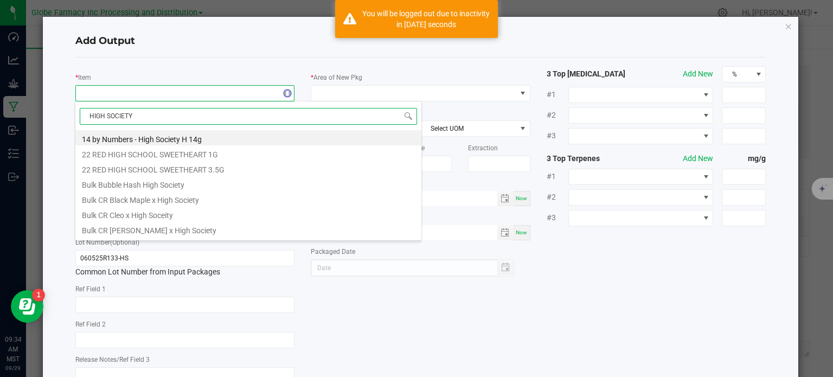
type input "HIGH SOCIETY B"
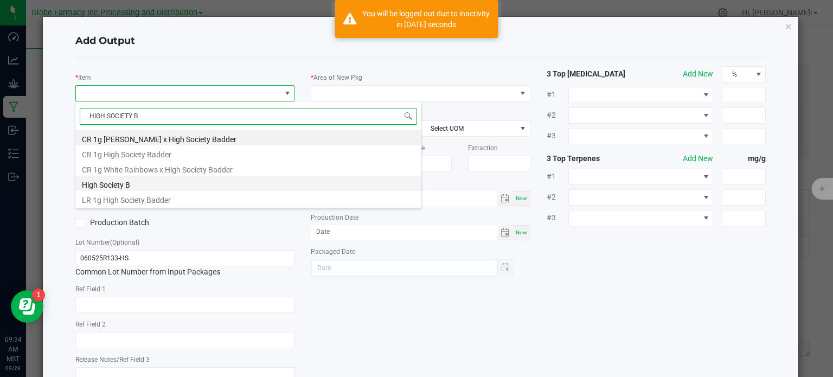
click at [144, 184] on li "High Society B" at bounding box center [248, 183] width 346 height 15
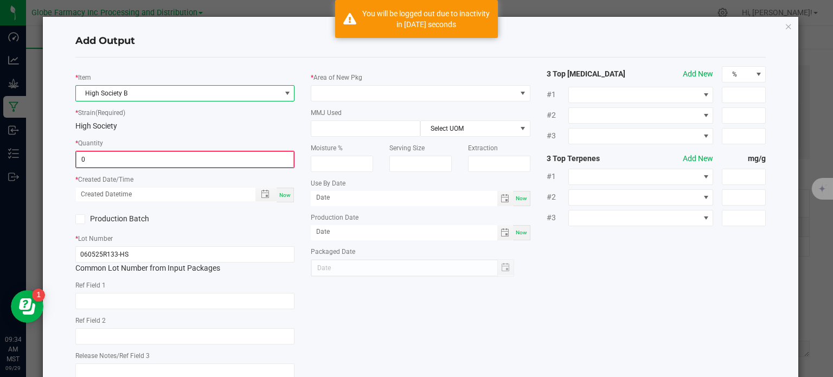
click at [106, 162] on input "0" at bounding box center [184, 159] width 217 height 15
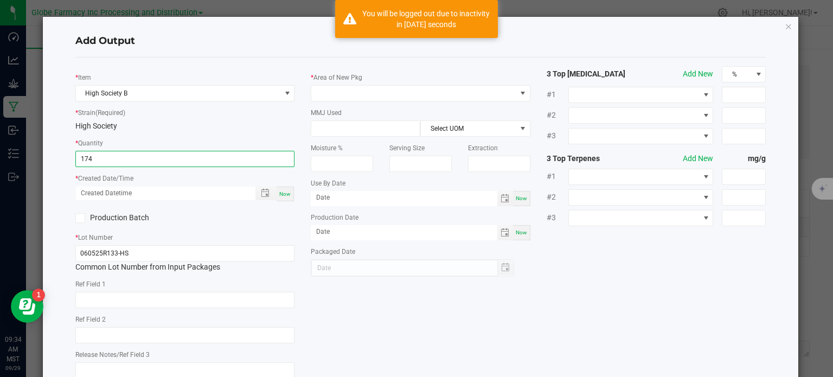
click at [281, 198] on div "Now" at bounding box center [284, 193] width 17 height 15
type input "174.0000 g"
type input "[DATE] 9:34 AM"
type input "[DATE]"
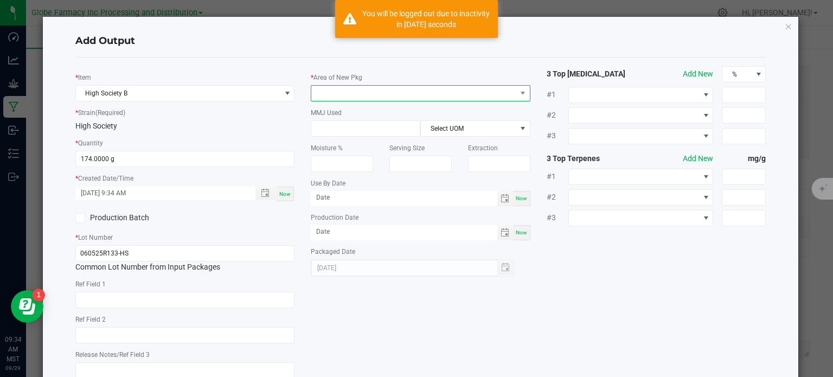
click at [388, 89] on span at bounding box center [413, 93] width 205 height 15
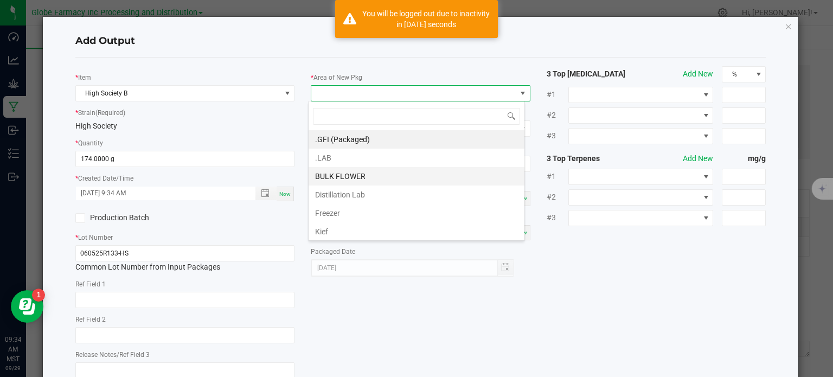
click at [366, 167] on li "BULK FLOWER" at bounding box center [416, 176] width 216 height 18
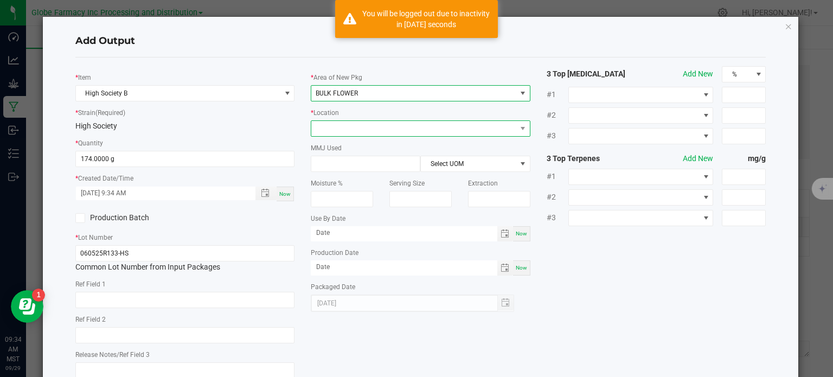
click at [368, 127] on span at bounding box center [413, 128] width 205 height 15
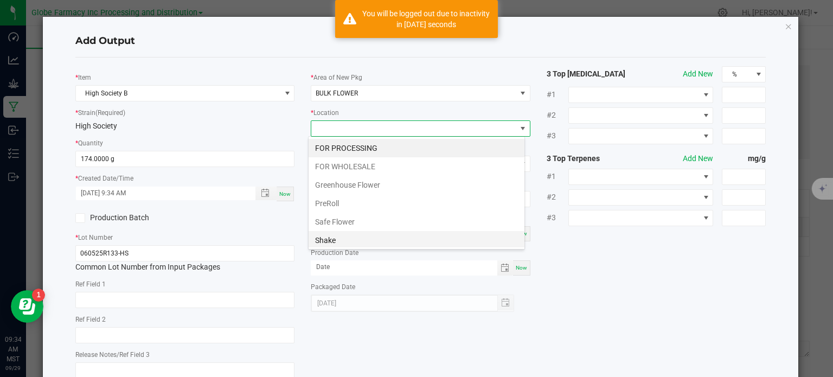
click at [362, 231] on li "Shake" at bounding box center [416, 240] width 216 height 18
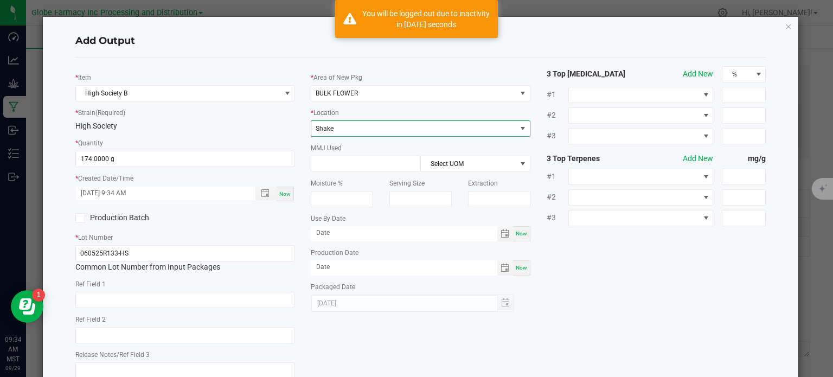
click at [672, 292] on div "* Item High Society B * Strain (Required) High Society * Quantity 174.0000 g * …" at bounding box center [420, 226] width 707 height 320
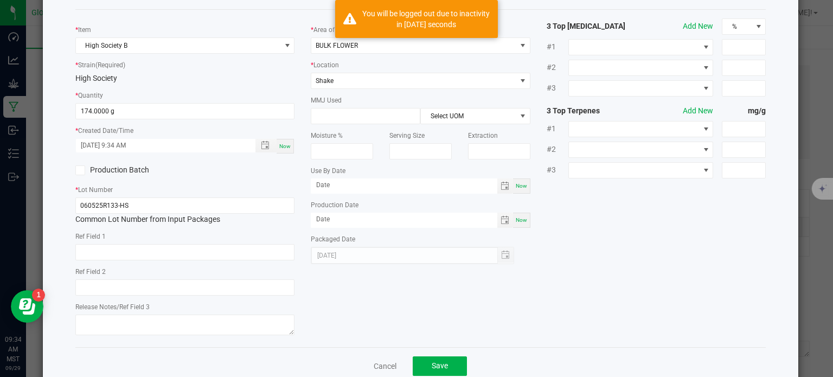
scroll to position [72, 0]
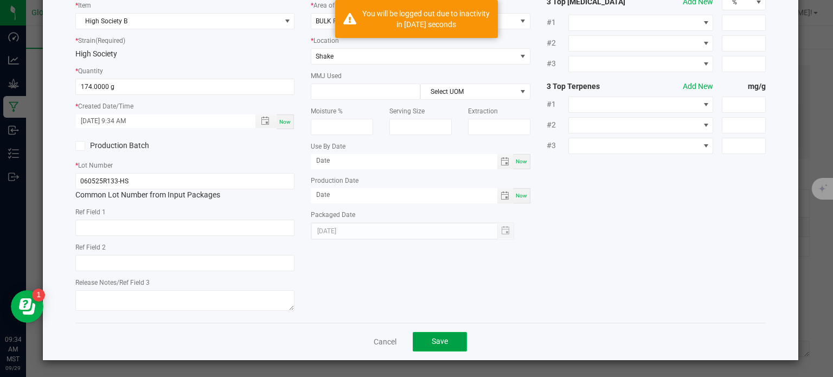
click at [455, 345] on button "Save" at bounding box center [440, 342] width 54 height 20
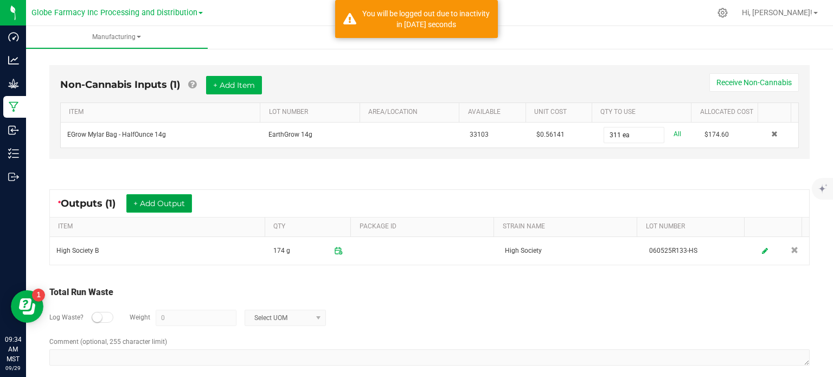
click at [158, 203] on button "+ Add Output" at bounding box center [159, 203] width 66 height 18
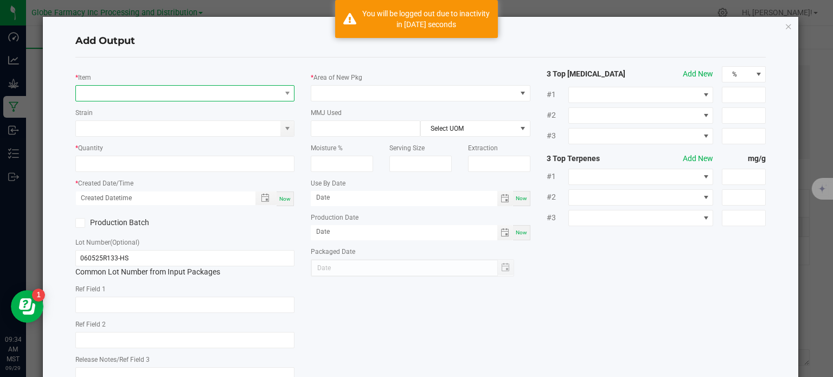
click at [153, 92] on span "NO DATA FOUND" at bounding box center [178, 93] width 205 height 15
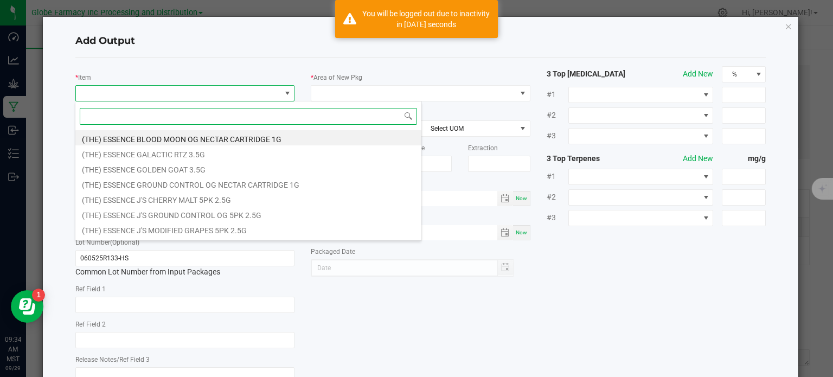
scroll to position [16, 217]
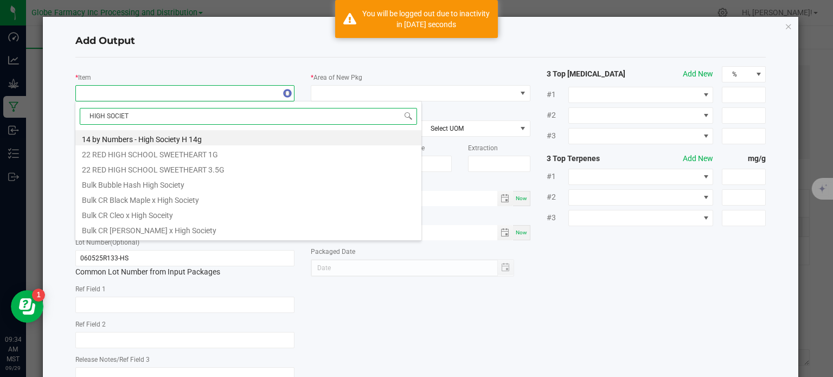
type input "HIGH SOCIETY"
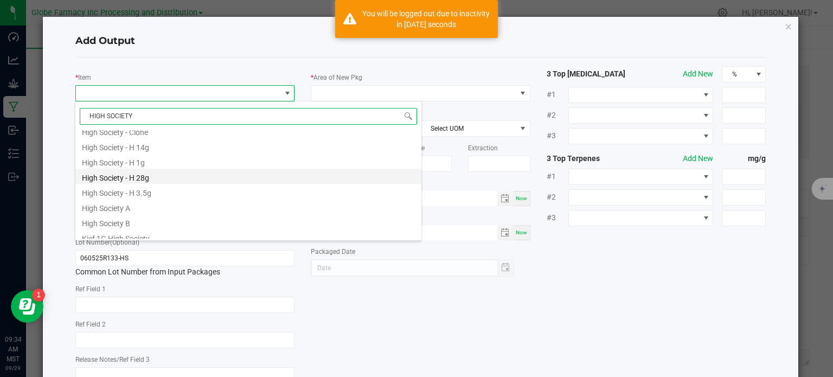
scroll to position [325, 0]
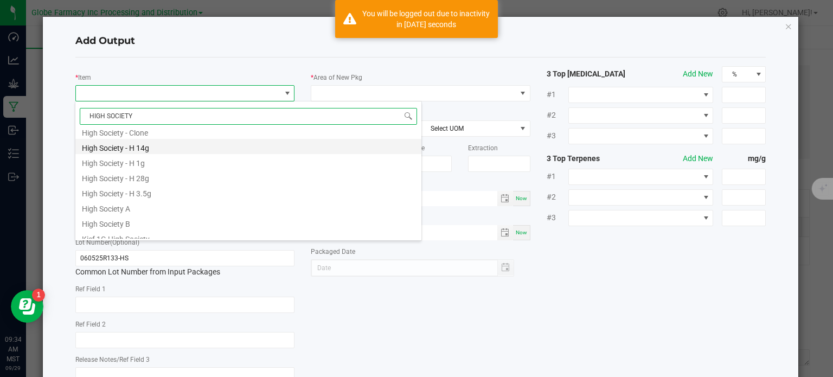
click at [158, 144] on li "High Society - H 14g" at bounding box center [248, 146] width 346 height 15
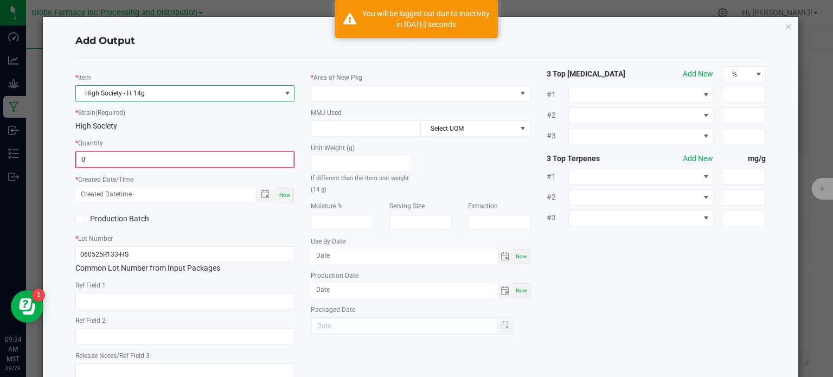
click at [108, 157] on input "0" at bounding box center [184, 159] width 217 height 15
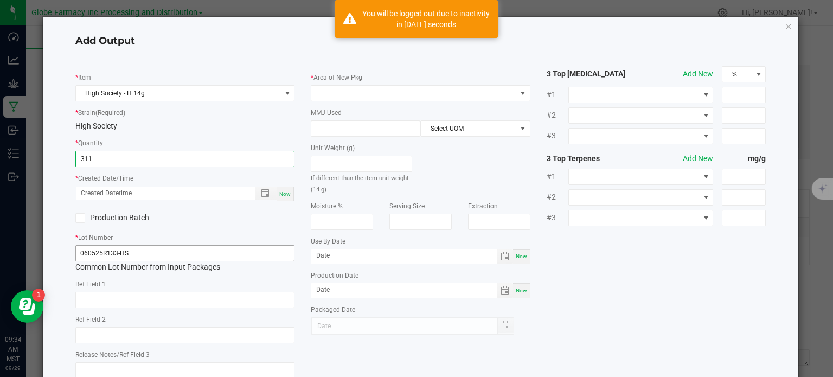
click at [285, 195] on span "Now" at bounding box center [284, 194] width 11 height 6
type input "311 ea"
type input "[DATE] 9:34 AM"
type input "[DATE]"
click at [188, 297] on input "text" at bounding box center [185, 300] width 220 height 16
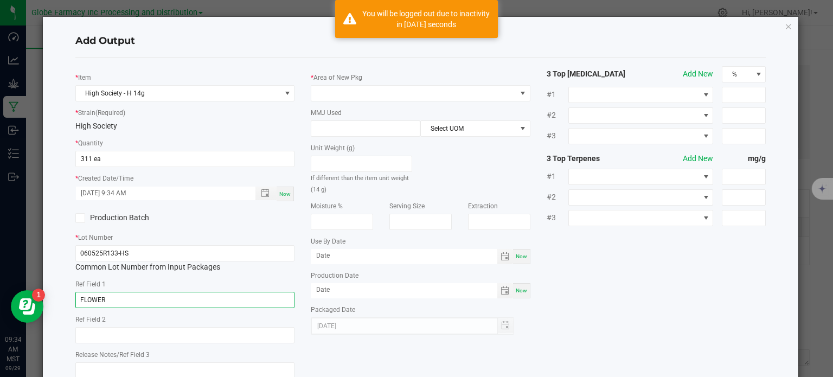
type input "FLOWER"
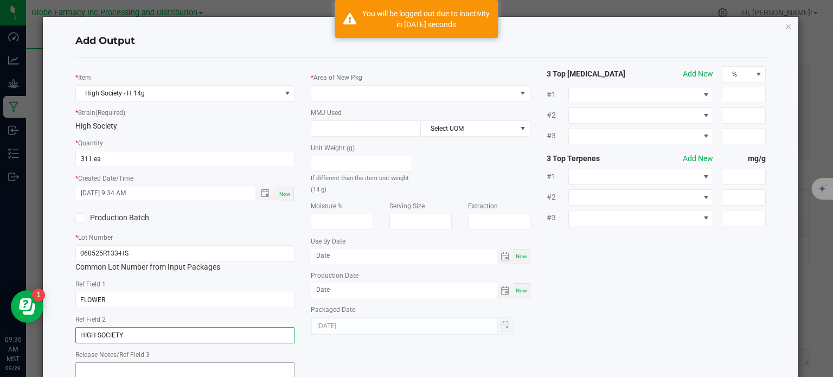
type input "HIGH SOCIETY"
click at [138, 372] on textarea at bounding box center [185, 372] width 220 height 21
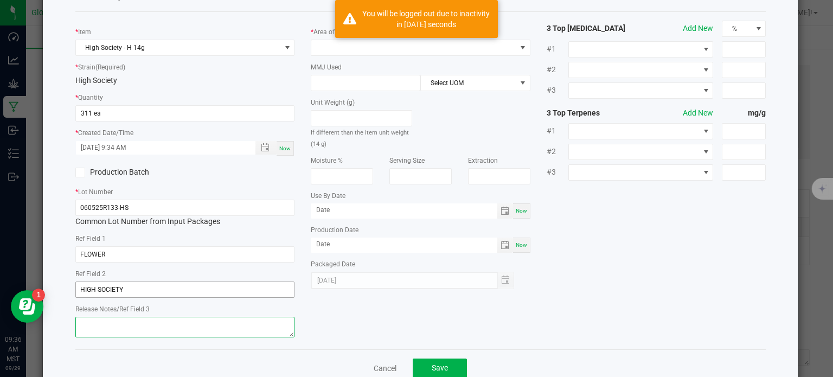
scroll to position [54, 0]
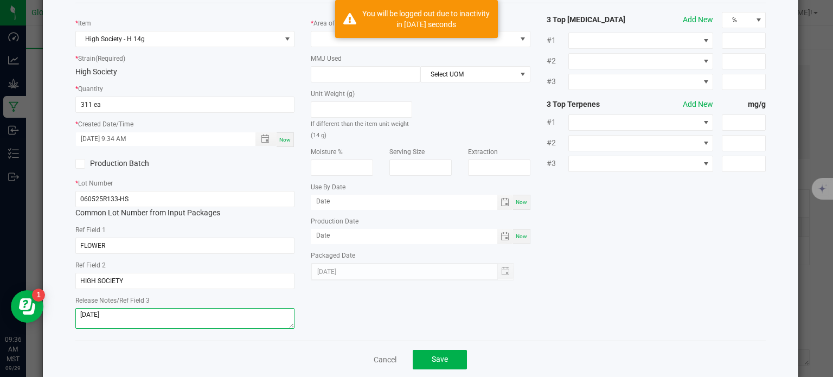
type textarea "[DATE]"
click at [633, 290] on div "* Item High Society - H 14g * Strain (Required) High Society * Quantity 311 ea …" at bounding box center [420, 172] width 707 height 320
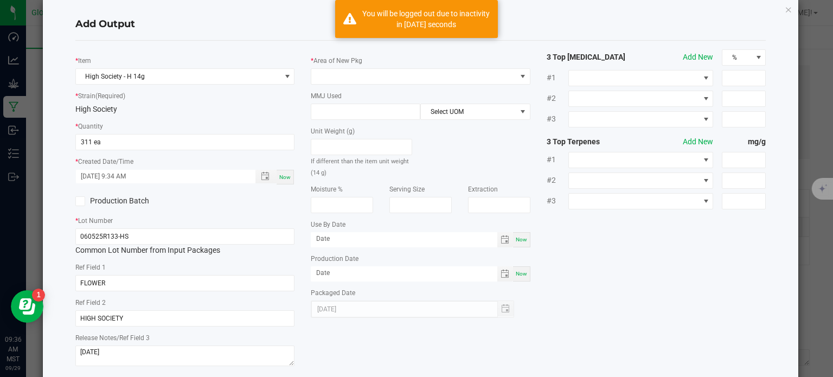
scroll to position [0, 0]
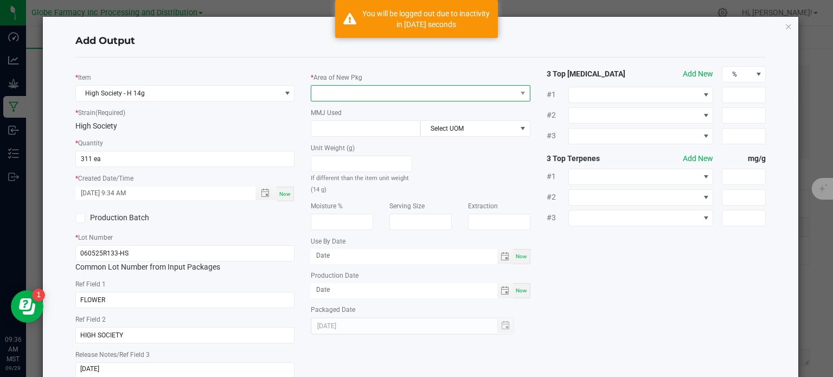
click at [433, 97] on span at bounding box center [413, 93] width 205 height 15
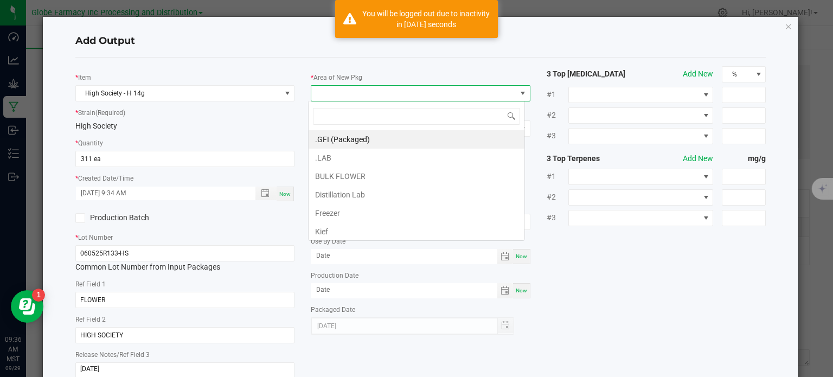
scroll to position [16, 217]
click at [376, 176] on li "BULK FLOWER" at bounding box center [416, 176] width 216 height 18
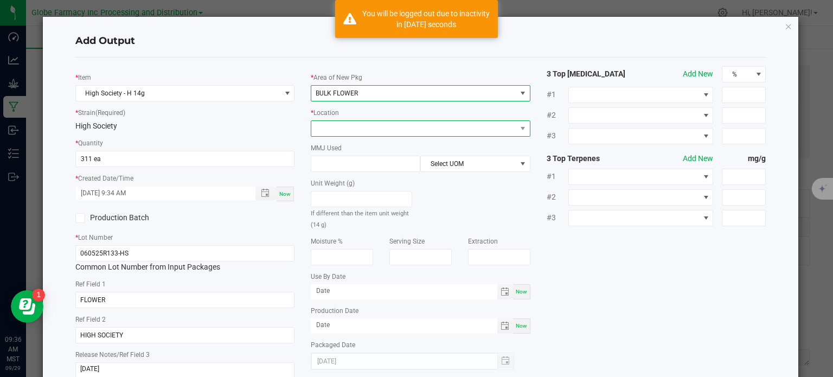
click at [361, 132] on span at bounding box center [413, 128] width 205 height 15
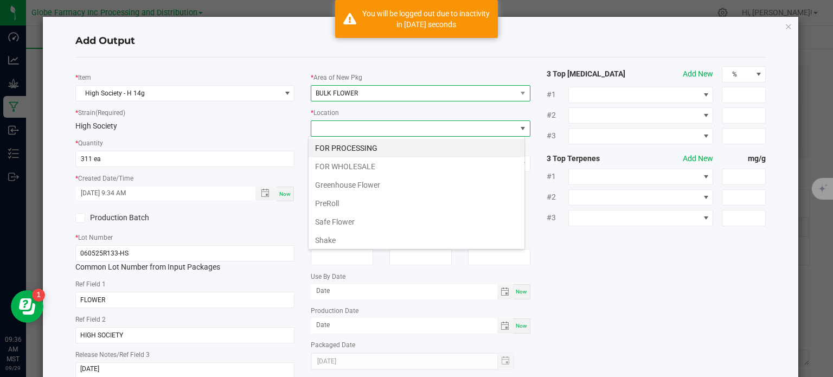
click at [338, 99] on span "BULK FLOWER" at bounding box center [413, 93] width 205 height 15
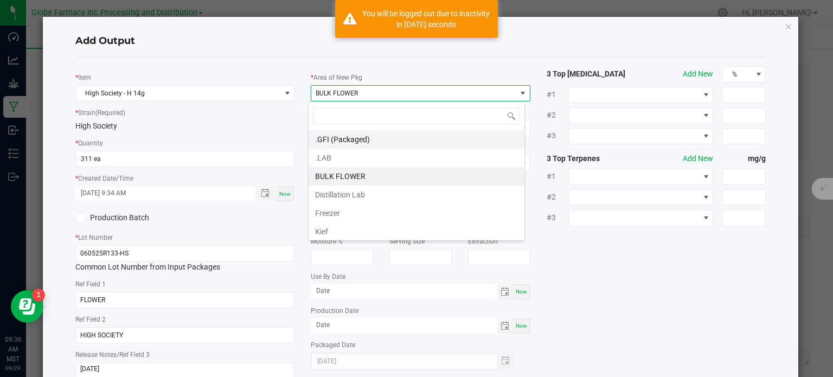
click at [351, 143] on li ".GFI (Packaged)" at bounding box center [416, 139] width 216 height 18
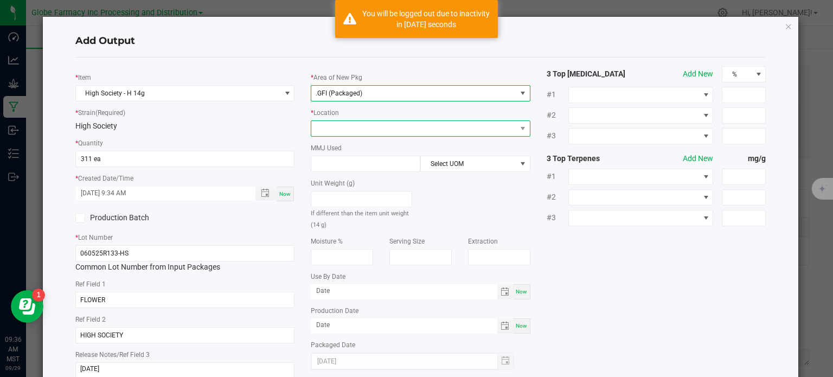
click at [360, 130] on span at bounding box center [413, 128] width 205 height 15
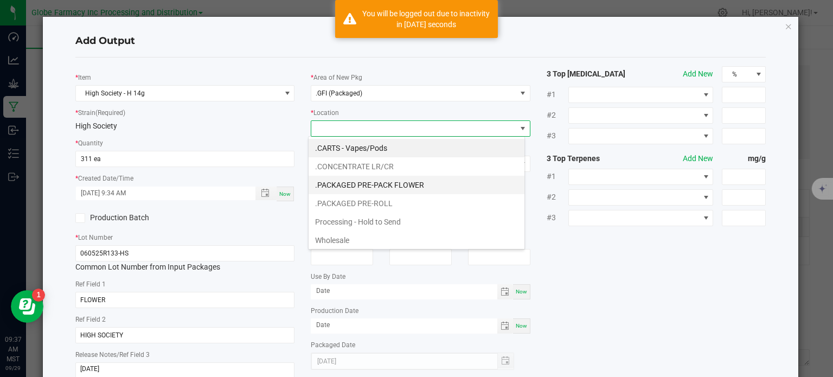
click at [403, 178] on li ".PACKAGED PRE-PACK FLOWER" at bounding box center [416, 185] width 216 height 18
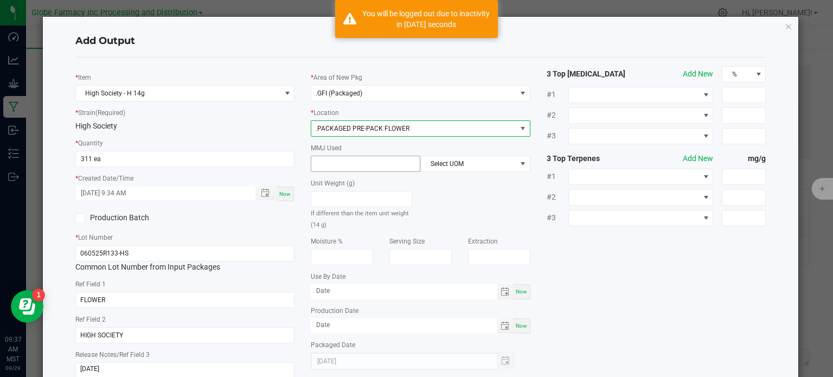
click at [386, 166] on input at bounding box center [365, 163] width 108 height 15
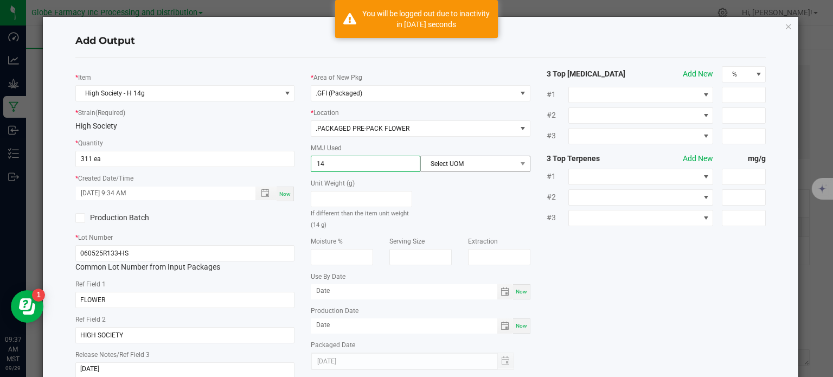
type input "14"
click at [464, 160] on span "Select UOM" at bounding box center [468, 163] width 95 height 15
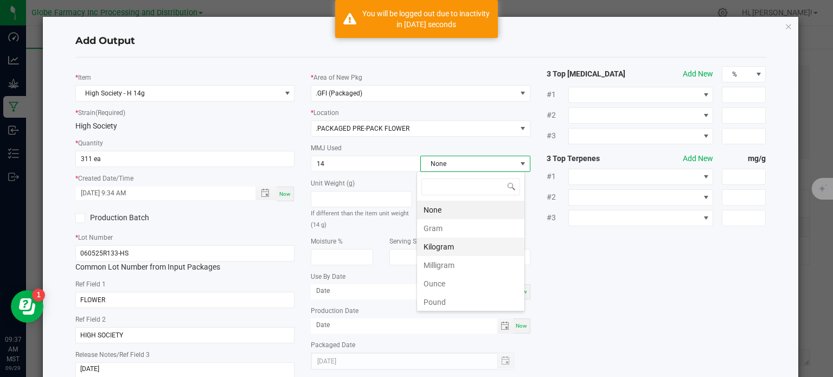
scroll to position [16, 108]
click at [453, 232] on li "Gram" at bounding box center [470, 228] width 107 height 18
click at [603, 270] on div "* Item High Society - H 14g * Strain (Required) High Society * Quantity 311 ea …" at bounding box center [420, 226] width 707 height 320
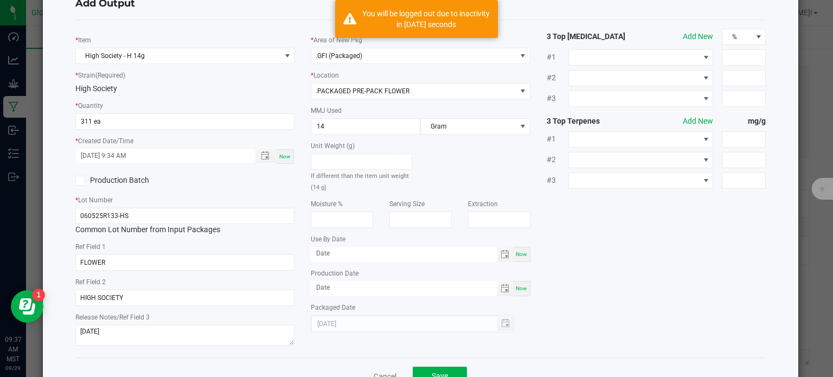
scroll to position [72, 0]
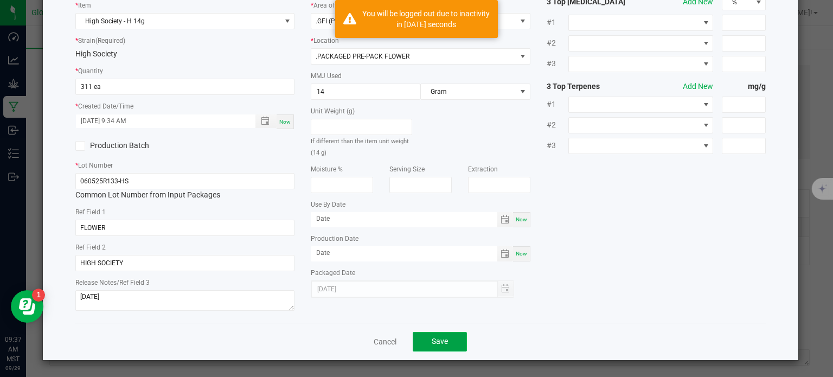
click at [440, 340] on span "Save" at bounding box center [439, 341] width 16 height 9
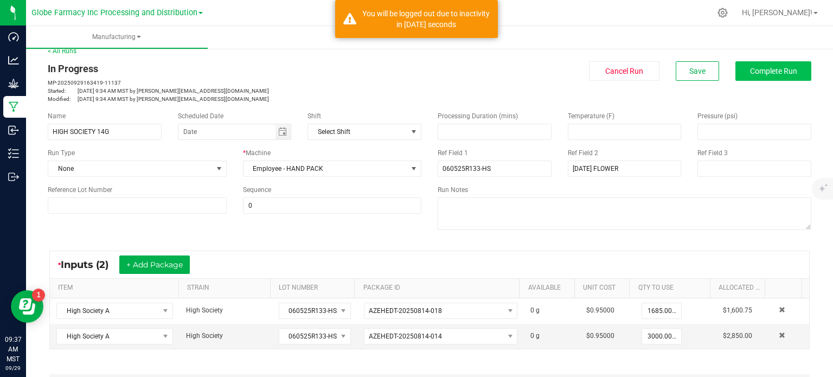
scroll to position [0, 0]
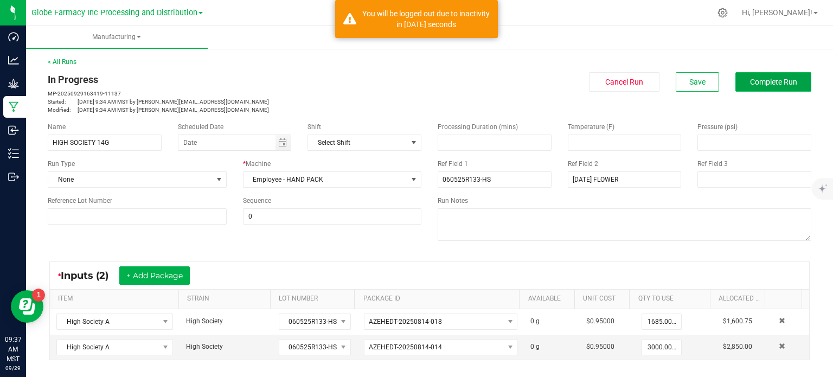
click at [777, 75] on button "Complete Run" at bounding box center [773, 82] width 76 height 20
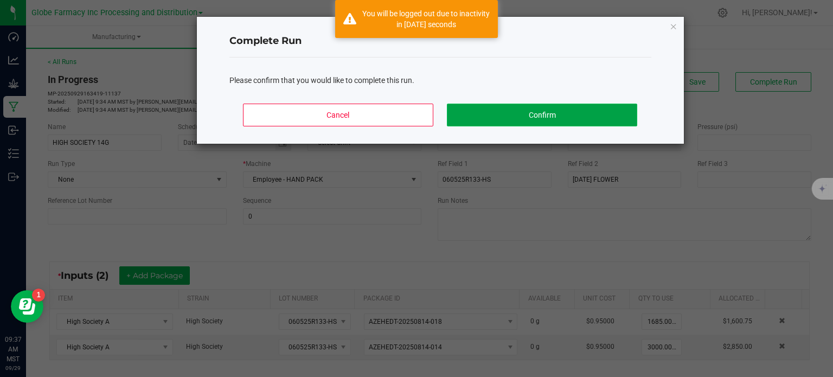
click at [572, 111] on button "Confirm" at bounding box center [542, 115] width 190 height 23
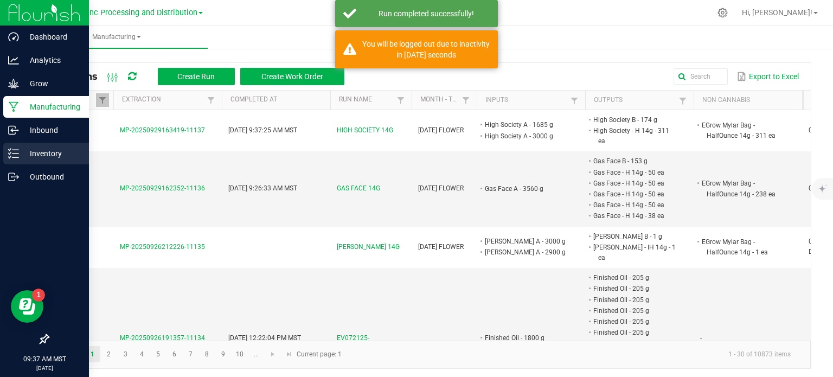
click at [14, 157] on icon at bounding box center [13, 153] width 11 height 11
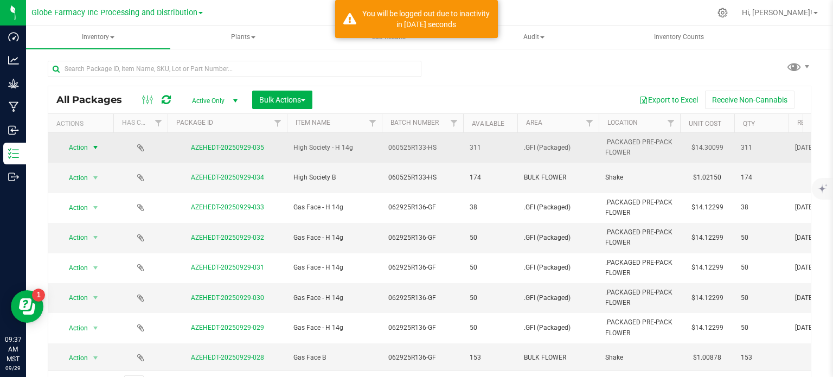
click at [85, 151] on span "Action" at bounding box center [73, 147] width 29 height 15
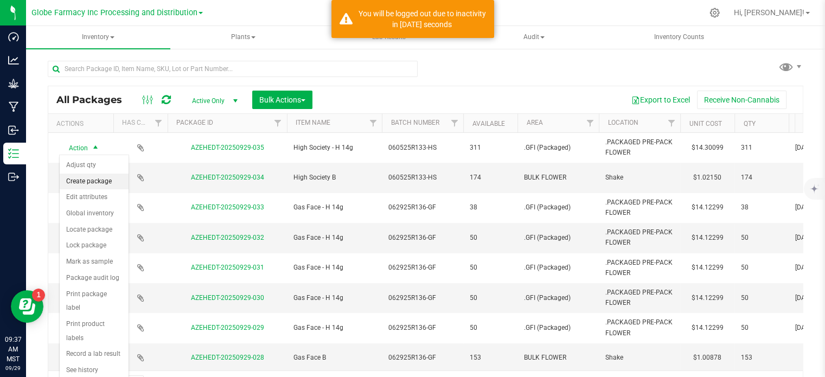
click at [85, 182] on li "Create package" at bounding box center [94, 181] width 69 height 16
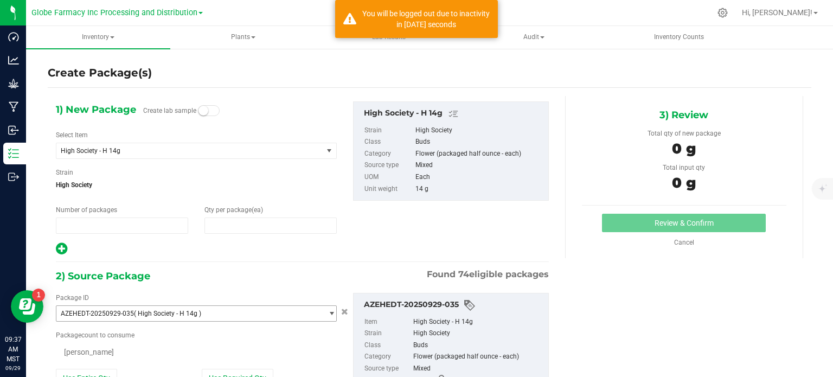
type input "1"
type input "0"
click at [72, 228] on input "1" at bounding box center [121, 225] width 131 height 15
type input "6"
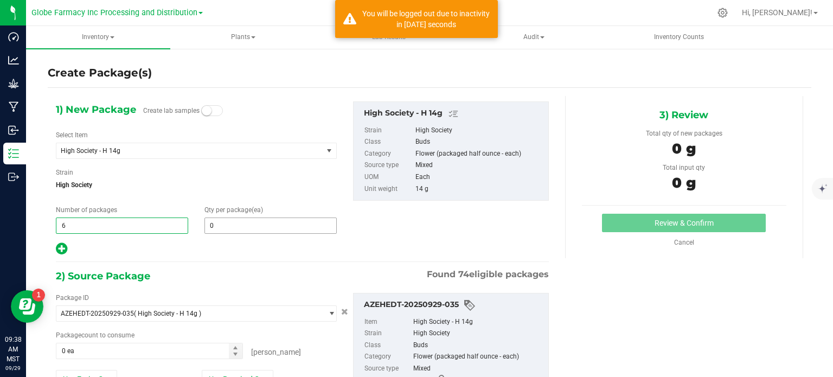
click at [242, 218] on input "0" at bounding box center [270, 225] width 131 height 15
type input "6"
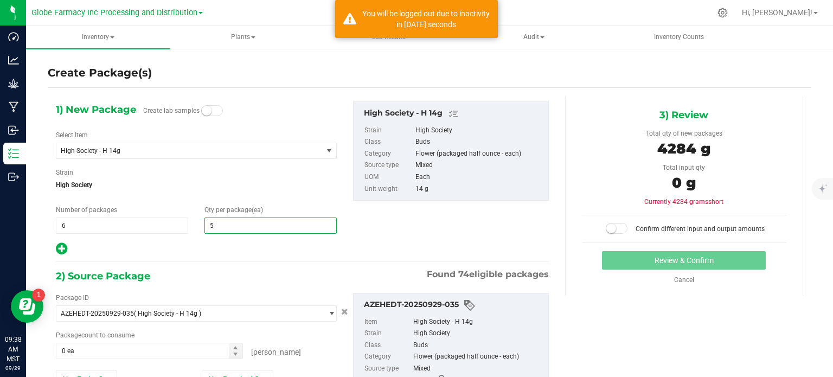
type input "51"
click at [76, 221] on input "6" at bounding box center [121, 225] width 131 height 15
type input "51"
click at [76, 221] on span "6 6" at bounding box center [122, 225] width 132 height 16
click at [76, 221] on input "6" at bounding box center [121, 225] width 131 height 15
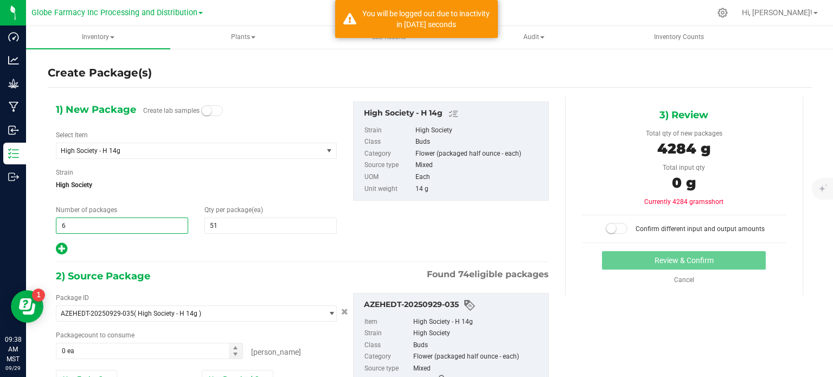
click at [76, 221] on input "6" at bounding box center [121, 225] width 131 height 15
click at [91, 224] on input "5" at bounding box center [121, 225] width 131 height 15
type input "6"
click at [132, 240] on div "1) New Package Create lab samples Select Item High Society - H 14g (THE) ESSENC…" at bounding box center [196, 178] width 297 height 154
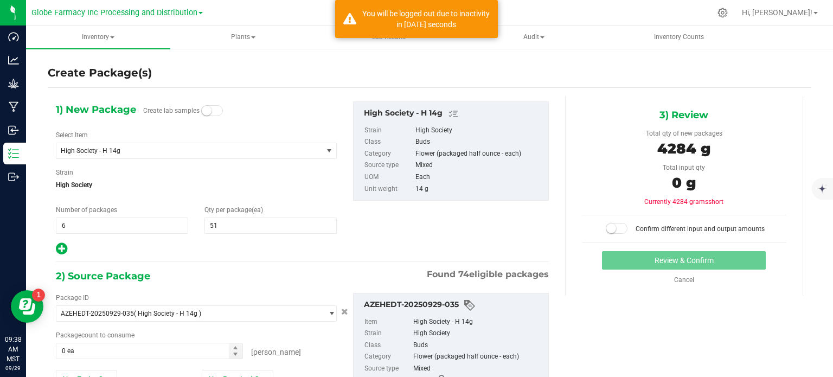
click at [61, 247] on icon at bounding box center [61, 249] width 11 height 14
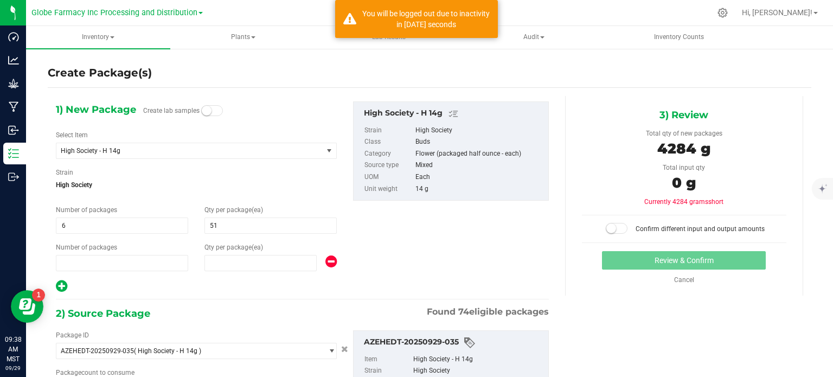
type input "51"
type input "1"
type input "0"
click at [242, 228] on span "51 51" at bounding box center [270, 225] width 132 height 16
click at [0, 0] on input "51" at bounding box center [0, 0] width 0 height 0
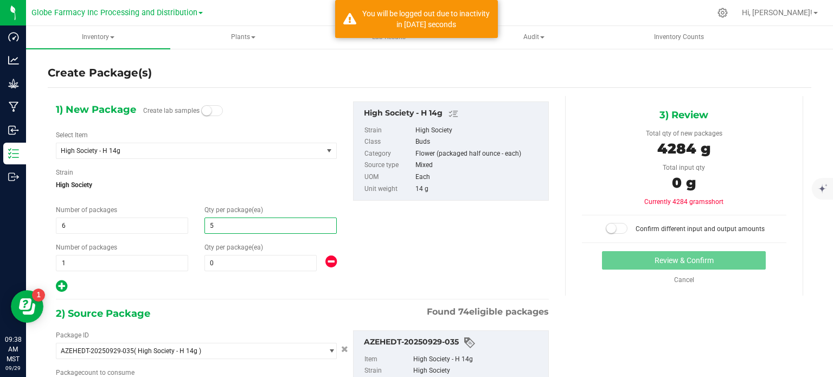
type input "52"
drag, startPoint x: 203, startPoint y: 297, endPoint x: 254, endPoint y: 286, distance: 51.7
click at [203, 297] on div "1) New Package Create lab samples Select Item High Society - H 14g (THE) ESSENC…" at bounding box center [302, 297] width 509 height 403
click at [332, 262] on icon at bounding box center [330, 262] width 11 height 14
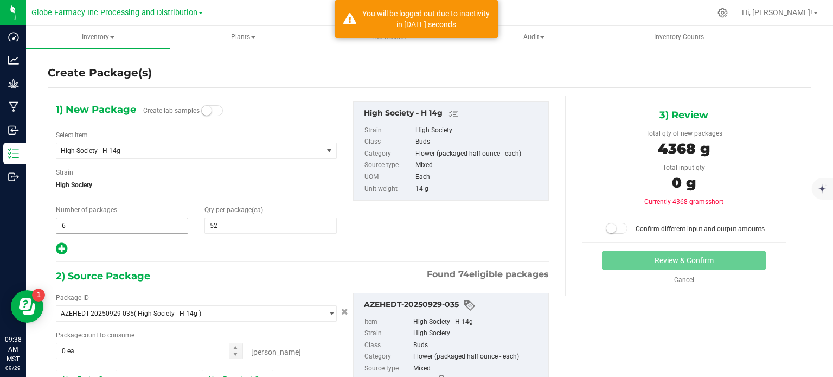
click at [98, 223] on input "6" at bounding box center [121, 225] width 131 height 15
type input "5"
click at [187, 253] on div at bounding box center [196, 249] width 281 height 14
type input "5"
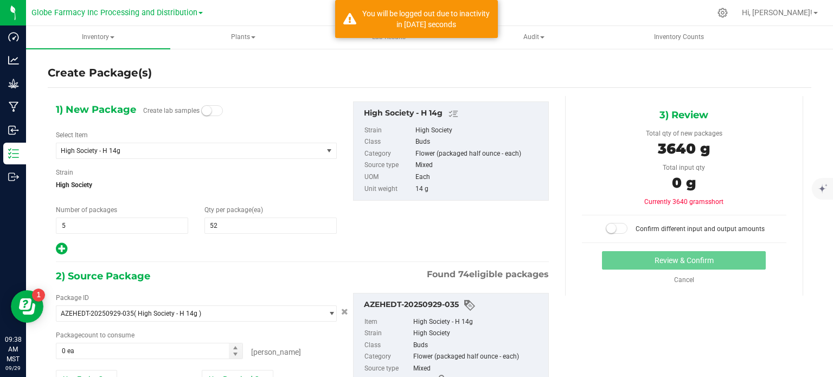
click at [62, 250] on icon at bounding box center [61, 249] width 11 height 14
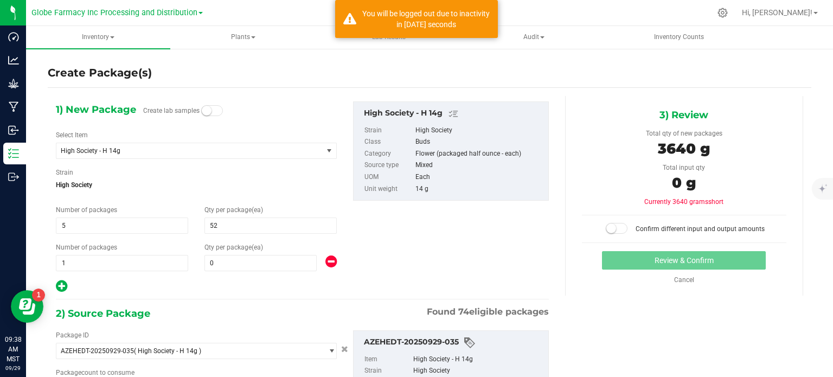
type input "52"
click at [229, 261] on input "0" at bounding box center [260, 262] width 111 height 15
type input "51"
click at [234, 311] on div "2) Source Package Found 74 eligible packages" at bounding box center [302, 313] width 493 height 16
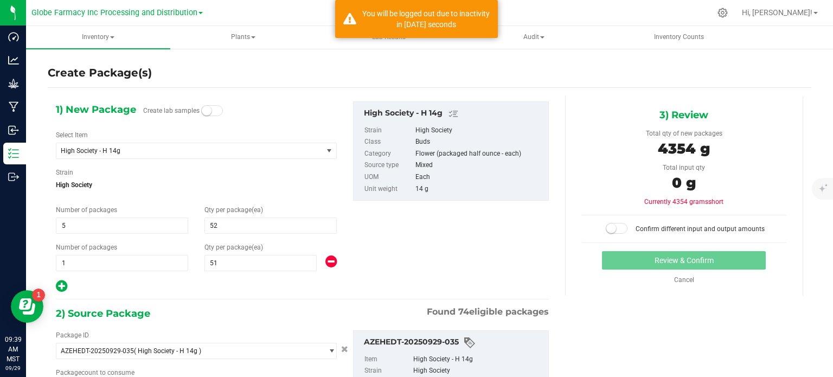
scroll to position [108, 0]
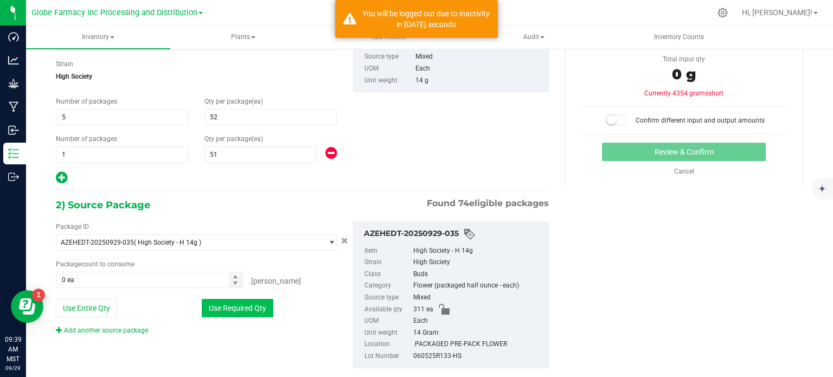
click at [244, 312] on button "Use Required Qty" at bounding box center [238, 308] width 72 height 18
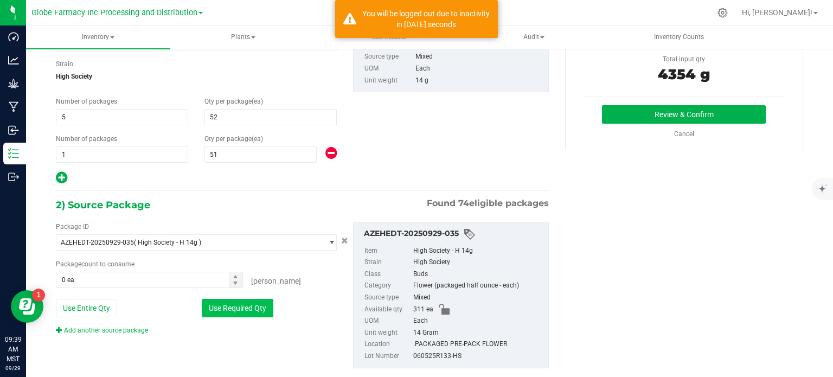
type input "311 ea"
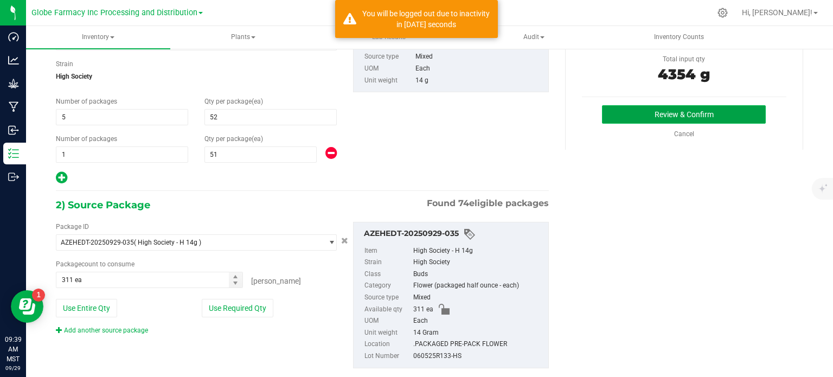
click at [690, 105] on button "Review & Confirm" at bounding box center [684, 114] width 164 height 18
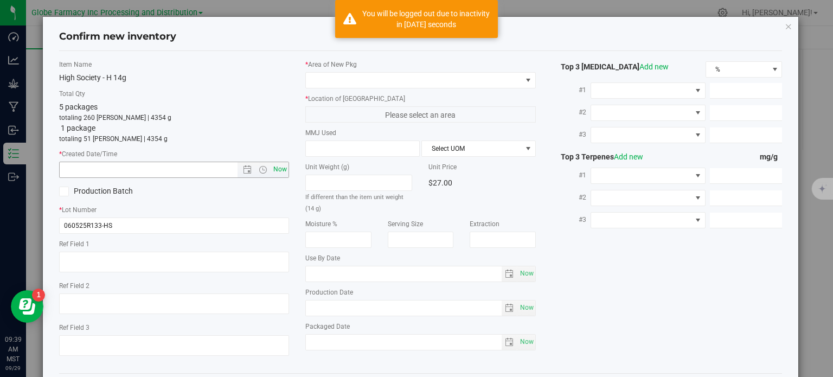
click at [280, 172] on span "Now" at bounding box center [280, 170] width 18 height 16
type input "[DATE] 9:39 AM"
click at [171, 261] on textarea at bounding box center [174, 262] width 230 height 21
type textarea "FLOWER"
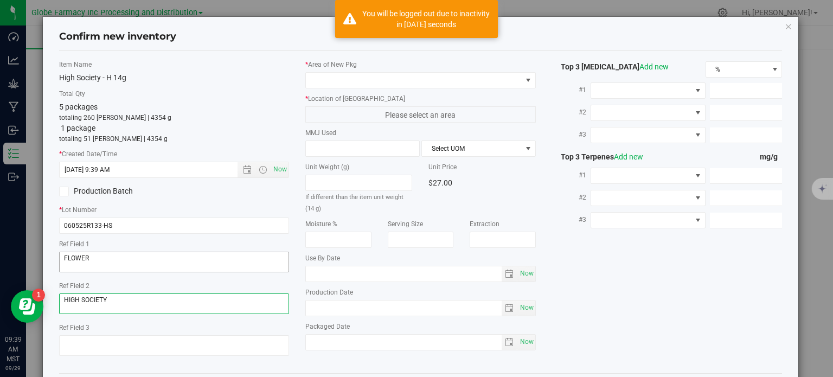
type textarea "HIGH SOCIETY"
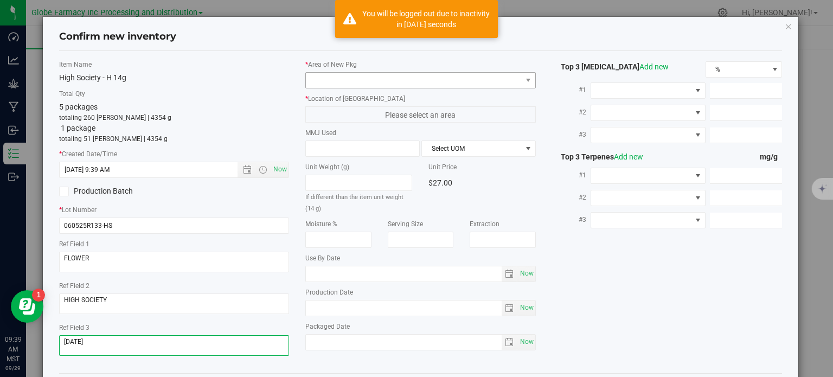
type textarea "[DATE]"
click at [369, 76] on span at bounding box center [414, 80] width 216 height 15
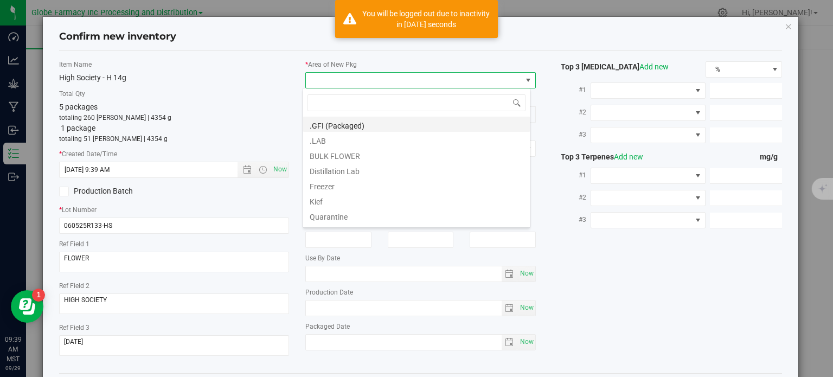
scroll to position [16, 228]
click at [343, 127] on li ".GFI (Packaged)" at bounding box center [416, 124] width 227 height 15
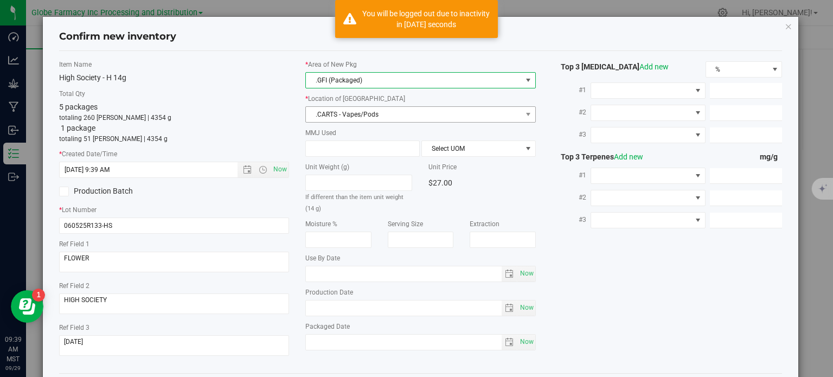
click at [359, 116] on span ".CARTS - Vapes/Pods" at bounding box center [414, 114] width 216 height 15
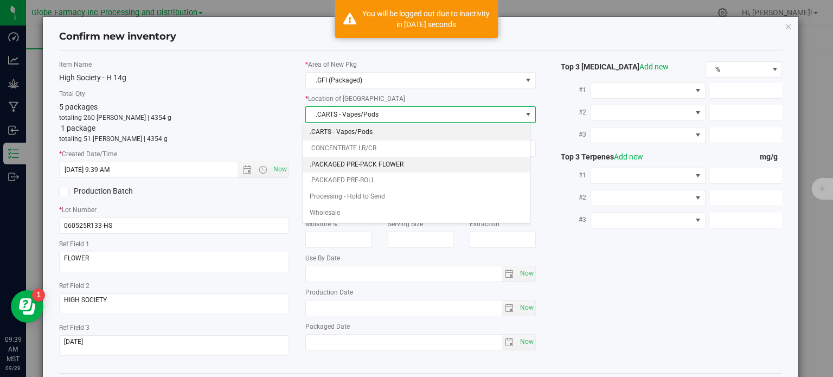
click at [366, 160] on li ".PACKAGED PRE-PACK FLOWER" at bounding box center [416, 165] width 227 height 16
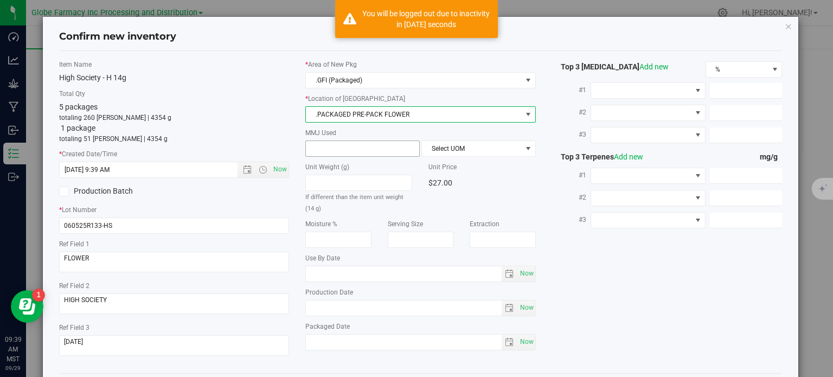
click at [340, 150] on input "text" at bounding box center [362, 148] width 113 height 15
type input "14"
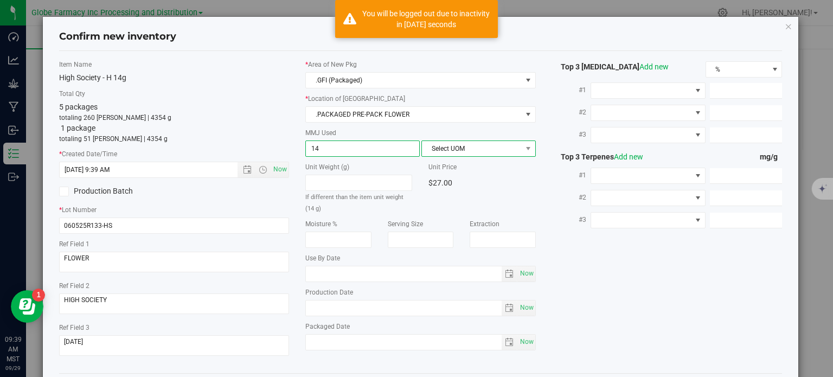
click at [502, 152] on span "Select UOM" at bounding box center [472, 148] width 100 height 15
type input "14.0000"
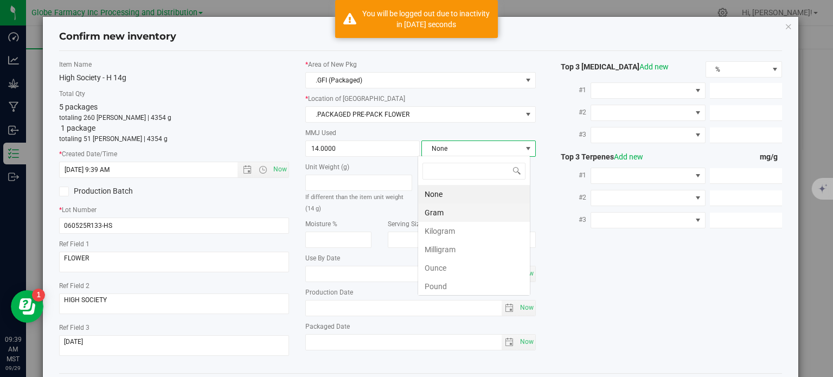
scroll to position [16, 113]
click at [459, 223] on li "Kilogram" at bounding box center [474, 231] width 112 height 18
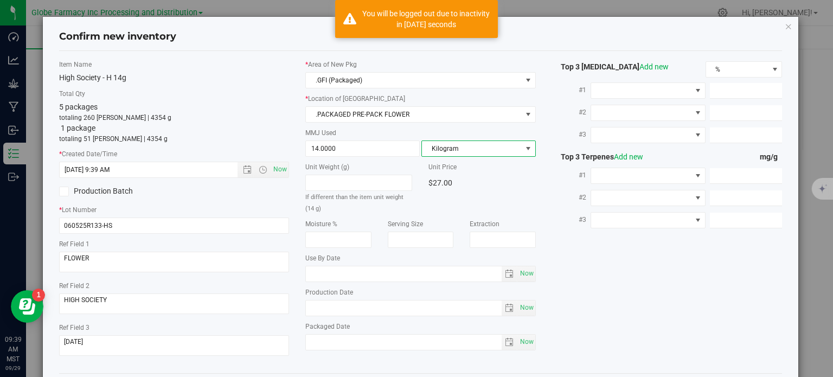
click at [459, 152] on span "Kilogram" at bounding box center [472, 148] width 100 height 15
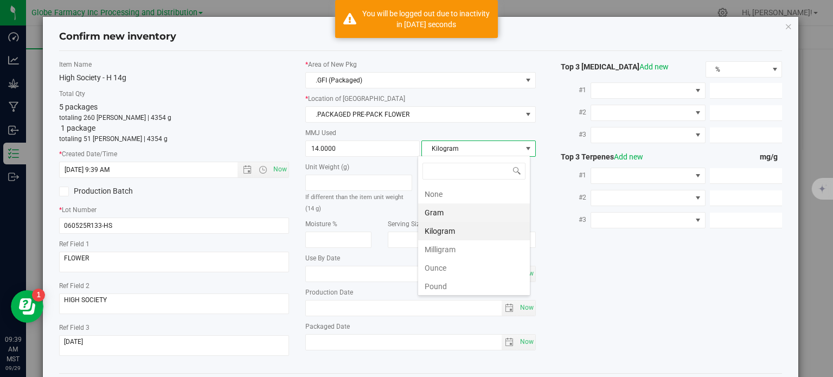
click at [447, 210] on li "Gram" at bounding box center [474, 212] width 112 height 18
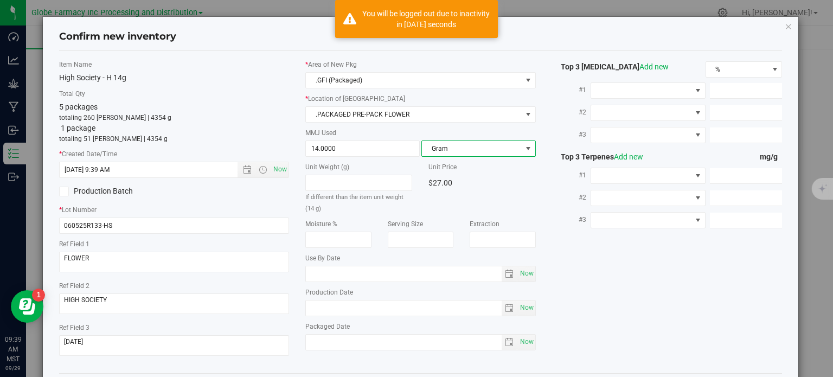
click at [583, 266] on div "Item Name High Society - H 14g Total Qty 5 packages totaling 260 [PERSON_NAME] …" at bounding box center [420, 212] width 739 height 305
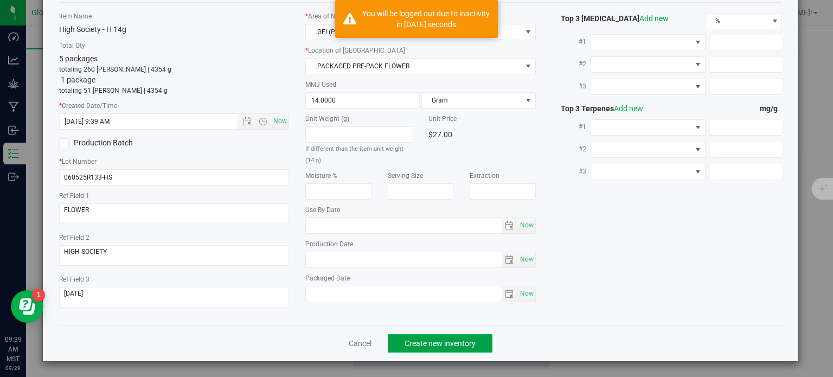
click at [472, 346] on button "Create new inventory" at bounding box center [440, 343] width 105 height 18
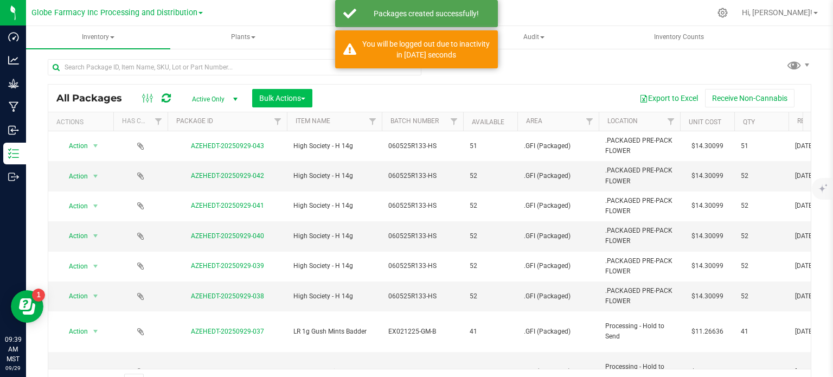
scroll to position [19, 0]
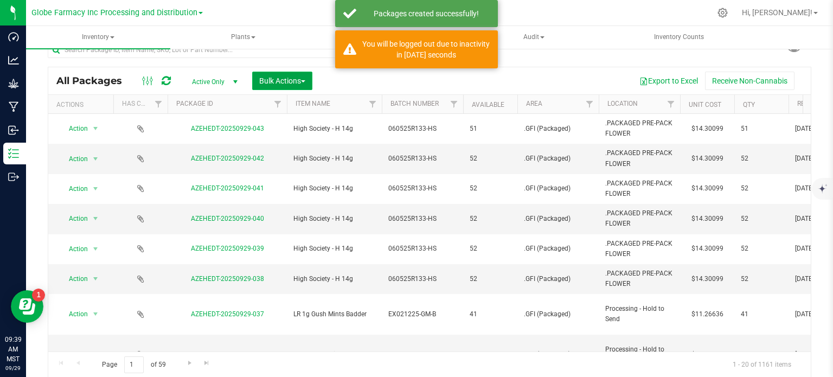
drag, startPoint x: 279, startPoint y: 75, endPoint x: 281, endPoint y: 81, distance: 6.3
click at [279, 75] on button "Bulk Actions" at bounding box center [282, 81] width 60 height 18
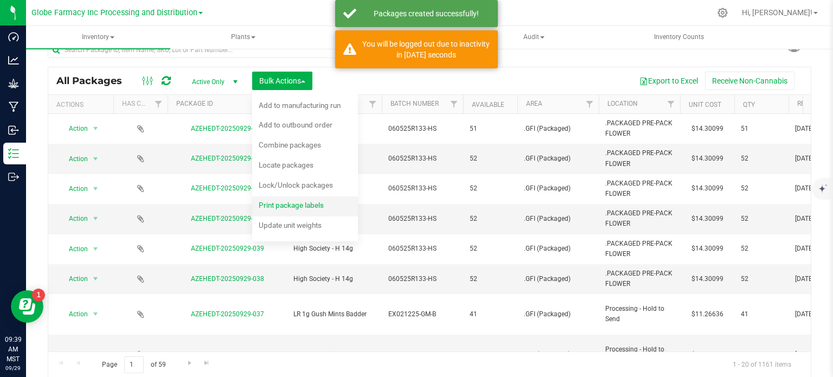
click at [268, 202] on span "Print package labels" at bounding box center [291, 205] width 65 height 9
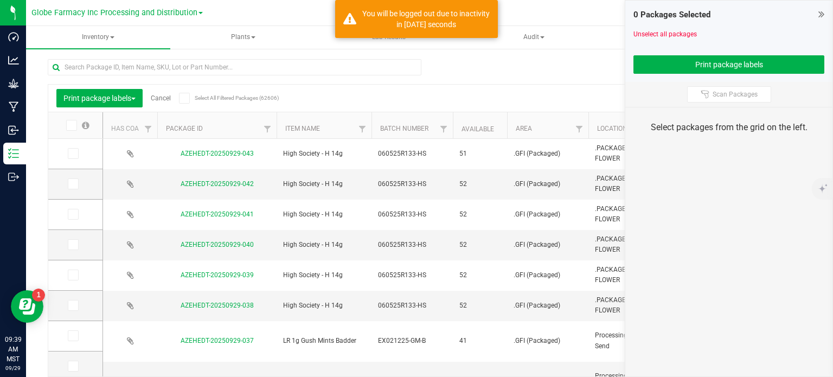
scroll to position [19, 0]
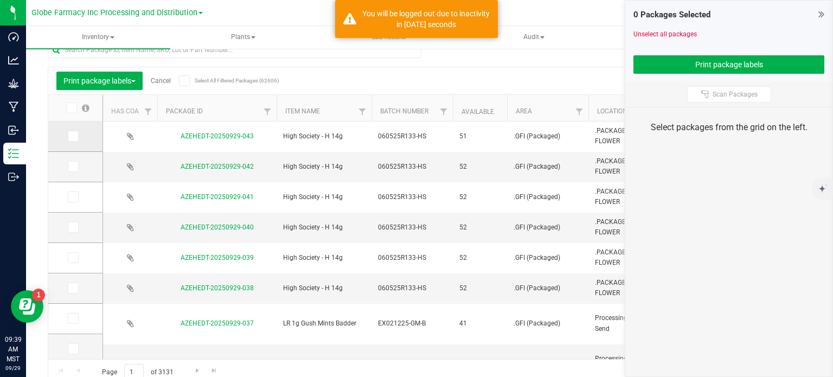
click at [72, 136] on icon at bounding box center [72, 136] width 7 height 0
click at [0, 0] on input "checkbox" at bounding box center [0, 0] width 0 height 0
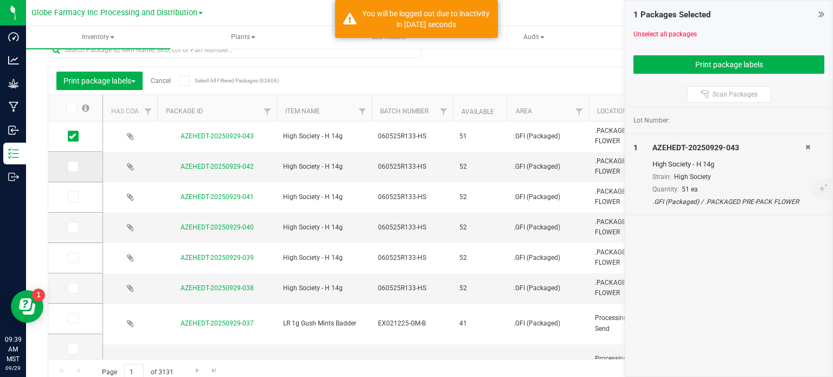
click at [73, 166] on icon at bounding box center [72, 166] width 7 height 0
click at [0, 0] on input "checkbox" at bounding box center [0, 0] width 0 height 0
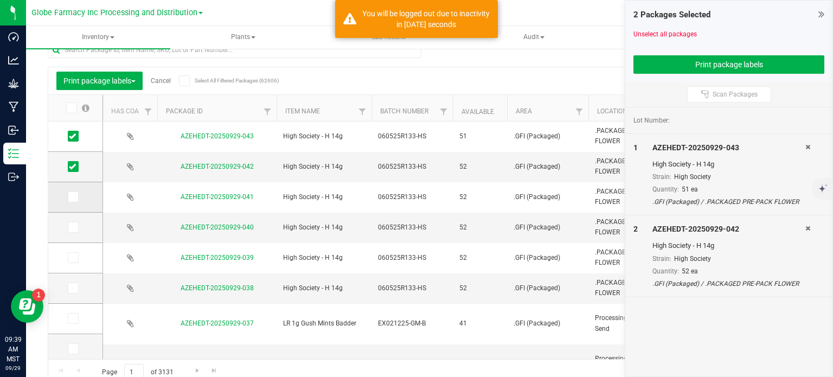
click at [72, 197] on icon at bounding box center [72, 197] width 7 height 0
click at [0, 0] on input "checkbox" at bounding box center [0, 0] width 0 height 0
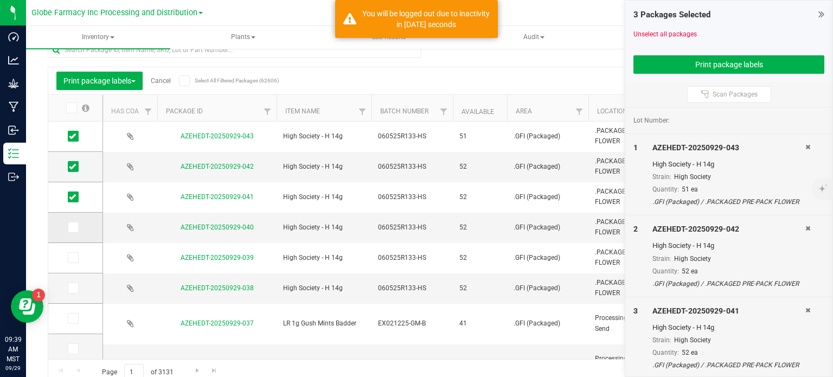
click at [70, 227] on icon at bounding box center [72, 227] width 7 height 0
click at [0, 0] on input "checkbox" at bounding box center [0, 0] width 0 height 0
click at [77, 254] on span at bounding box center [73, 257] width 11 height 11
click at [0, 0] on input "checkbox" at bounding box center [0, 0] width 0 height 0
click at [73, 288] on icon at bounding box center [72, 288] width 7 height 0
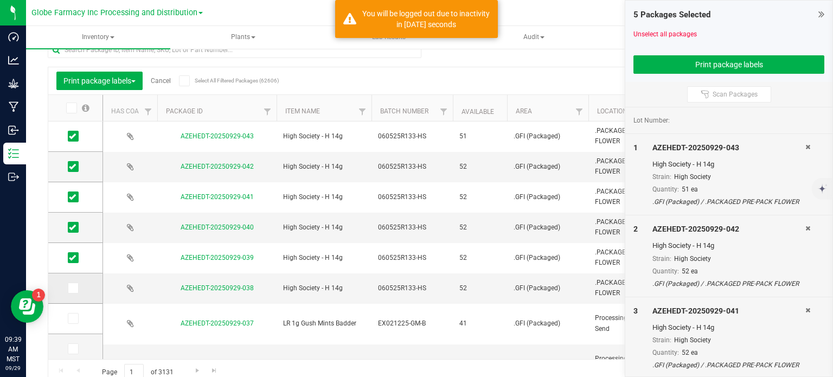
click at [0, 0] on input "checkbox" at bounding box center [0, 0] width 0 height 0
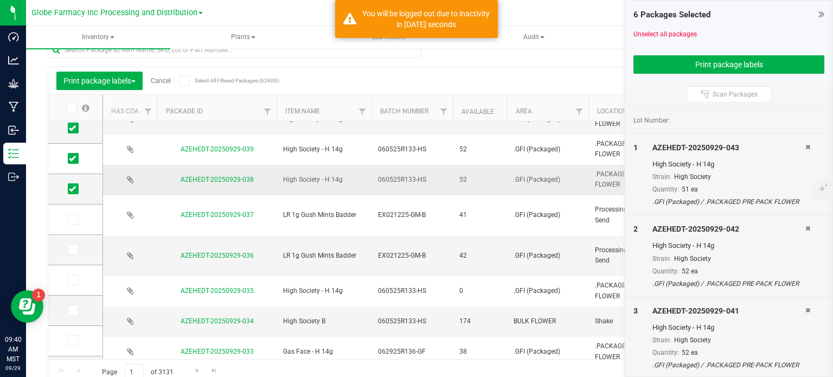
scroll to position [108, 0]
click at [74, 301] on icon at bounding box center [72, 301] width 7 height 0
click at [0, 0] on input "checkbox" at bounding box center [0, 0] width 0 height 0
click at [677, 70] on button "Print package labels" at bounding box center [728, 64] width 191 height 18
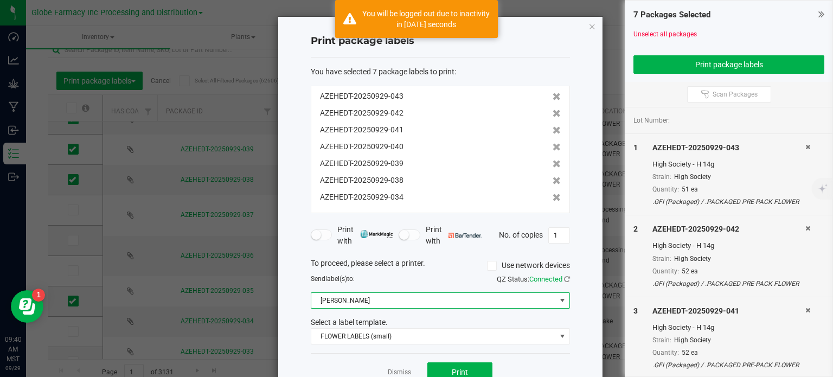
click at [369, 295] on span "[PERSON_NAME]" at bounding box center [433, 300] width 244 height 15
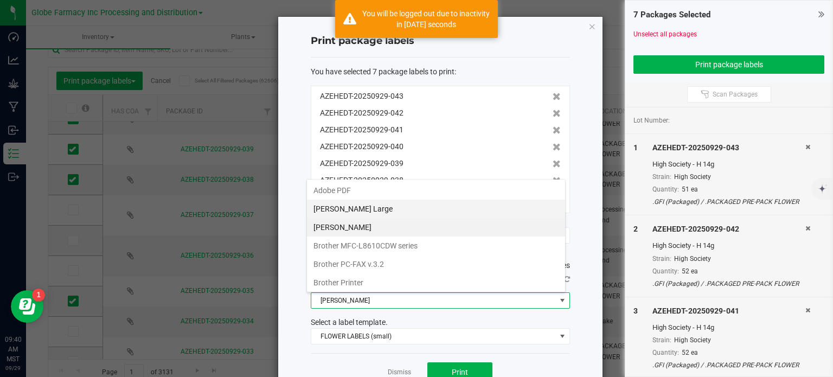
scroll to position [16, 259]
click at [378, 210] on Large "[PERSON_NAME] Large" at bounding box center [436, 208] width 258 height 18
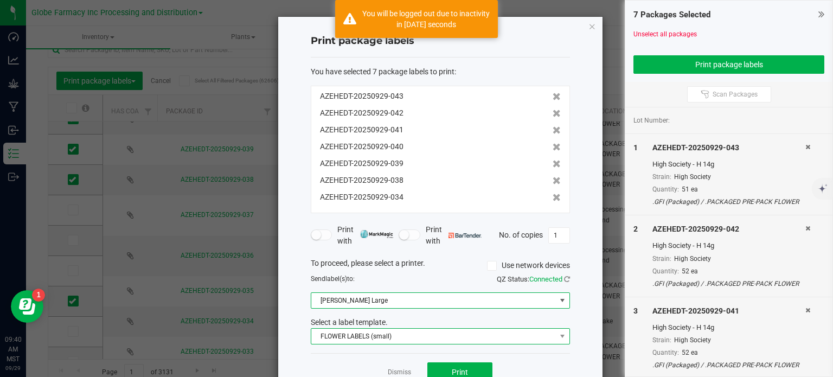
click at [373, 336] on span "FLOWER LABELS (small)" at bounding box center [433, 335] width 244 height 15
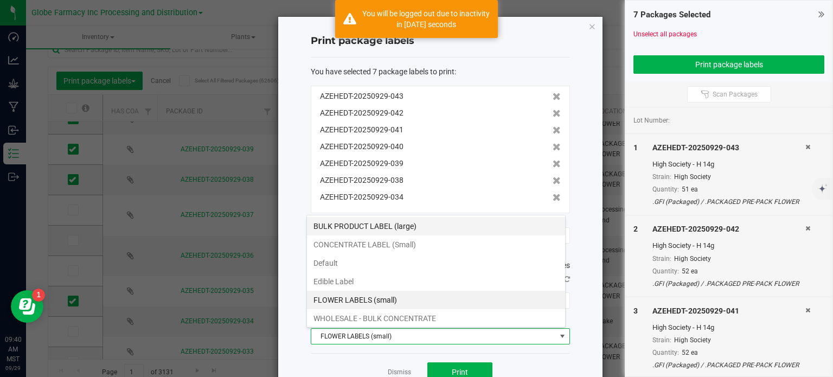
click at [405, 226] on li "BULK PRODUCT LABEL (large)" at bounding box center [436, 226] width 258 height 18
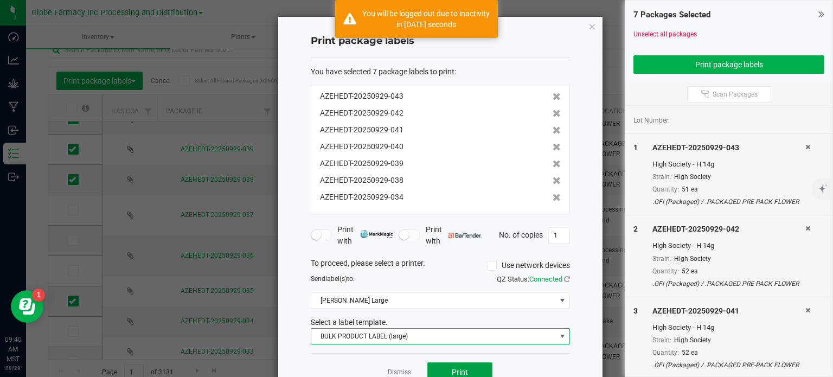
click at [446, 368] on button "Print" at bounding box center [459, 372] width 65 height 20
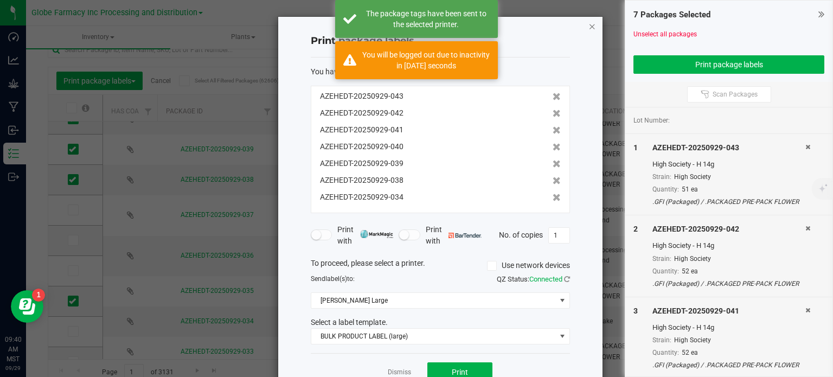
click at [589, 27] on icon "button" at bounding box center [592, 26] width 8 height 13
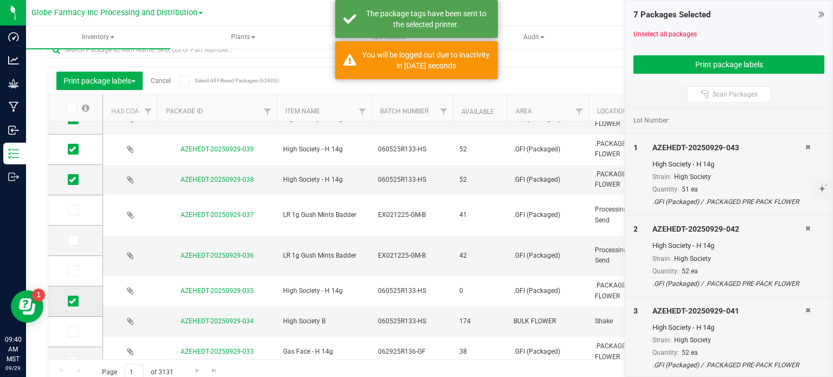
click at [76, 302] on span at bounding box center [73, 300] width 11 height 11
click at [0, 0] on input "checkbox" at bounding box center [0, 0] width 0 height 0
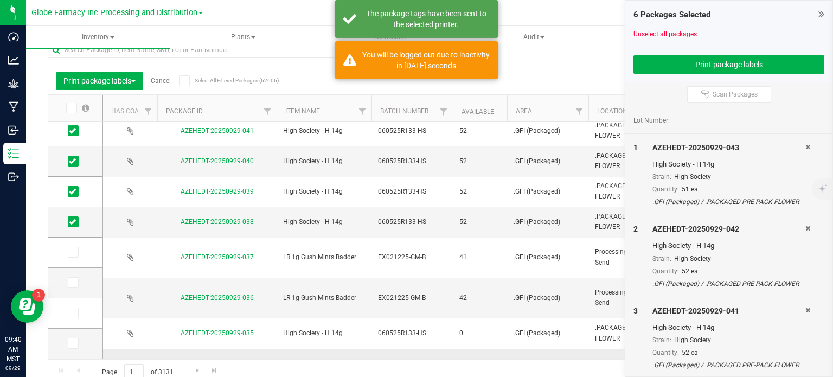
scroll to position [54, 0]
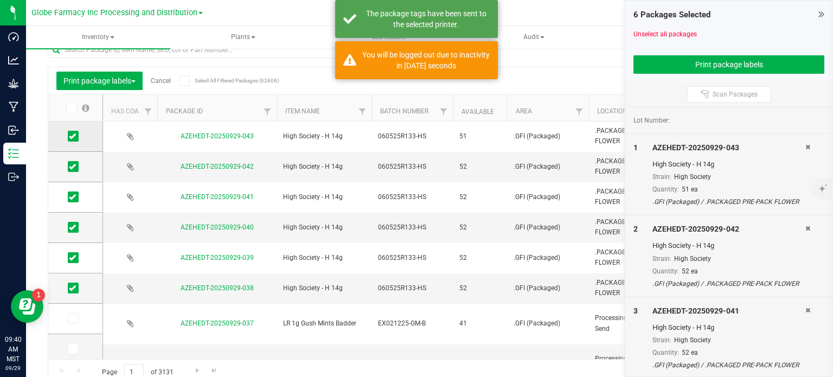
click at [73, 136] on icon at bounding box center [72, 136] width 7 height 0
click at [0, 0] on input "checkbox" at bounding box center [0, 0] width 0 height 0
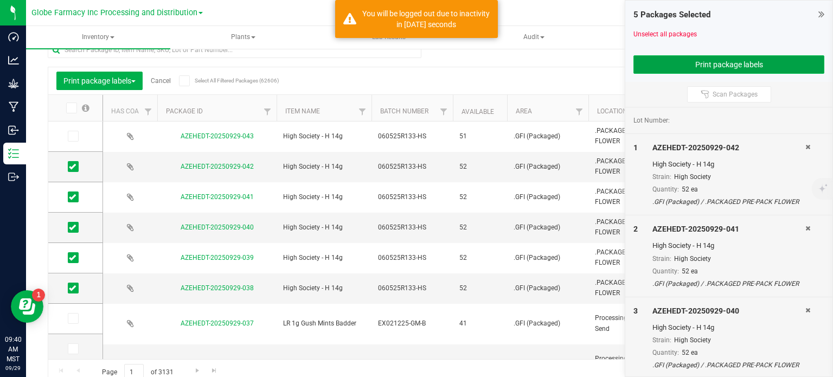
click at [648, 65] on button "Print package labels" at bounding box center [728, 64] width 191 height 18
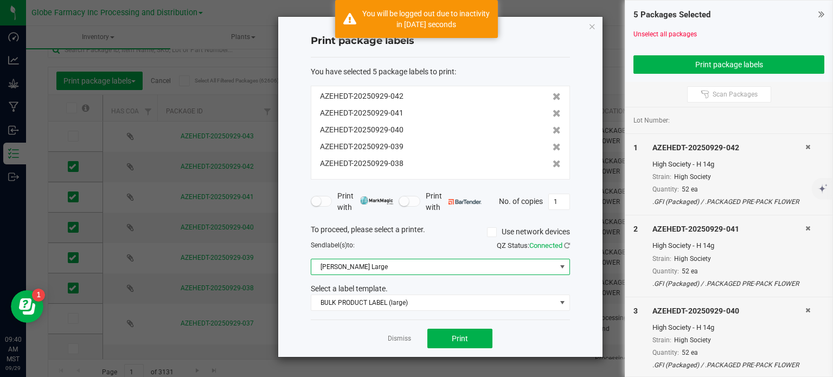
click at [364, 268] on span "[PERSON_NAME] Large" at bounding box center [433, 266] width 244 height 15
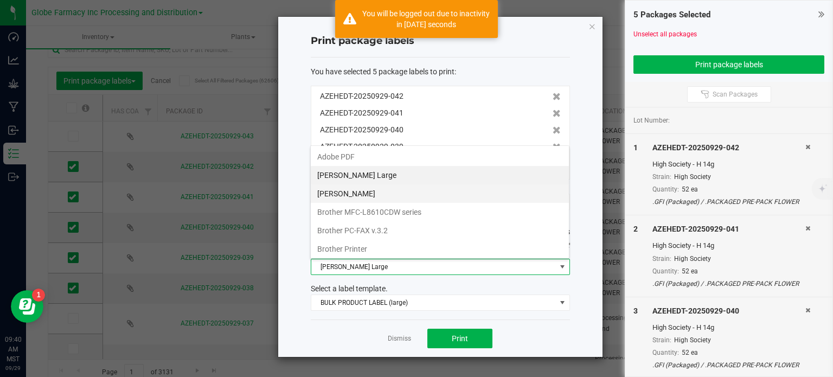
click at [364, 189] on Small "[PERSON_NAME]" at bounding box center [440, 193] width 258 height 18
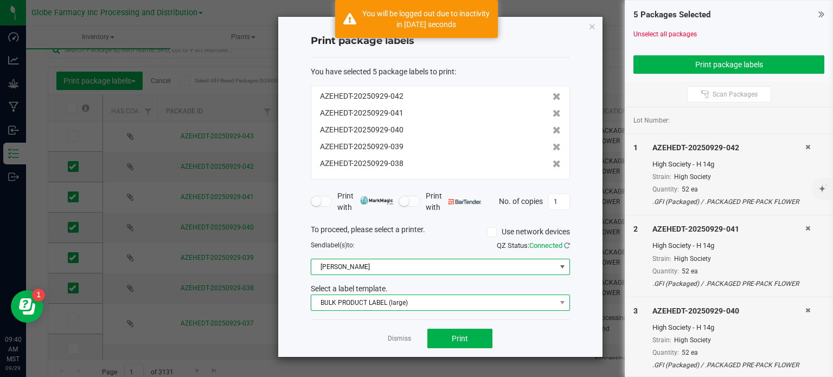
click at [373, 305] on span "BULK PRODUCT LABEL (large)" at bounding box center [433, 302] width 244 height 15
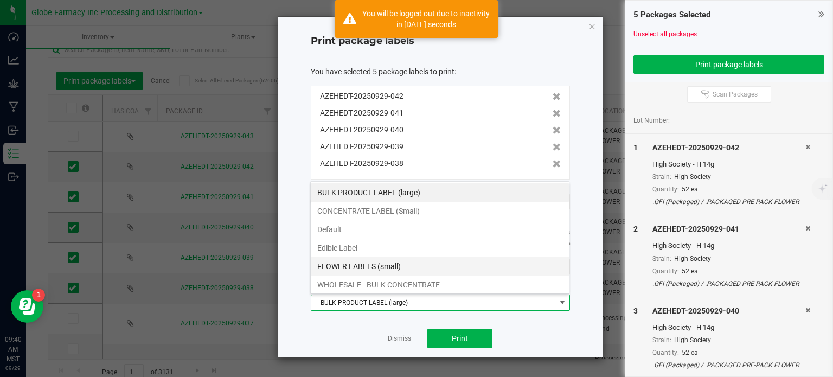
click at [392, 265] on li "FLOWER LABELS (small)" at bounding box center [440, 266] width 258 height 18
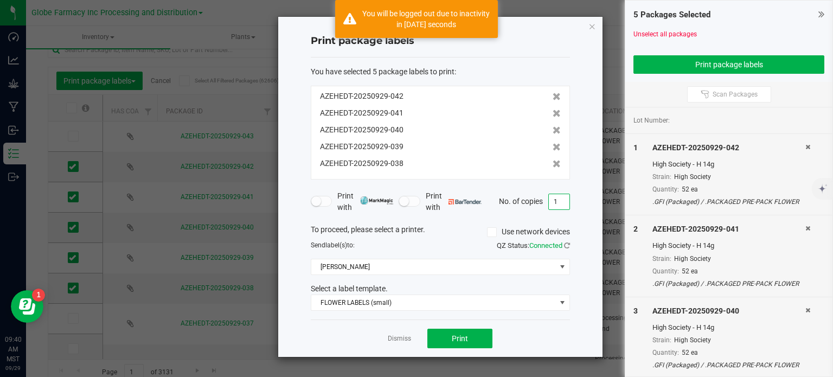
click at [559, 201] on input "1" at bounding box center [559, 201] width 21 height 15
type input "52"
click at [454, 339] on span "Print" at bounding box center [460, 338] width 16 height 9
click at [591, 25] on icon "button" at bounding box center [592, 26] width 8 height 13
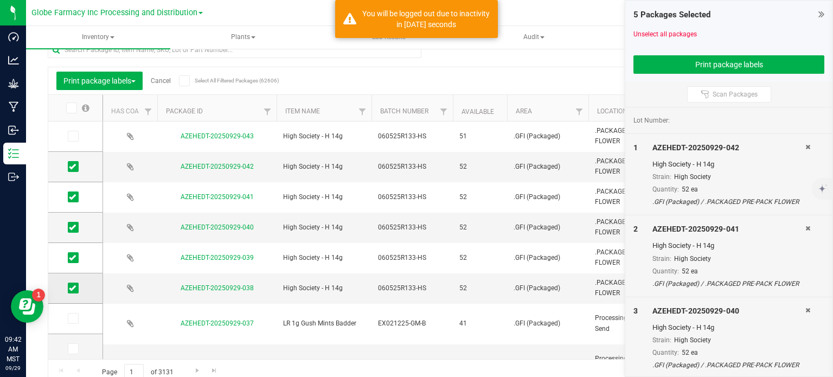
click at [69, 287] on span at bounding box center [73, 287] width 11 height 11
click at [70, 257] on icon at bounding box center [72, 257] width 7 height 0
click at [0, 0] on input "checkbox" at bounding box center [0, 0] width 0 height 0
click at [70, 288] on icon at bounding box center [72, 288] width 7 height 0
click at [0, 0] on input "checkbox" at bounding box center [0, 0] width 0 height 0
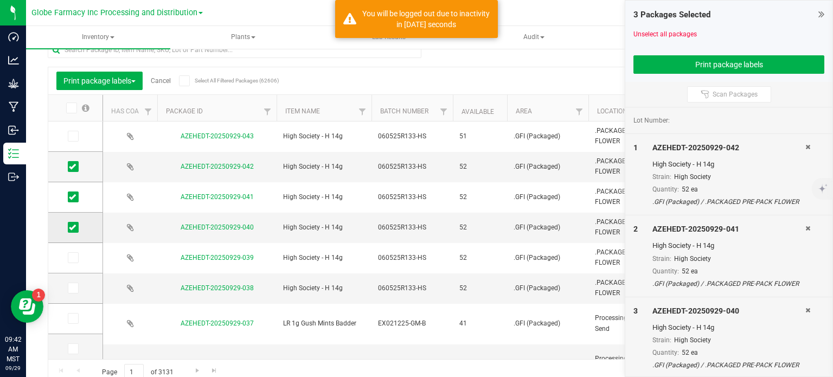
click at [69, 227] on icon at bounding box center [72, 227] width 7 height 0
click at [0, 0] on input "checkbox" at bounding box center [0, 0] width 0 height 0
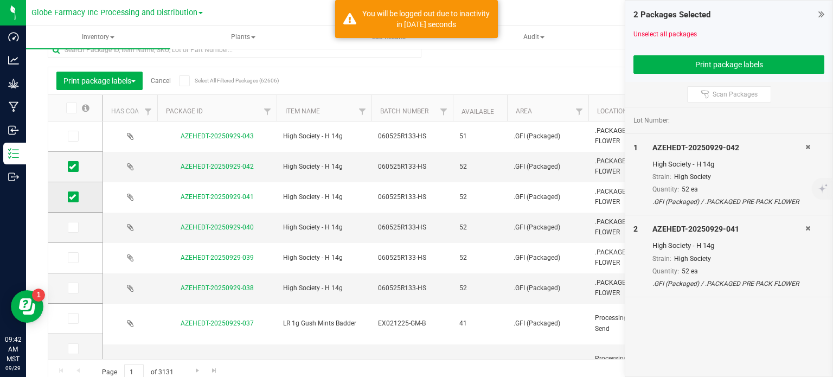
click at [71, 197] on icon at bounding box center [72, 197] width 7 height 0
click at [0, 0] on input "checkbox" at bounding box center [0, 0] width 0 height 0
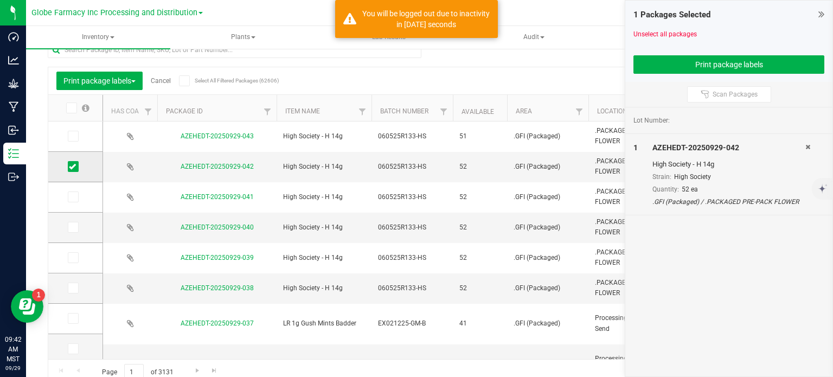
click at [72, 166] on icon at bounding box center [72, 166] width 7 height 0
click at [0, 0] on input "checkbox" at bounding box center [0, 0] width 0 height 0
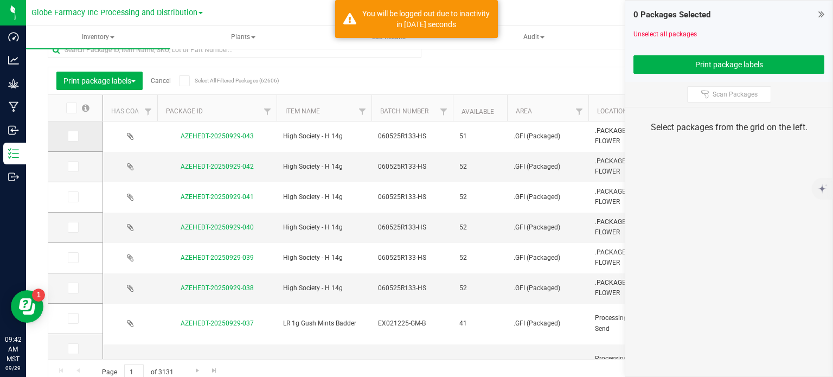
click at [74, 136] on icon at bounding box center [72, 136] width 7 height 0
click at [0, 0] on input "checkbox" at bounding box center [0, 0] width 0 height 0
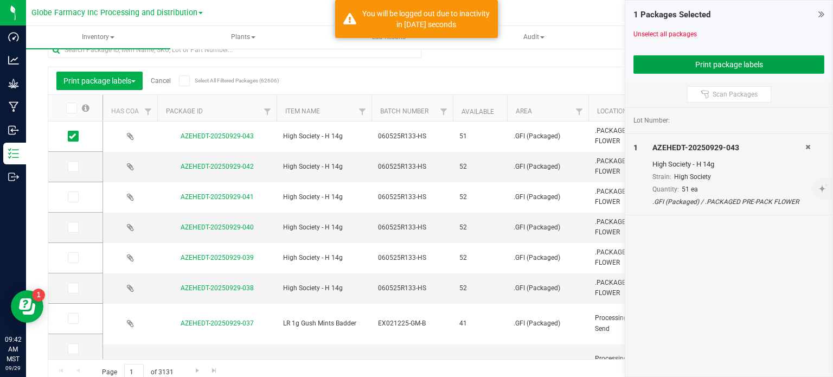
click at [688, 69] on button "Print package labels" at bounding box center [728, 64] width 191 height 18
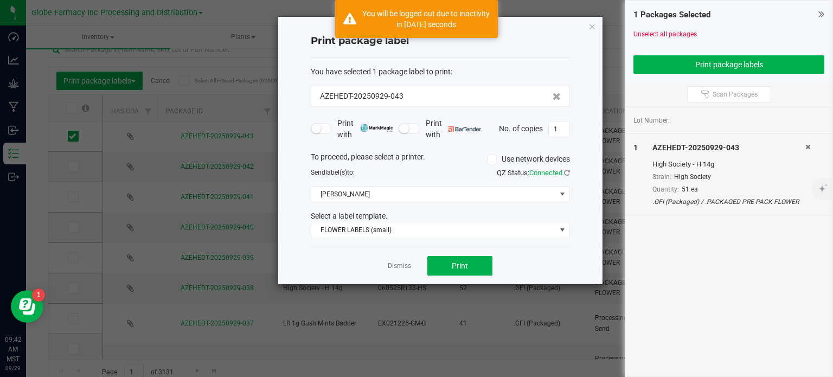
drag, startPoint x: 563, startPoint y: 130, endPoint x: 575, endPoint y: 127, distance: 12.4
click at [563, 130] on input "1" at bounding box center [559, 128] width 21 height 15
type input "51"
click at [460, 270] on button "Print" at bounding box center [459, 266] width 65 height 20
click at [593, 24] on icon "button" at bounding box center [592, 26] width 8 height 13
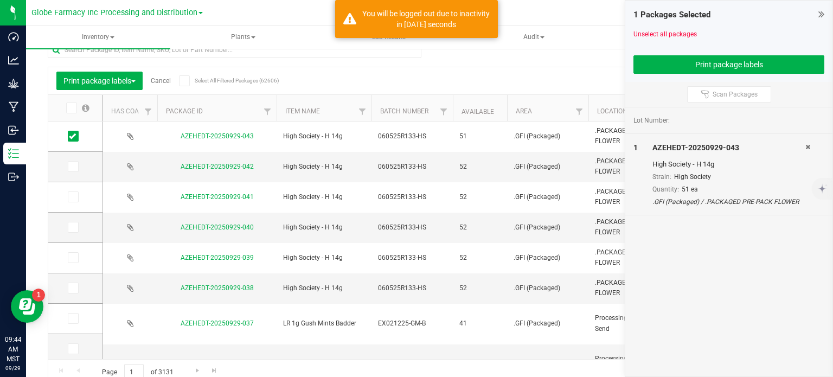
click at [162, 80] on link "Cancel" at bounding box center [161, 81] width 20 height 8
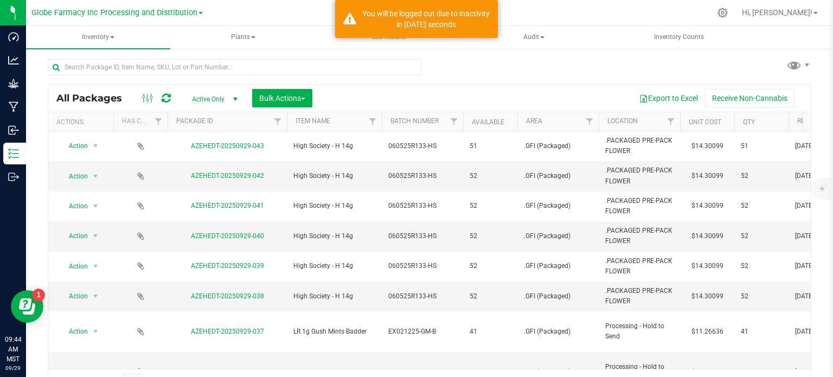
scroll to position [19, 0]
